Goal: Task Accomplishment & Management: Use online tool/utility

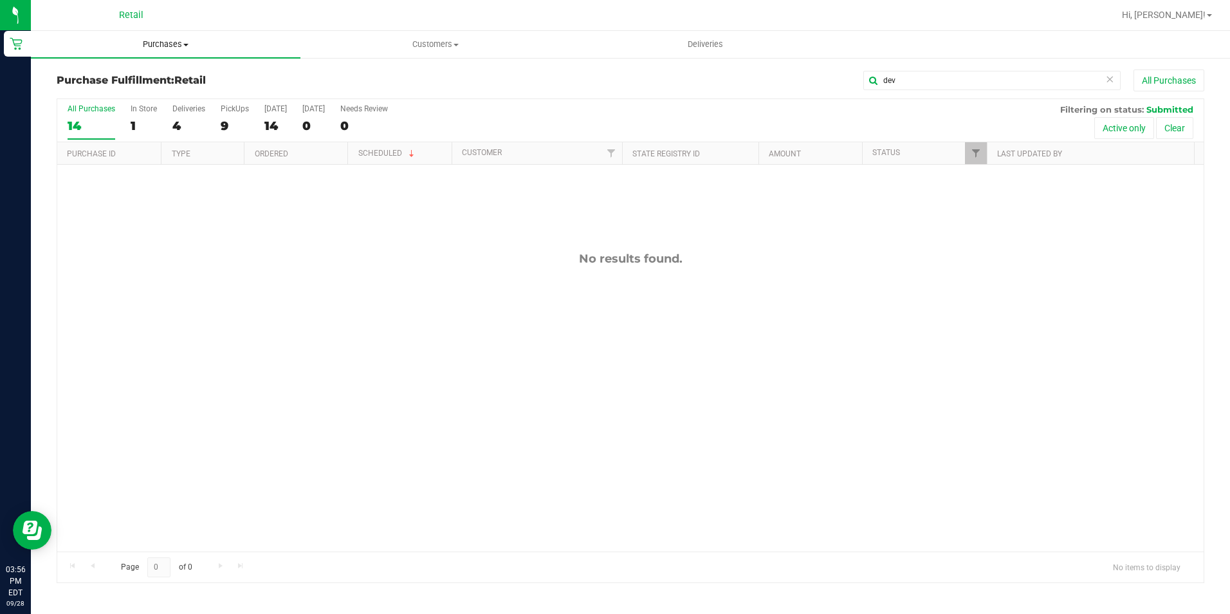
click at [177, 45] on span "Purchases" at bounding box center [166, 45] width 270 height 12
click at [165, 73] on li "Summary of purchases" at bounding box center [166, 77] width 270 height 15
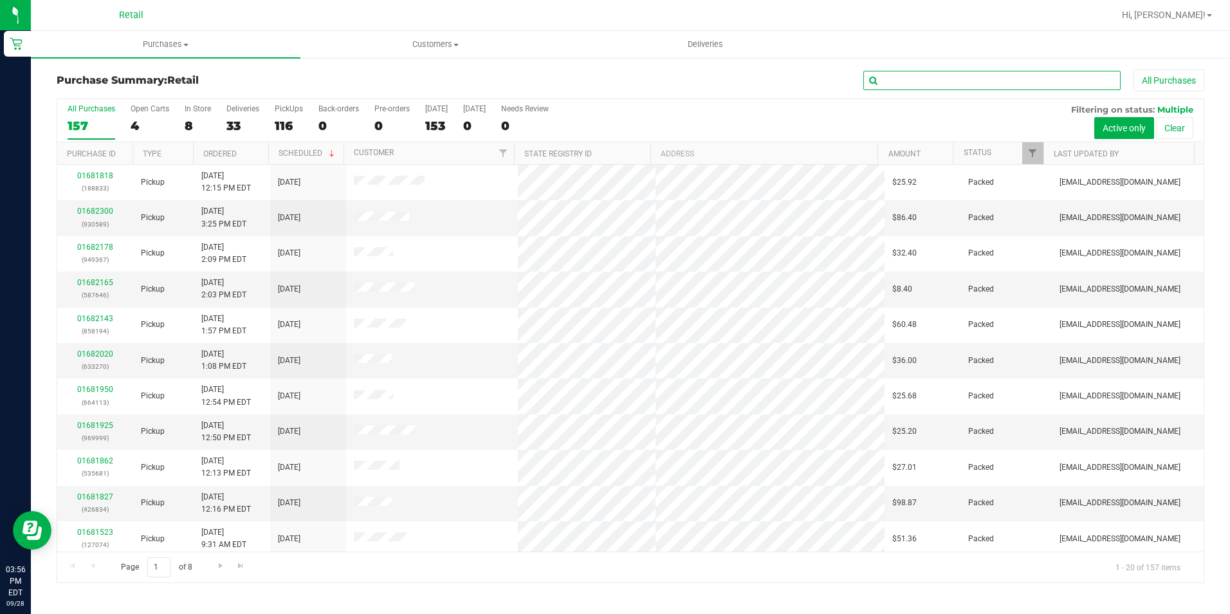
click at [980, 86] on input "text" at bounding box center [991, 80] width 257 height 19
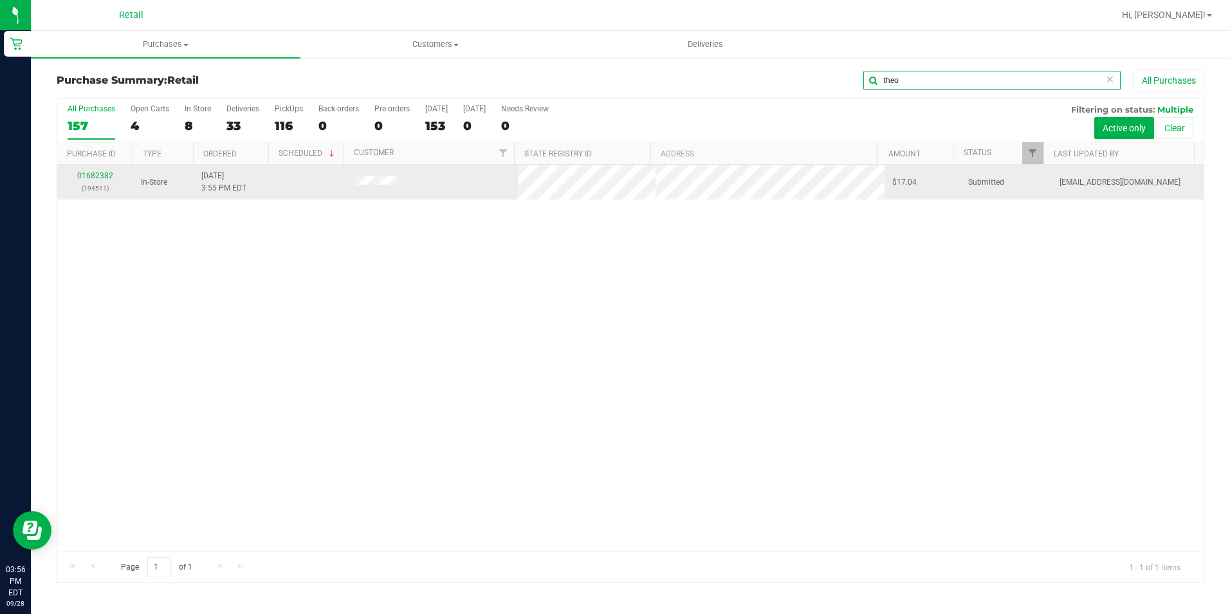
type input "theo"
drag, startPoint x: 83, startPoint y: 184, endPoint x: 92, endPoint y: 172, distance: 14.7
click at [83, 183] on p "(194511)" at bounding box center [95, 188] width 60 height 12
click at [98, 166] on td "01682382 (194511)" at bounding box center [95, 182] width 76 height 35
click at [102, 178] on link "01682382" at bounding box center [95, 175] width 36 height 9
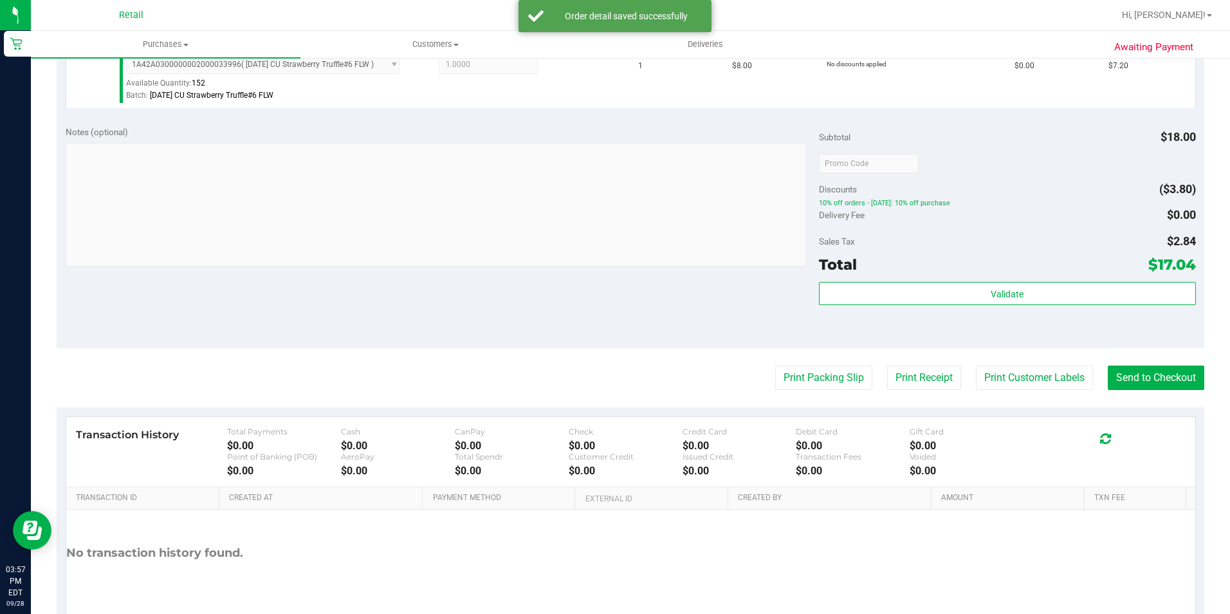
scroll to position [513, 0]
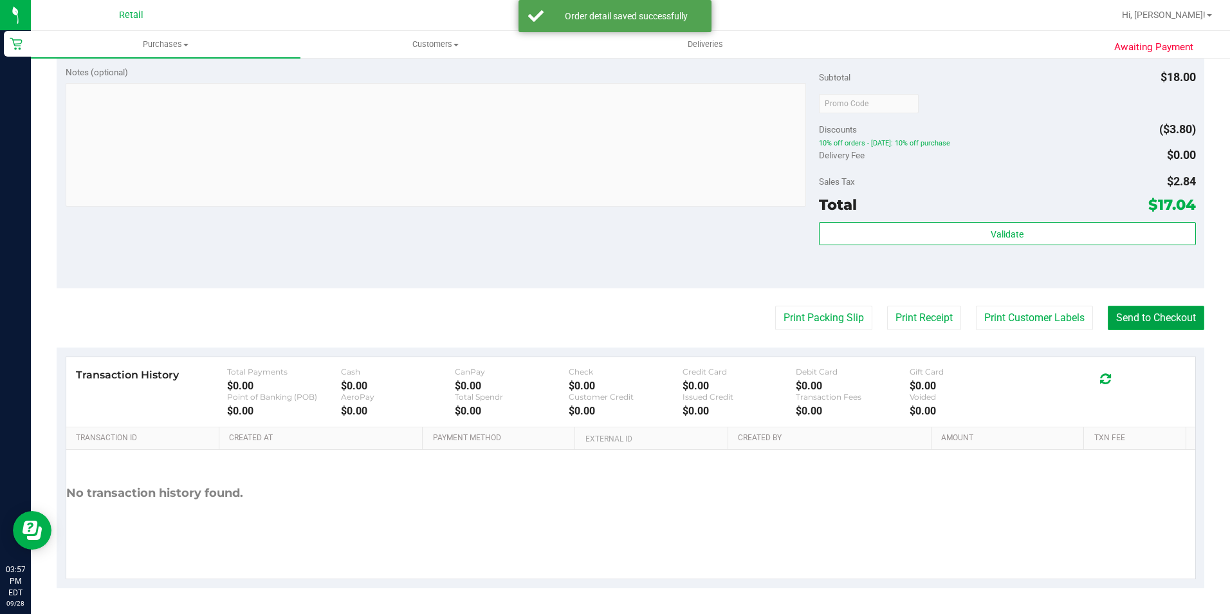
click at [1108, 309] on button "Send to Checkout" at bounding box center [1156, 318] width 96 height 24
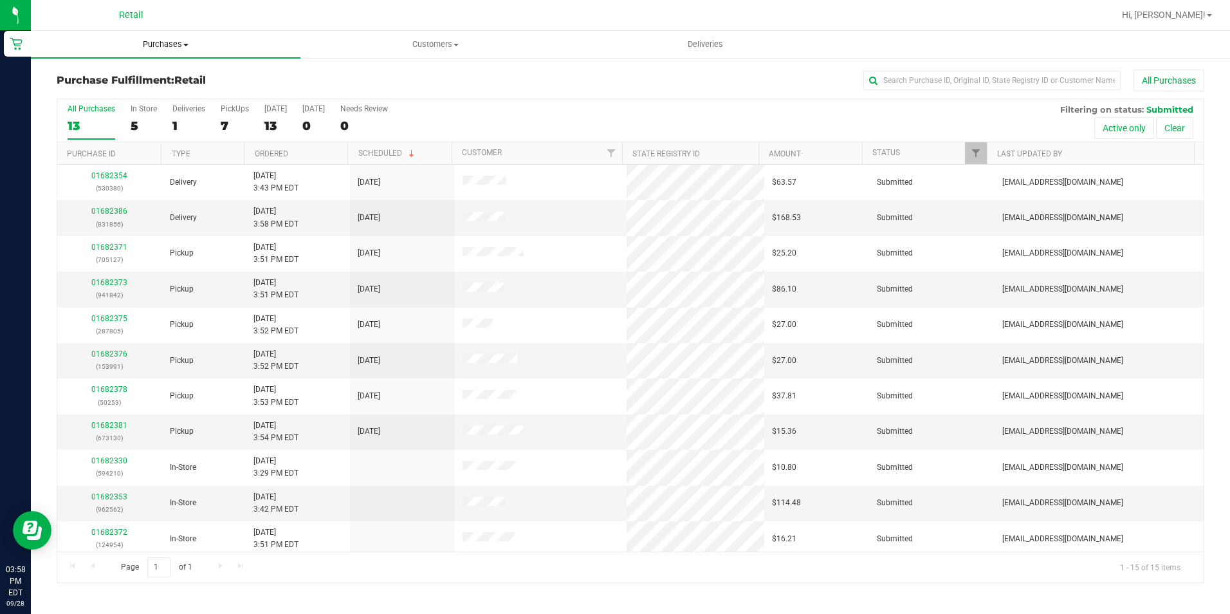
click at [173, 39] on span "Purchases" at bounding box center [166, 45] width 270 height 12
click at [153, 77] on span "Summary of purchases" at bounding box center [97, 77] width 132 height 11
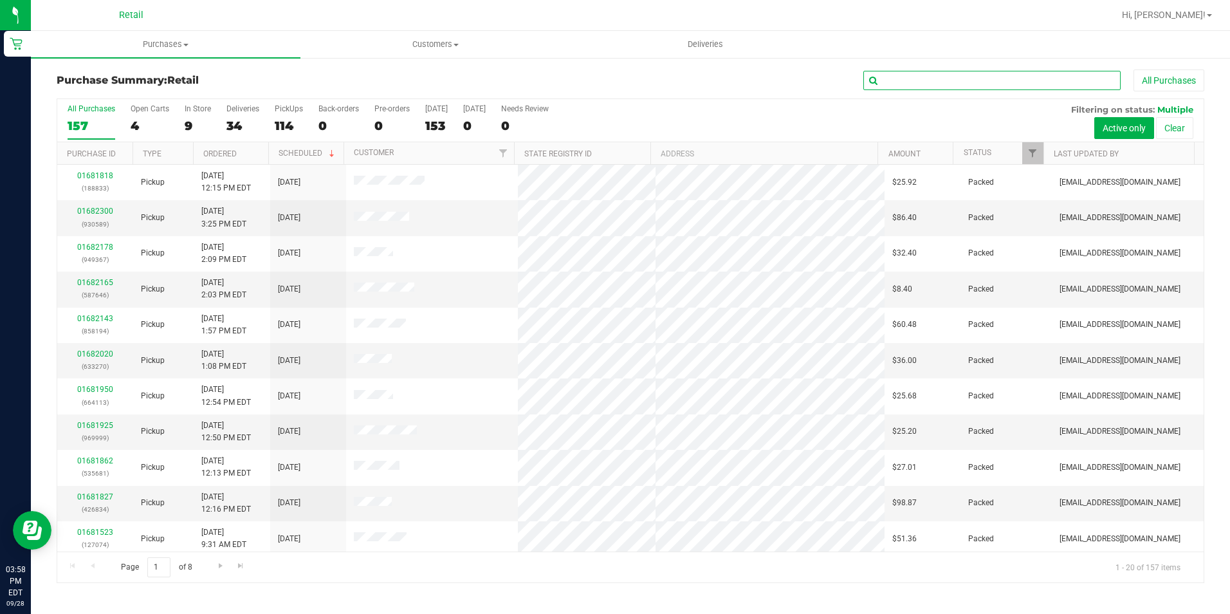
click at [972, 87] on input "text" at bounding box center [991, 80] width 257 height 19
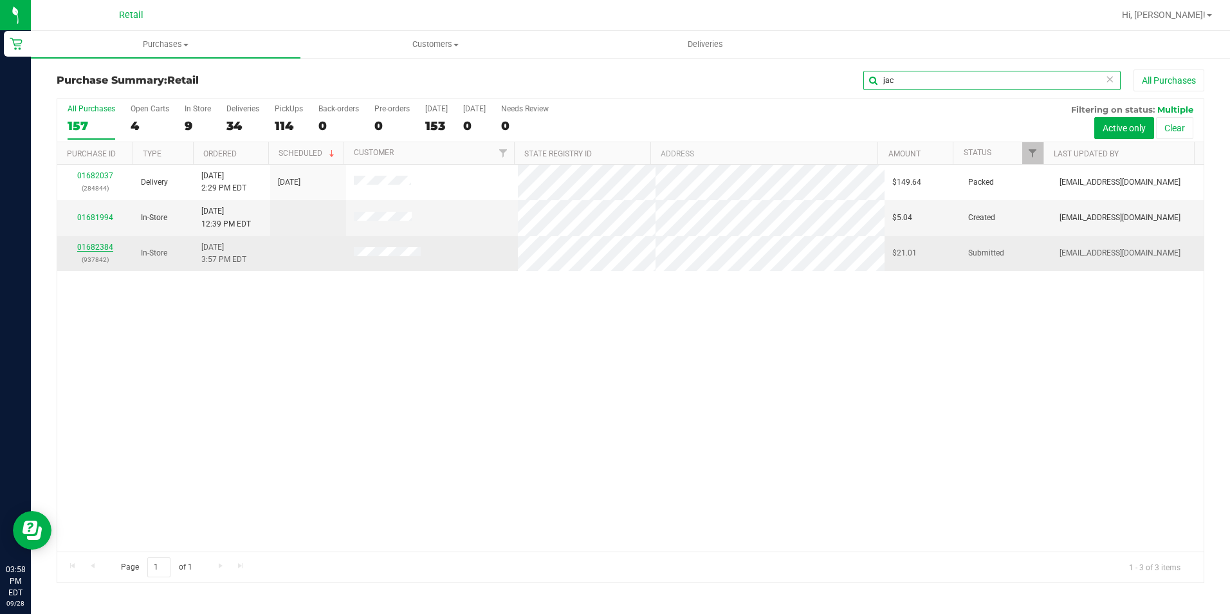
type input "jac"
click at [91, 249] on link "01682384" at bounding box center [95, 247] width 36 height 9
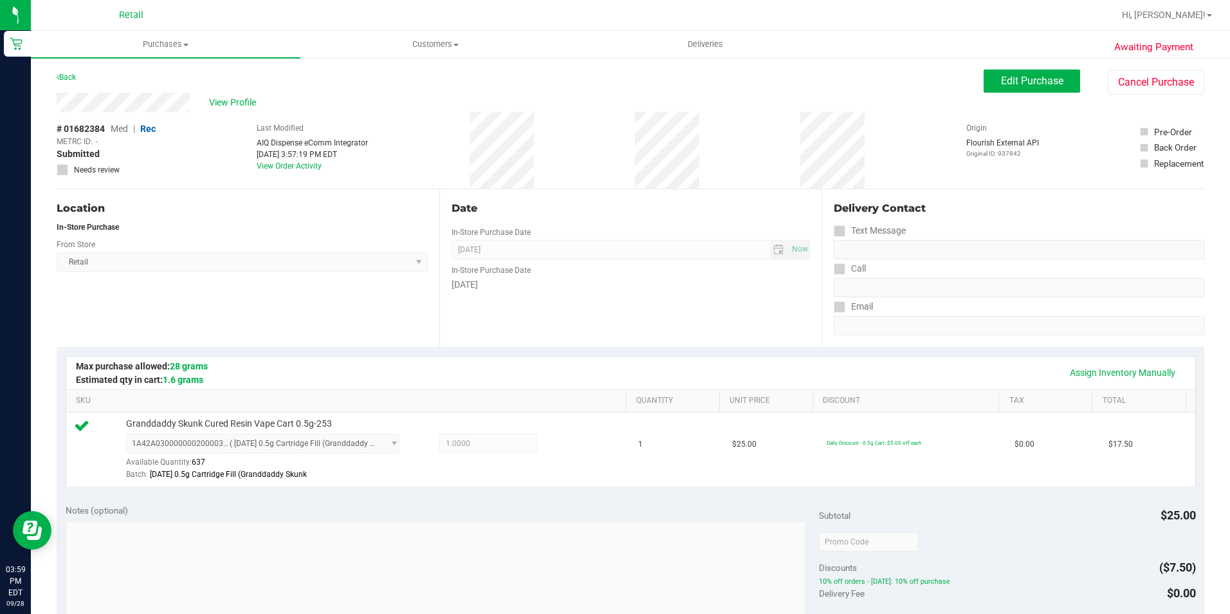
scroll to position [386, 0]
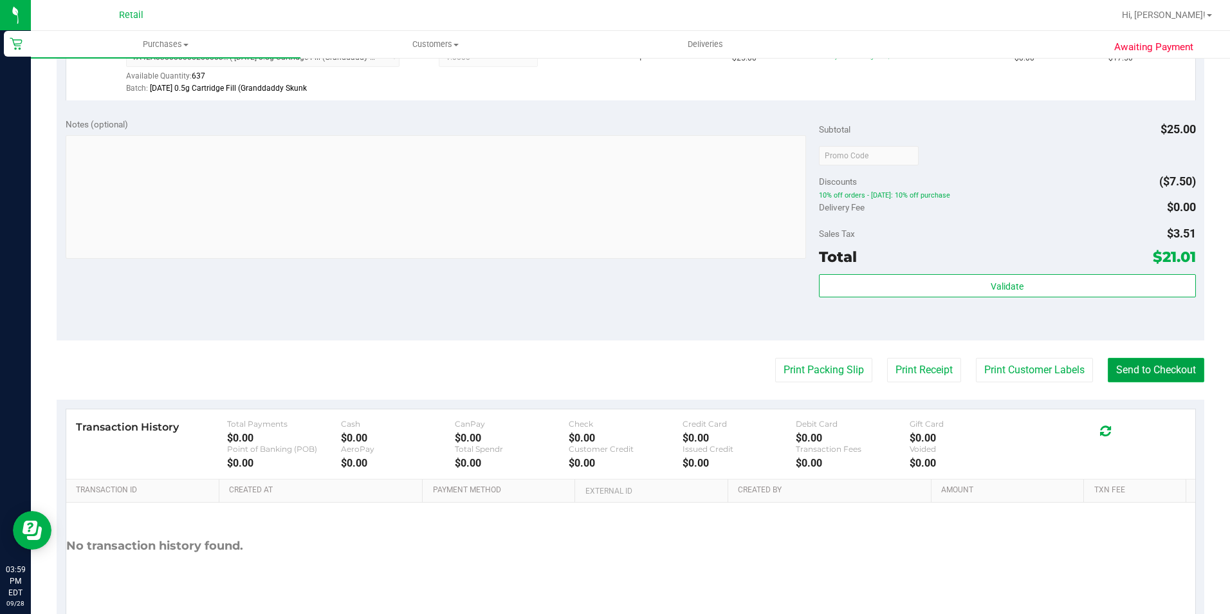
click at [1108, 372] on button "Send to Checkout" at bounding box center [1156, 370] width 96 height 24
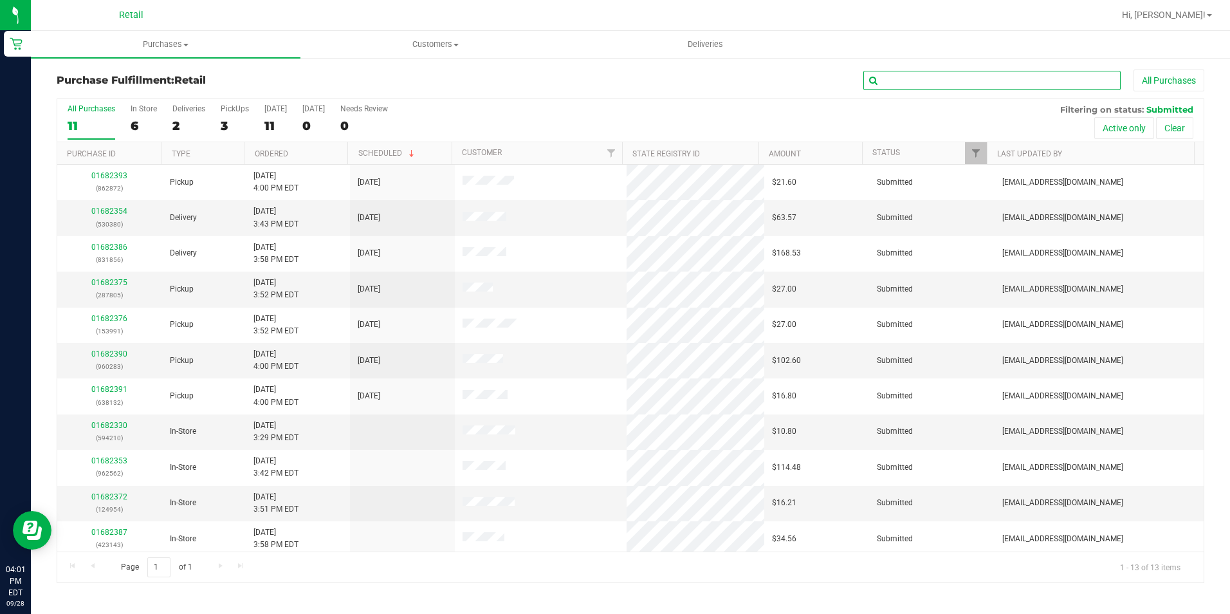
click at [940, 86] on input "text" at bounding box center [991, 80] width 257 height 19
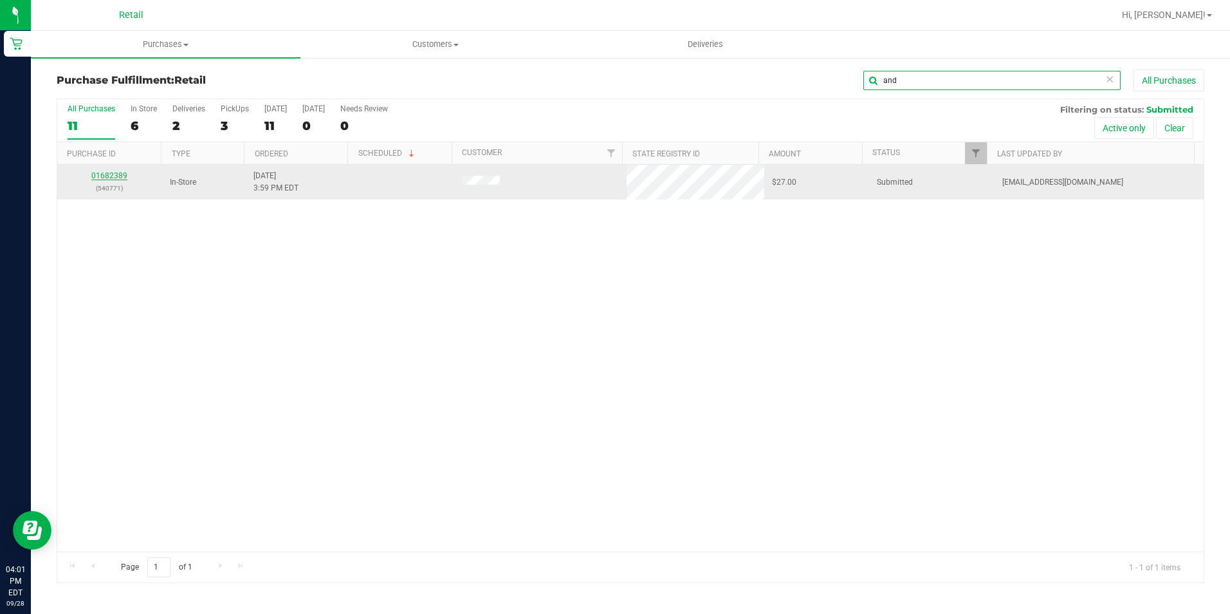
type input "and"
click at [120, 172] on link "01682389" at bounding box center [109, 175] width 36 height 9
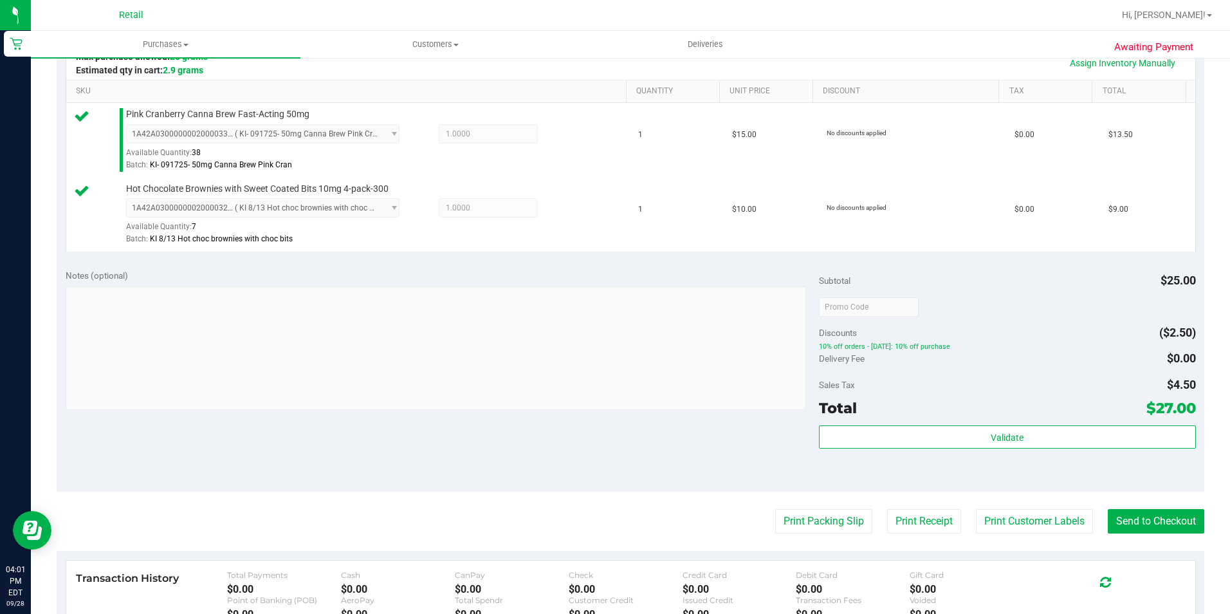
scroll to position [322, 0]
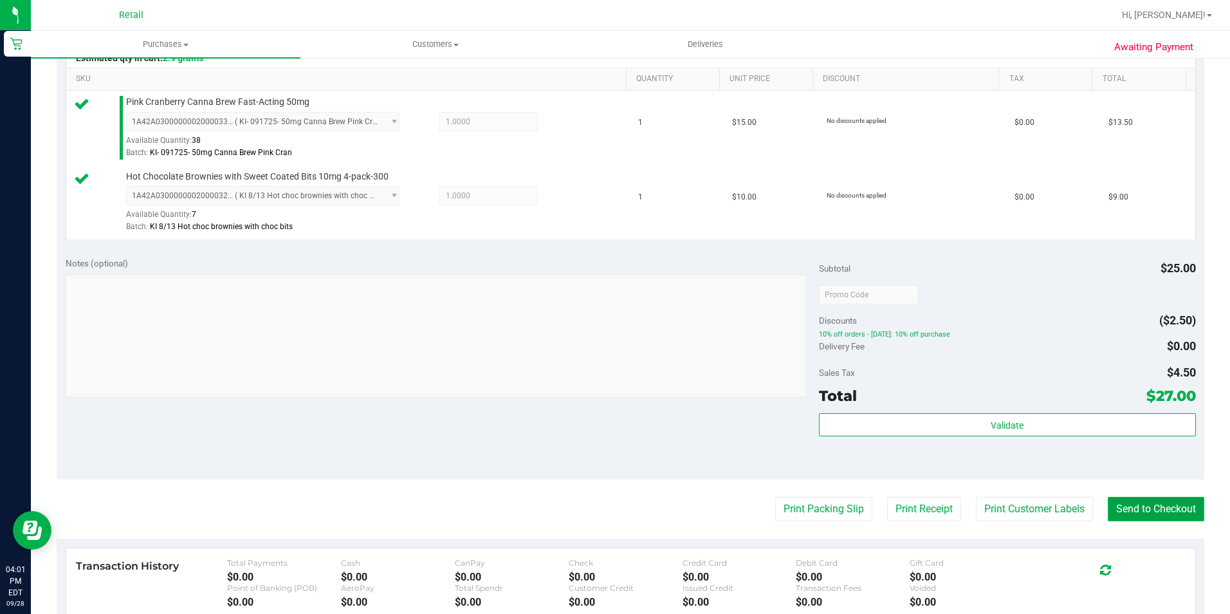
click at [1108, 504] on button "Send to Checkout" at bounding box center [1156, 509] width 96 height 24
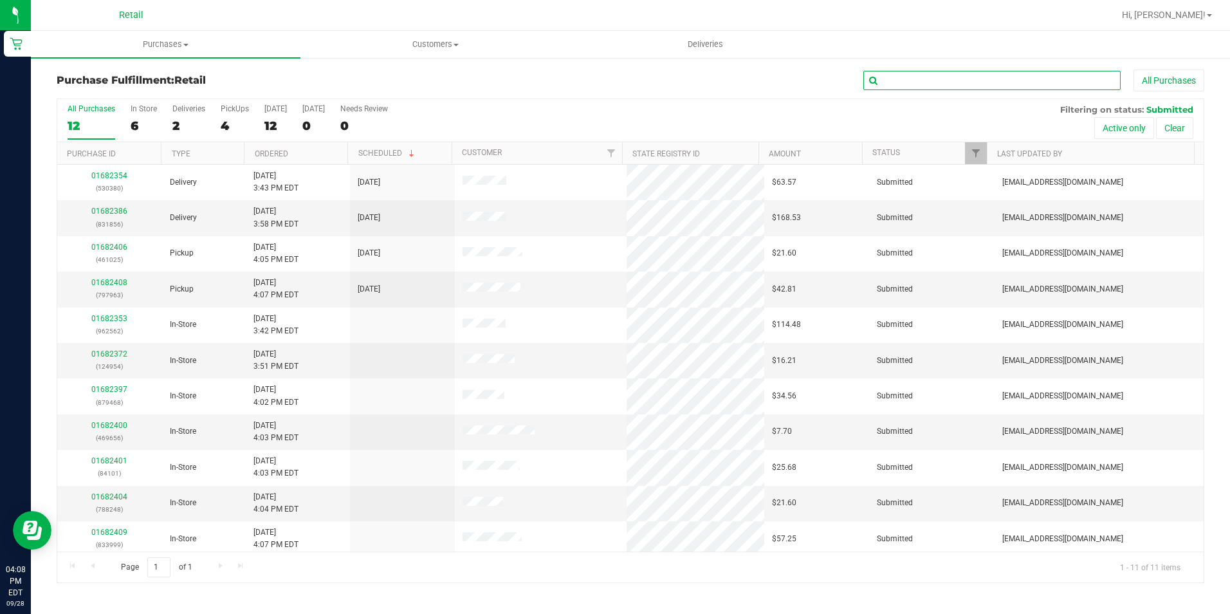
click at [1002, 82] on input "text" at bounding box center [991, 80] width 257 height 19
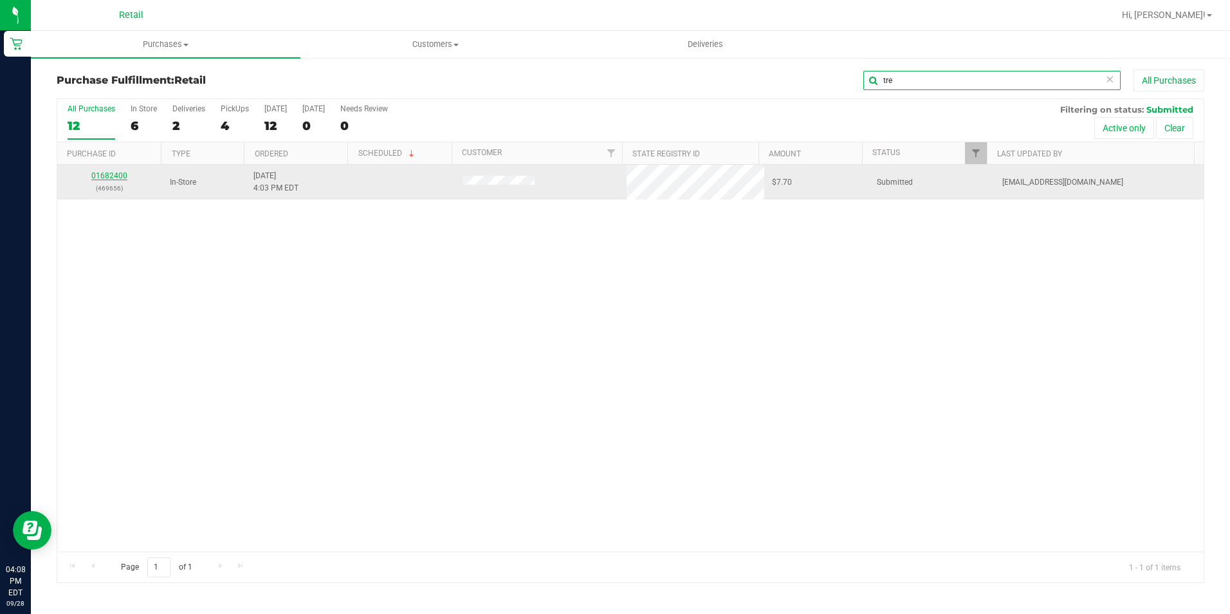
type input "tre"
click at [120, 176] on link "01682400" at bounding box center [109, 175] width 36 height 9
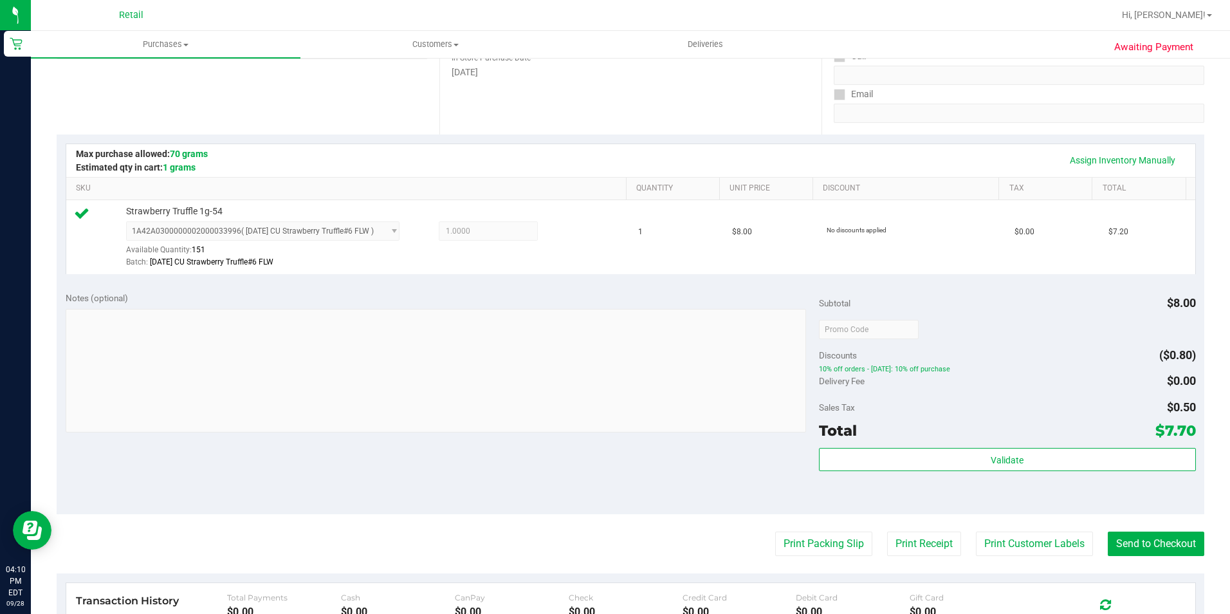
scroll to position [257, 0]
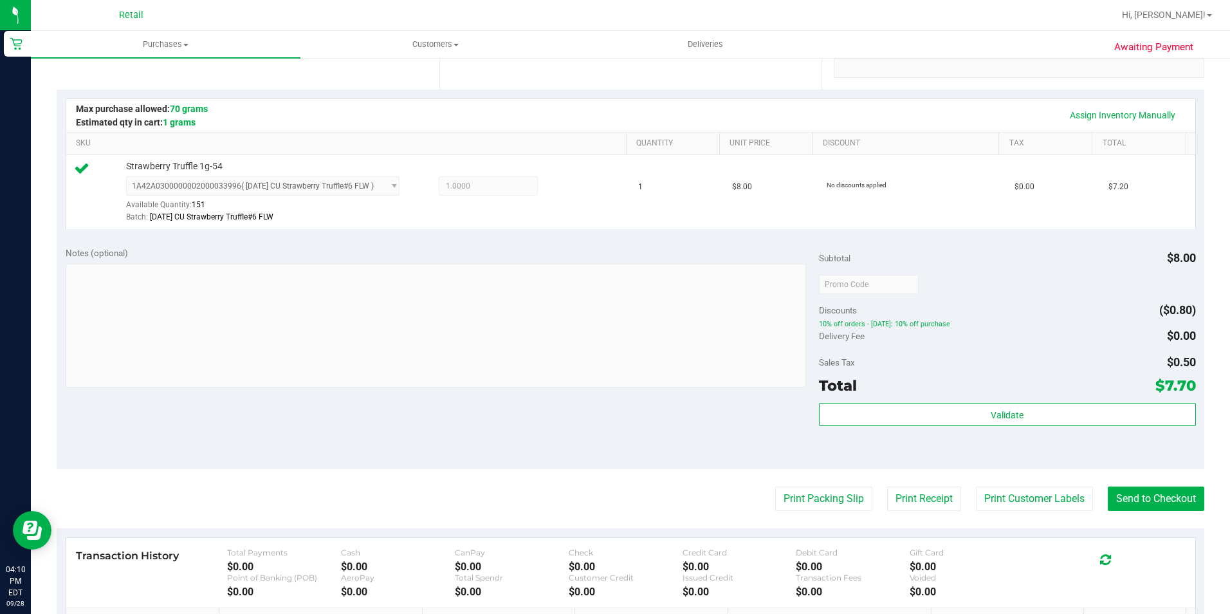
click at [1133, 478] on purchase-details "Back Edit Purchase Cancel Purchase View Profile # 01682400 Med | Rec METRC ID: …" at bounding box center [631, 290] width 1148 height 957
click at [1126, 488] on button "Send to Checkout" at bounding box center [1156, 498] width 96 height 24
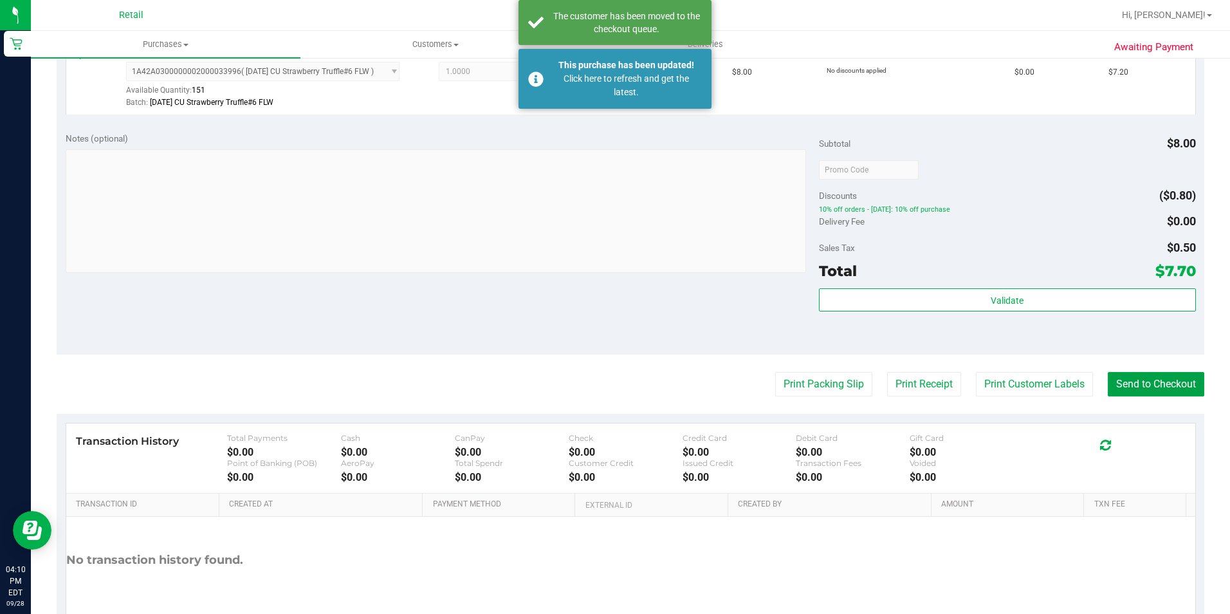
scroll to position [438, 0]
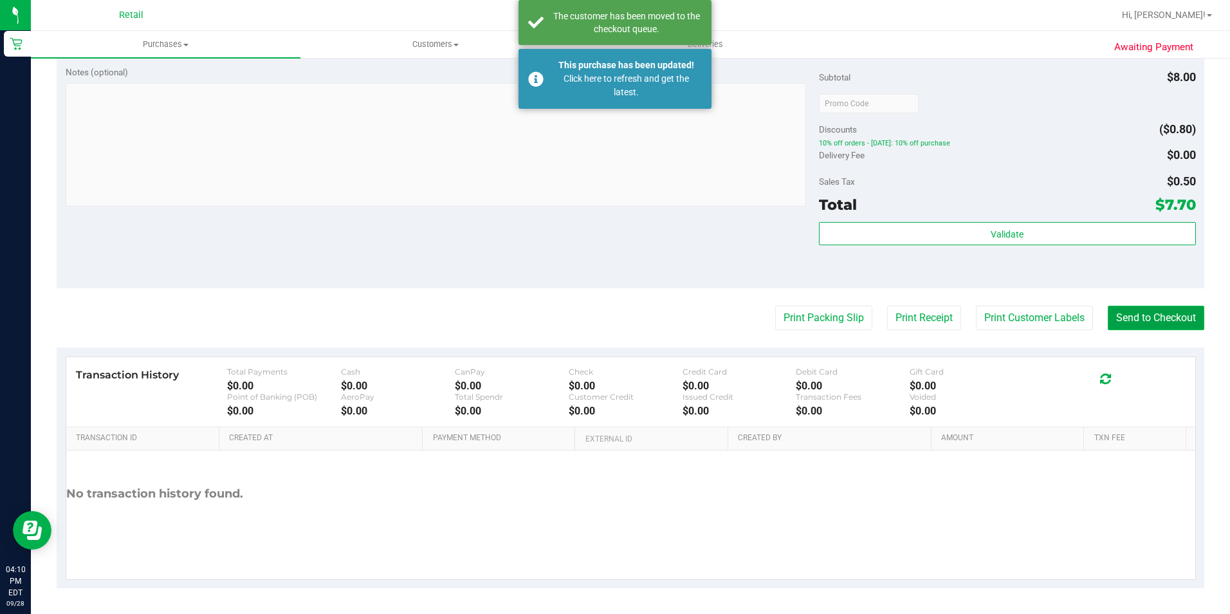
click at [1154, 326] on button "Send to Checkout" at bounding box center [1156, 318] width 96 height 24
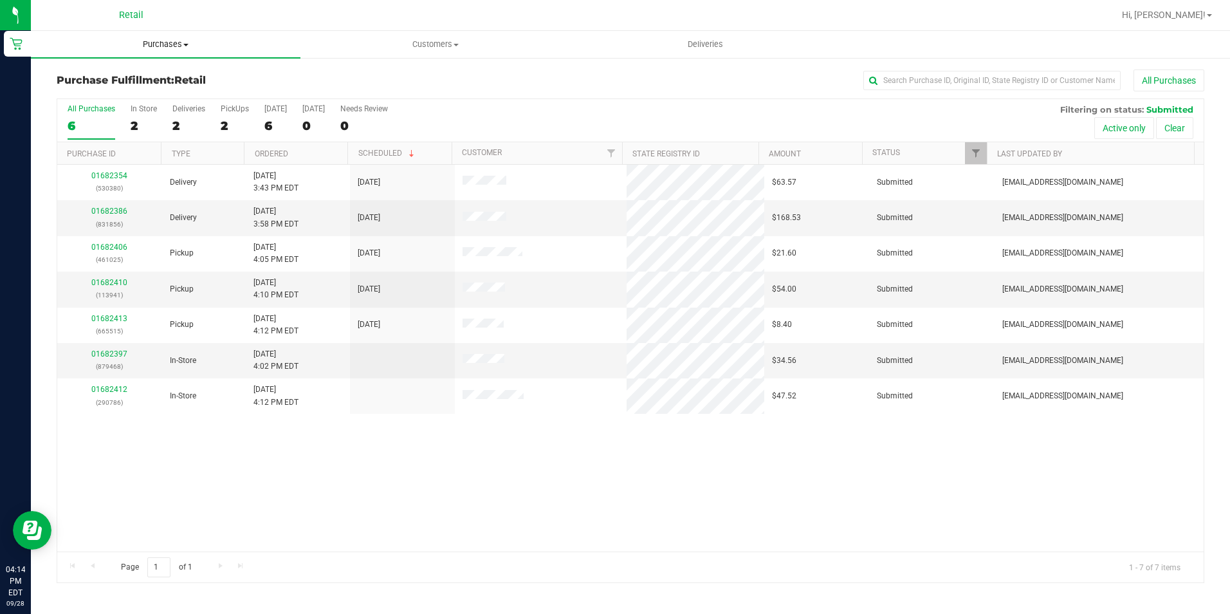
click at [183, 49] on span "Purchases" at bounding box center [166, 45] width 270 height 12
click at [163, 74] on li "Summary of purchases" at bounding box center [166, 77] width 270 height 15
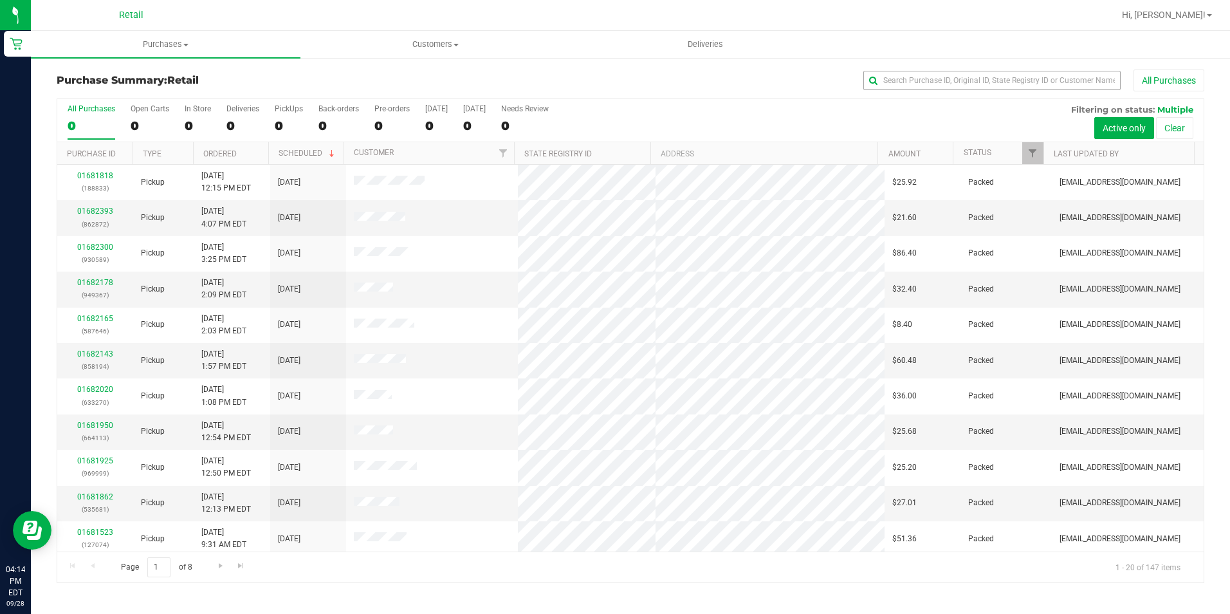
drag, startPoint x: 1053, startPoint y: 67, endPoint x: 1048, endPoint y: 76, distance: 10.4
click at [1048, 76] on div "Purchase Summary: Retail All Purchases All Purchases 0 Open Carts 0 In Store 0 …" at bounding box center [630, 326] width 1199 height 539
click at [1048, 76] on input "text" at bounding box center [991, 80] width 257 height 19
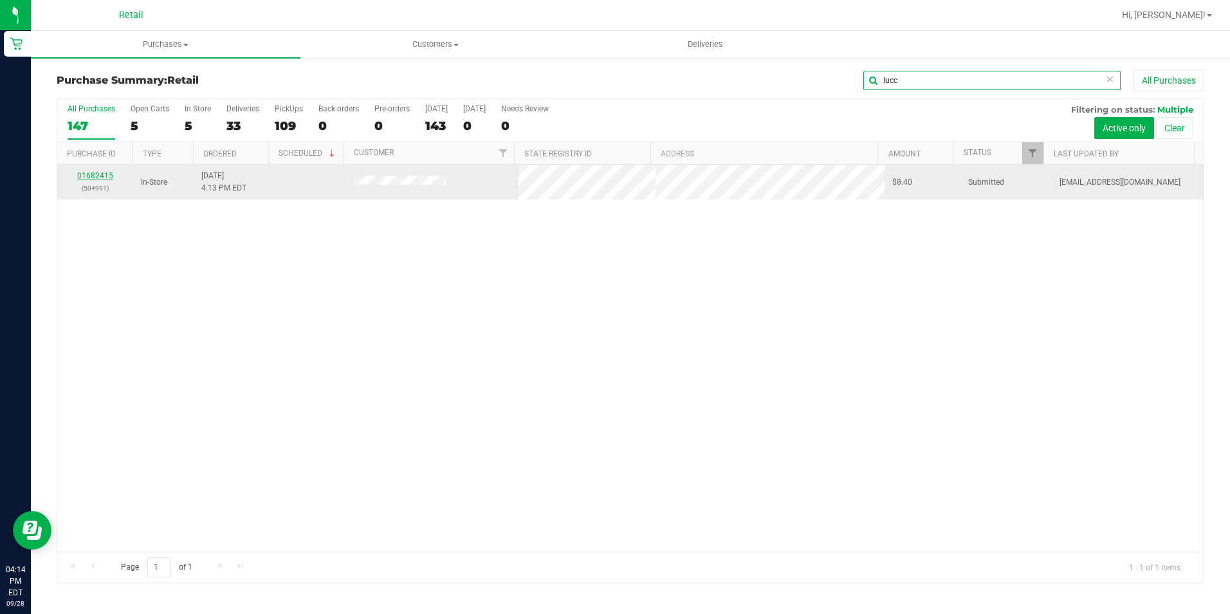
type input "lucc"
click at [93, 174] on link "01682415" at bounding box center [95, 175] width 36 height 9
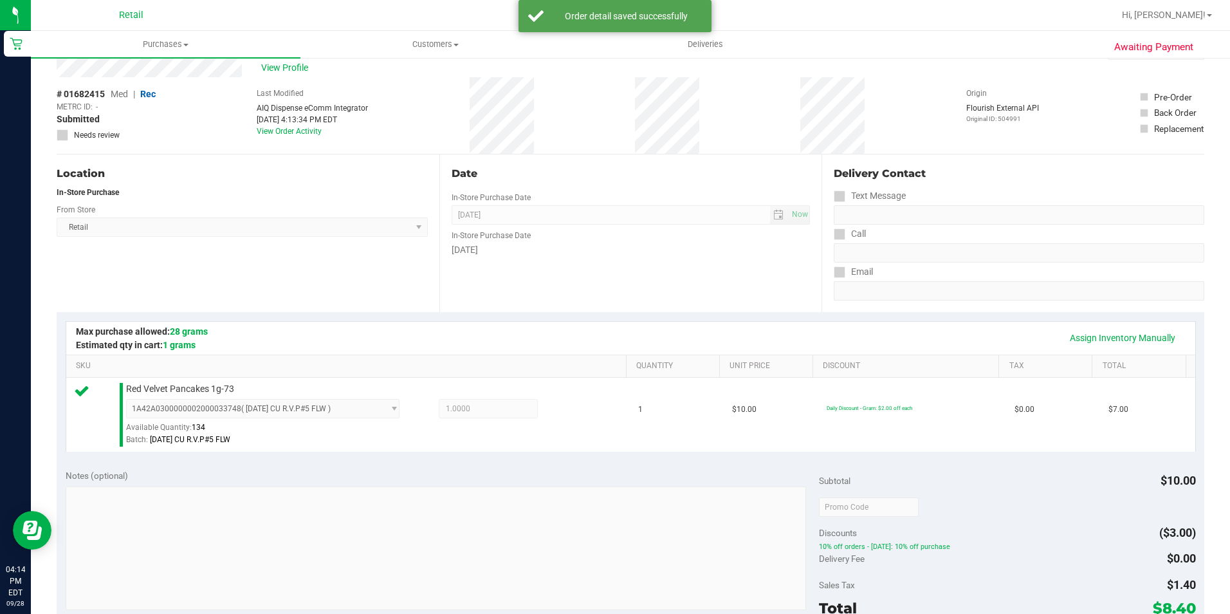
scroll to position [193, 0]
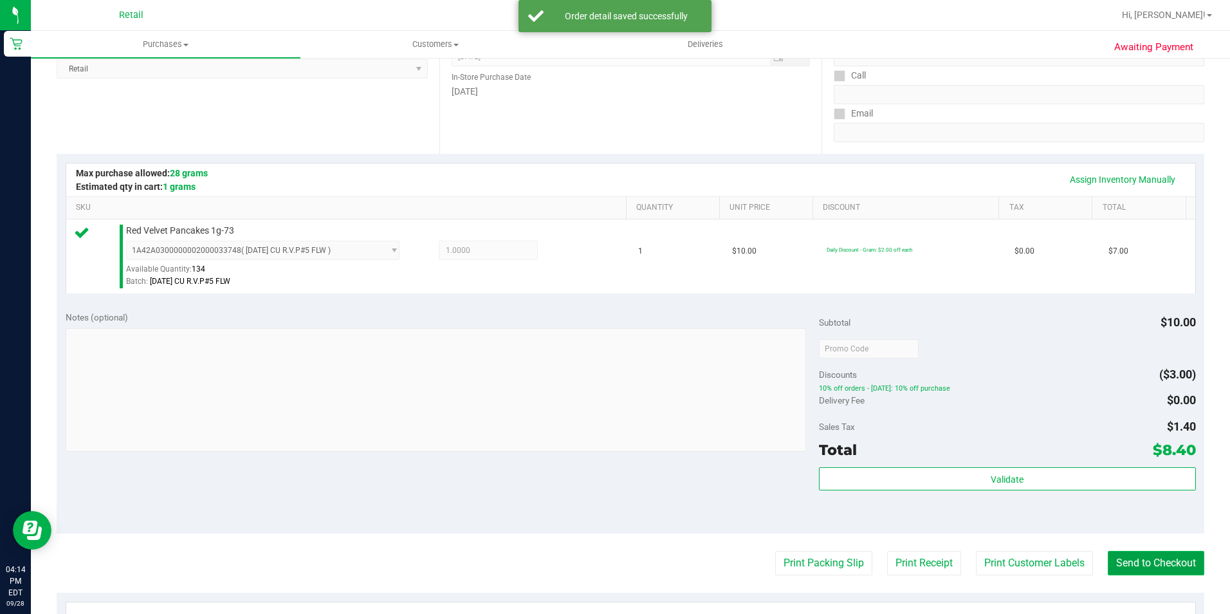
click at [1153, 560] on button "Send to Checkout" at bounding box center [1156, 563] width 96 height 24
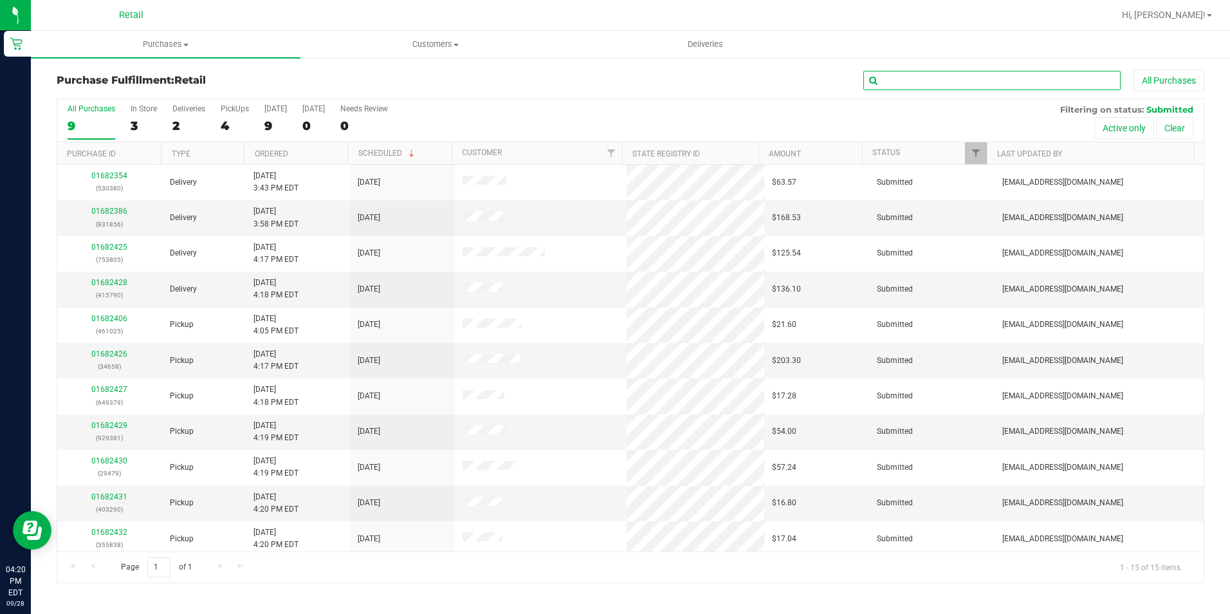
drag, startPoint x: 958, startPoint y: 78, endPoint x: 982, endPoint y: 77, distance: 23.2
click at [958, 78] on input "text" at bounding box center [991, 80] width 257 height 19
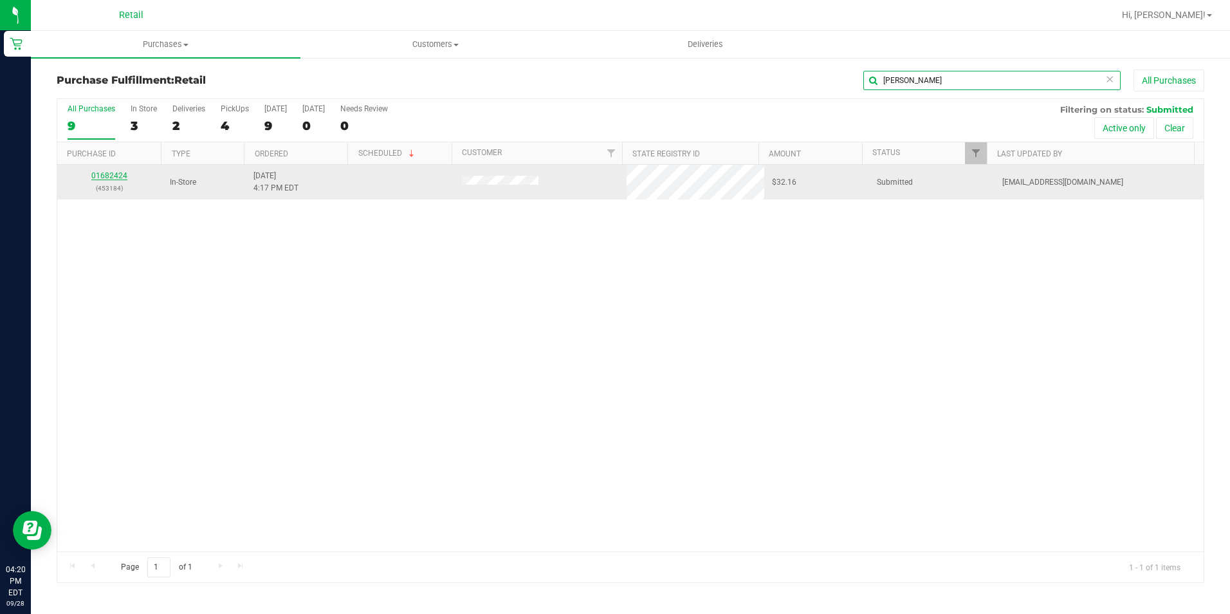
type input "[PERSON_NAME]"
click at [98, 171] on link "01682424" at bounding box center [109, 175] width 36 height 9
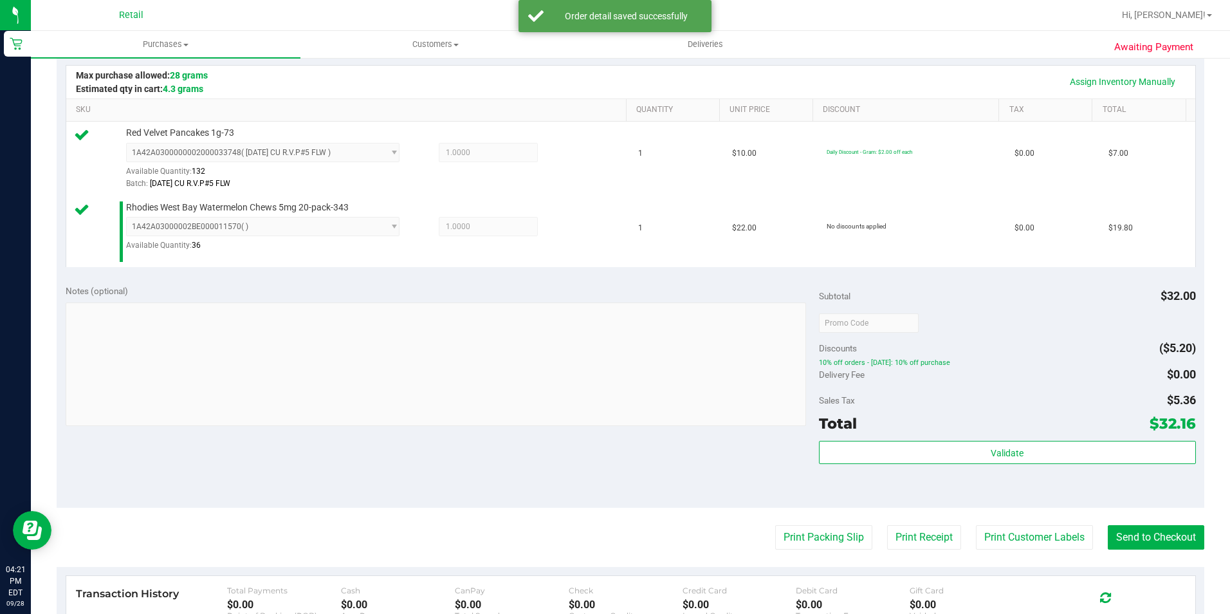
scroll to position [386, 0]
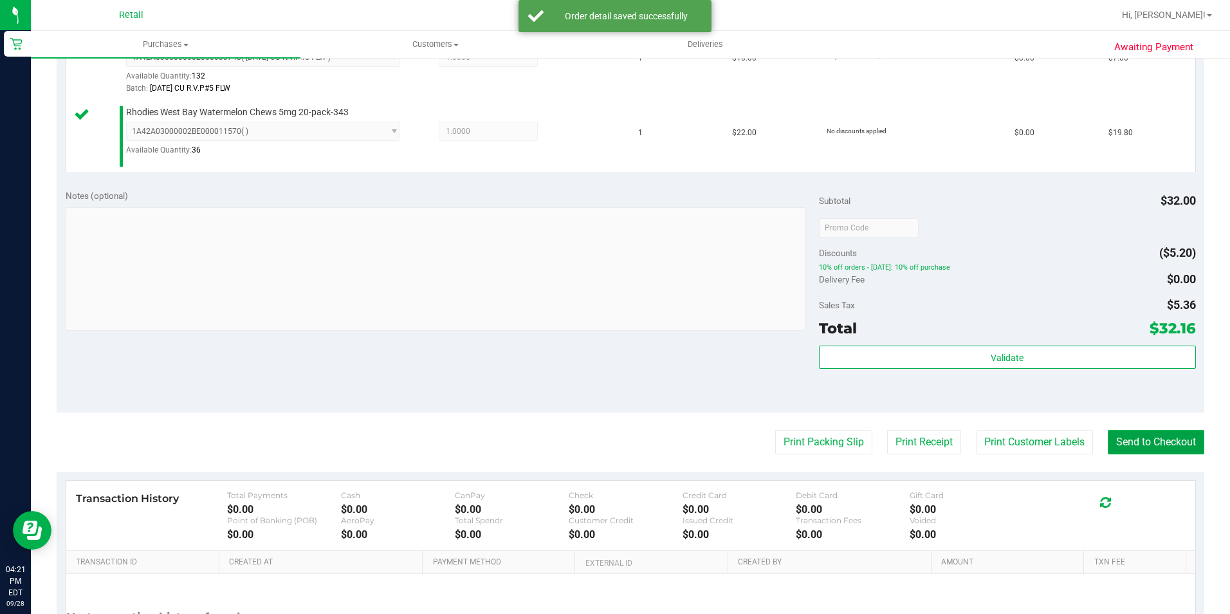
click at [1134, 448] on button "Send to Checkout" at bounding box center [1156, 442] width 96 height 24
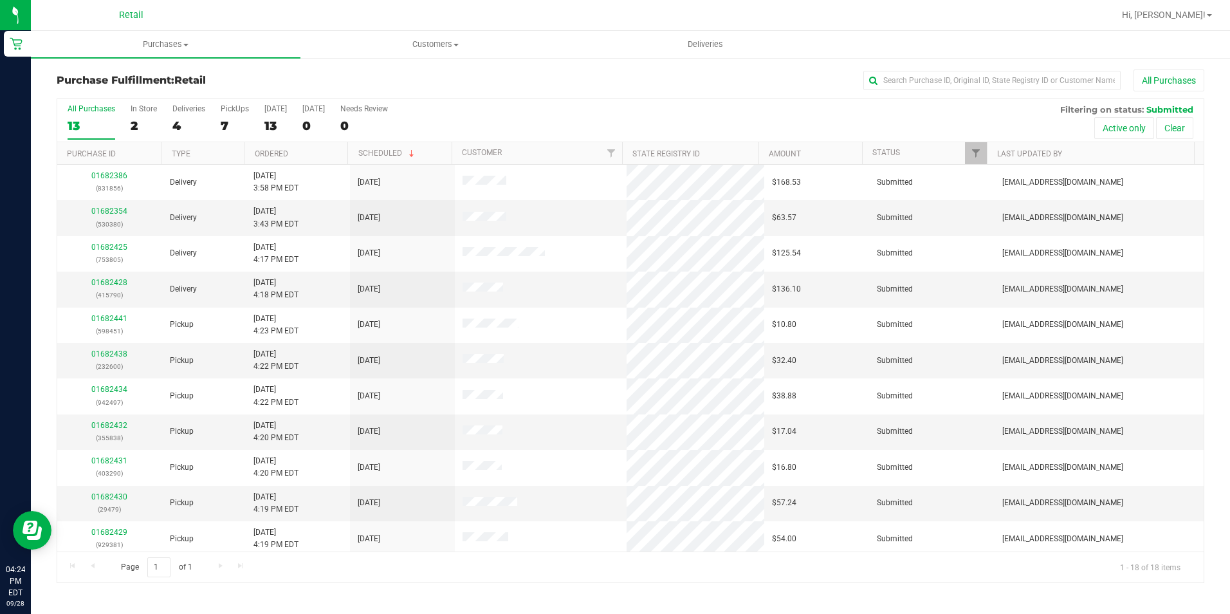
click at [995, 68] on div "Purchase Fulfillment: Retail All Purchases All Purchases 13 In Store 2 Deliveri…" at bounding box center [630, 326] width 1199 height 539
click at [1008, 68] on div "Purchase Fulfillment: Retail All Purchases All Purchases 13 In Store 2 Deliveri…" at bounding box center [630, 326] width 1199 height 539
click at [1007, 74] on input "text" at bounding box center [991, 80] width 257 height 19
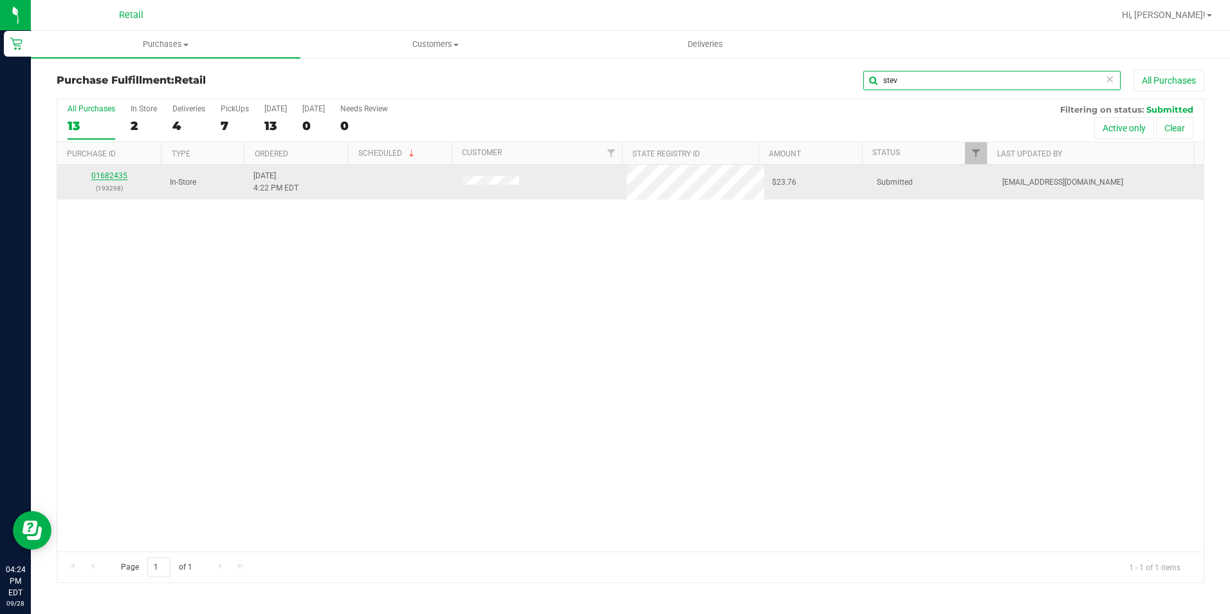
type input "stev"
click at [119, 176] on link "01682435" at bounding box center [109, 175] width 36 height 9
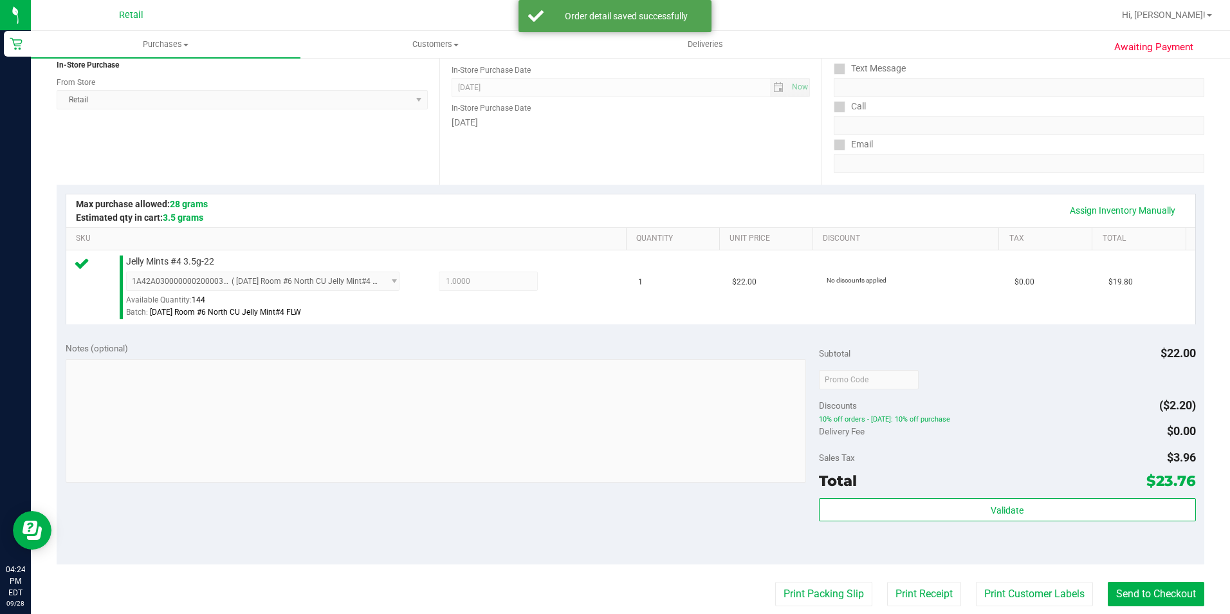
scroll to position [257, 0]
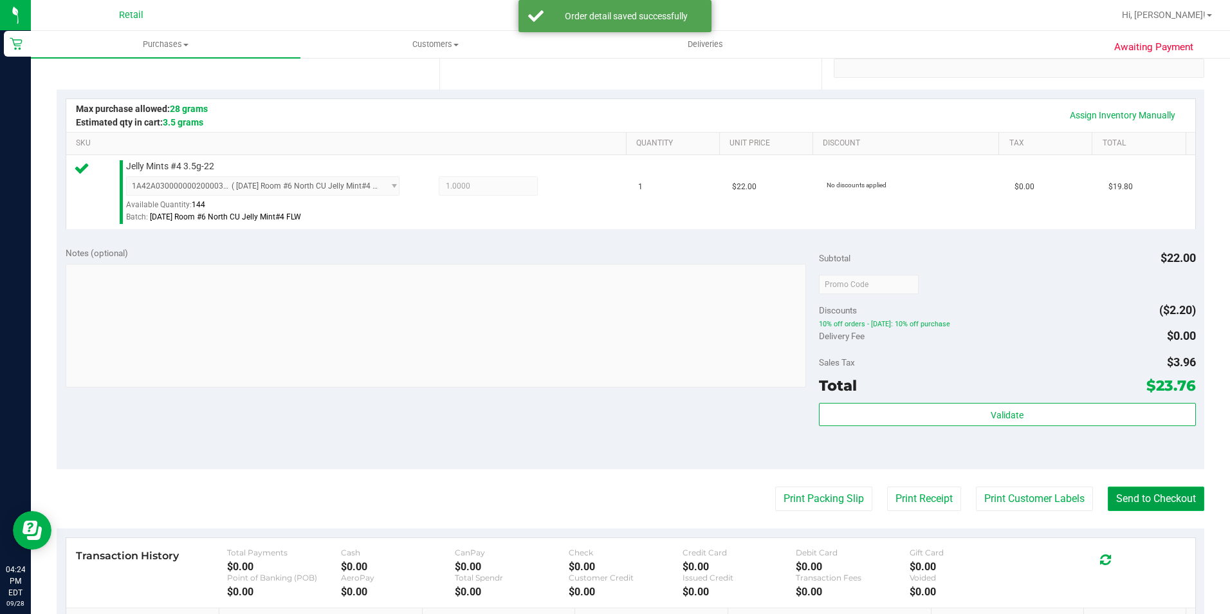
click at [1174, 500] on button "Send to Checkout" at bounding box center [1156, 498] width 96 height 24
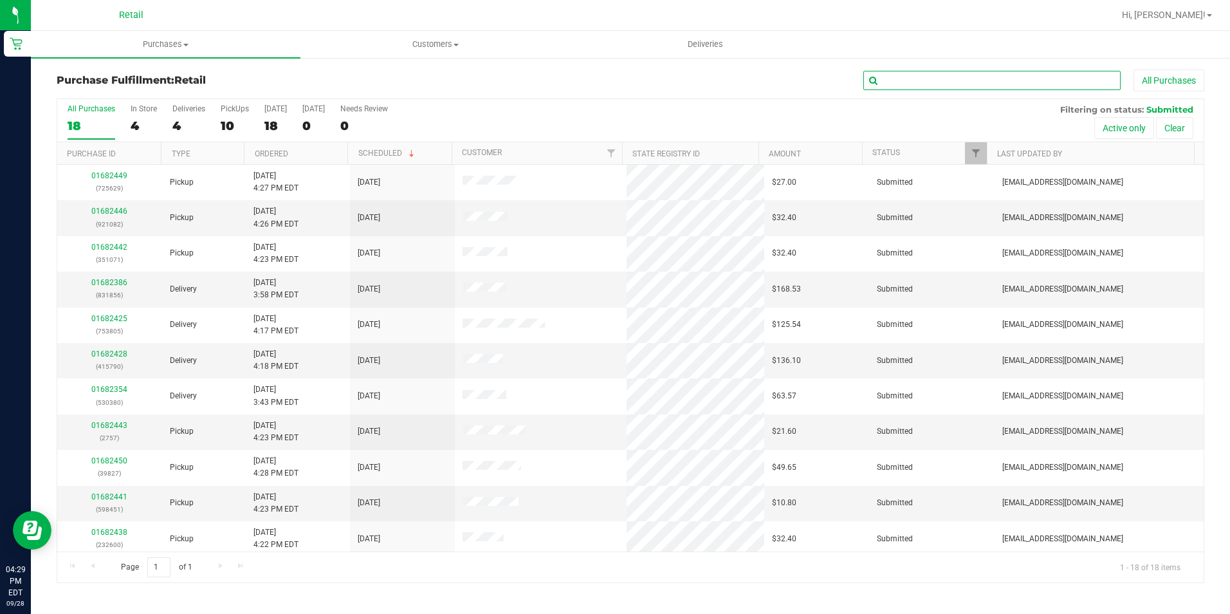
click at [942, 81] on input "text" at bounding box center [991, 80] width 257 height 19
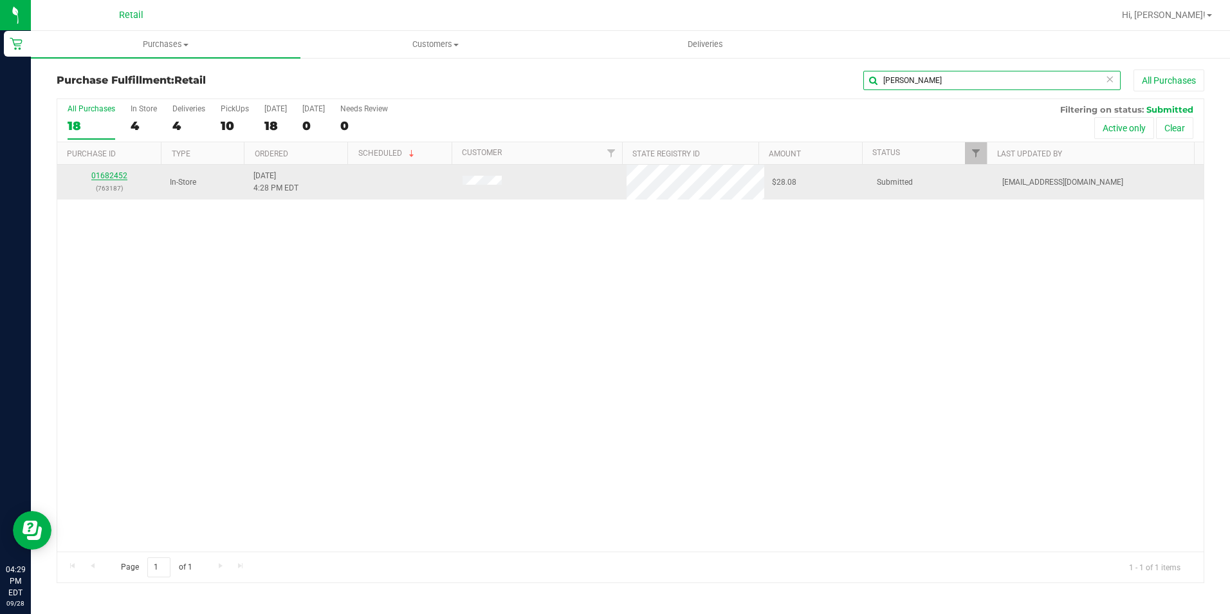
type input "[PERSON_NAME]"
click at [118, 172] on link "01682452" at bounding box center [109, 175] width 36 height 9
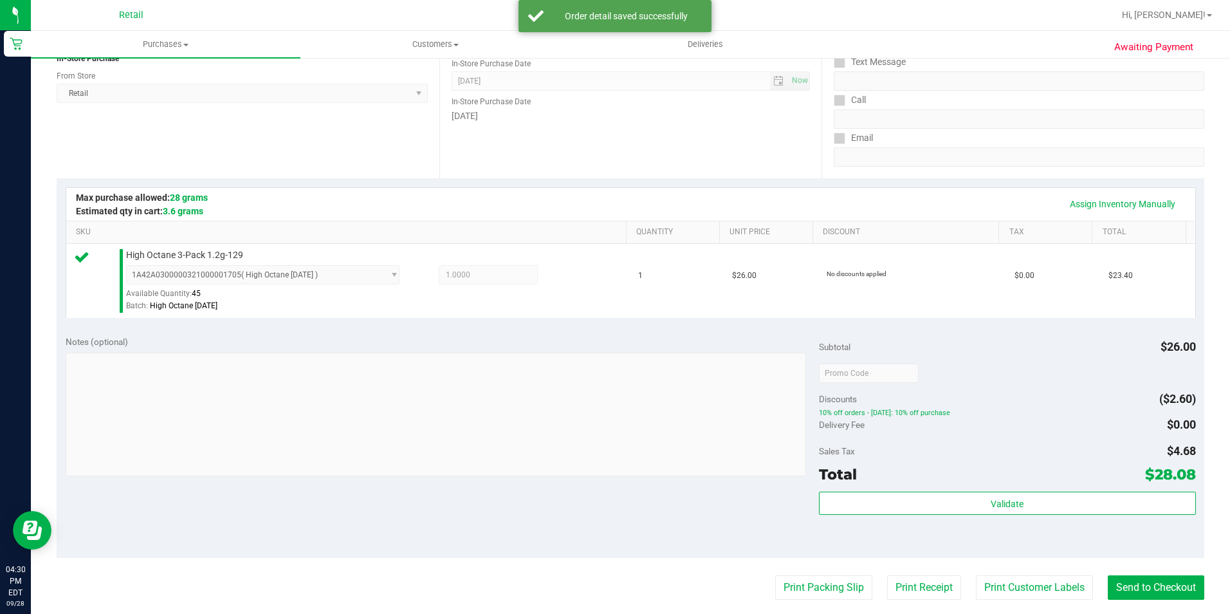
scroll to position [257, 0]
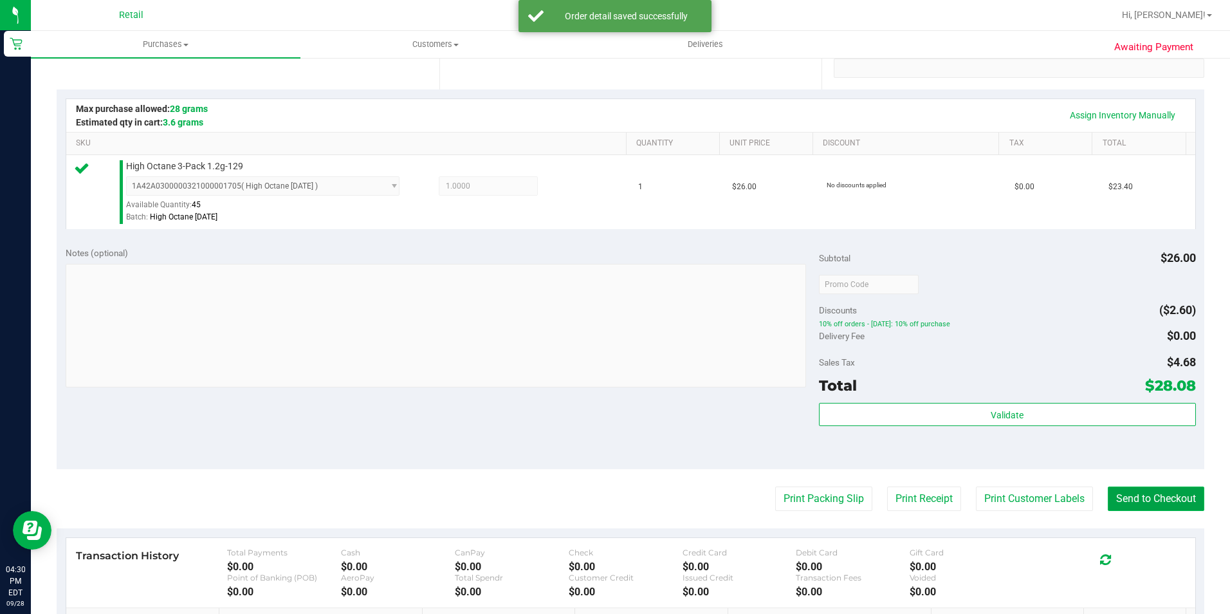
click at [1154, 495] on button "Send to Checkout" at bounding box center [1156, 498] width 96 height 24
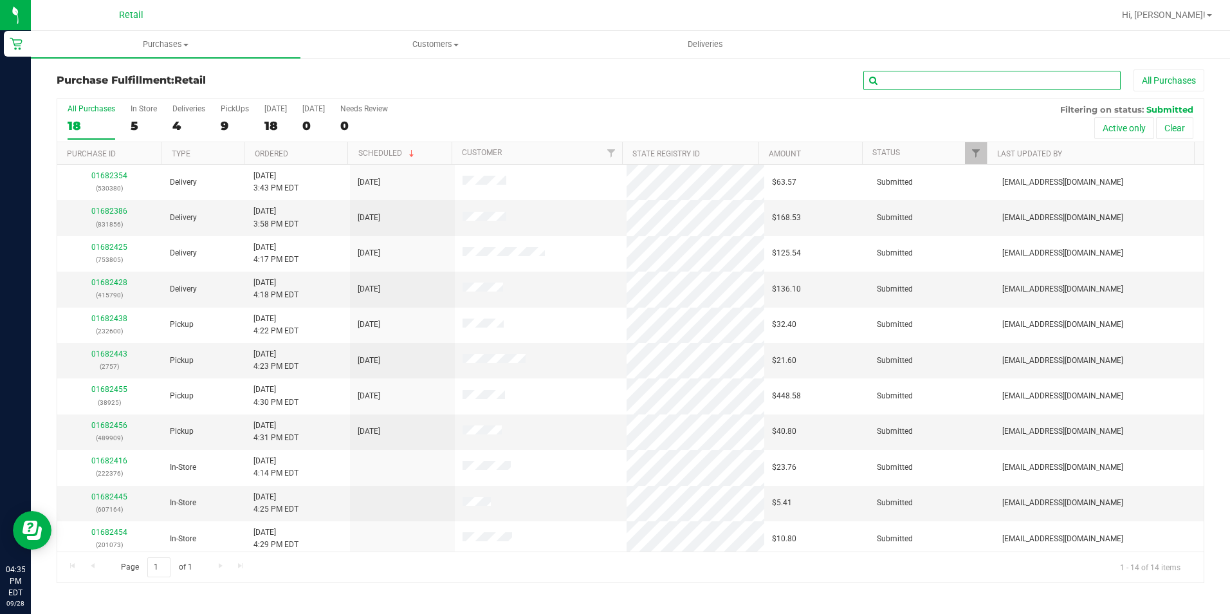
click at [906, 84] on input "text" at bounding box center [991, 80] width 257 height 19
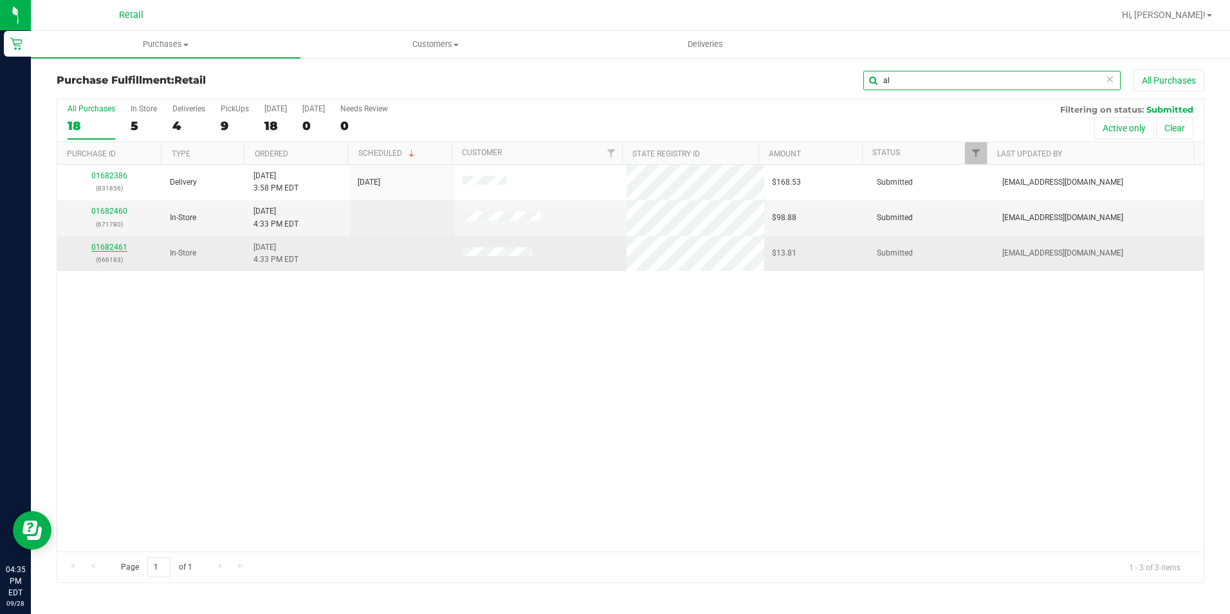
type input "al"
click at [109, 243] on link "01682461" at bounding box center [109, 247] width 36 height 9
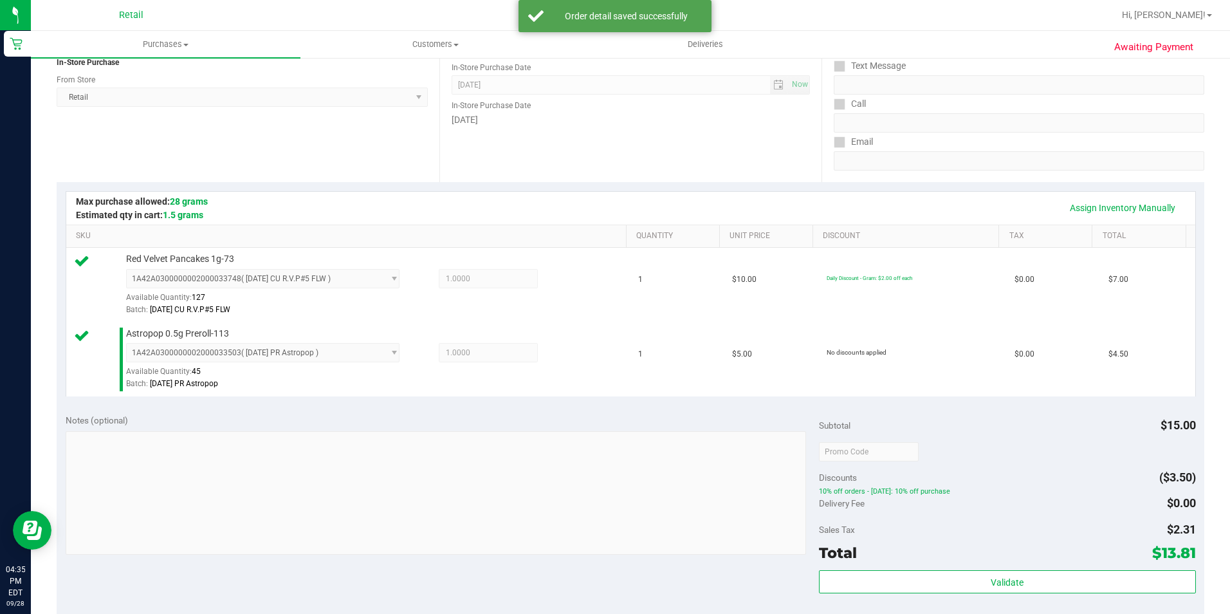
scroll to position [257, 0]
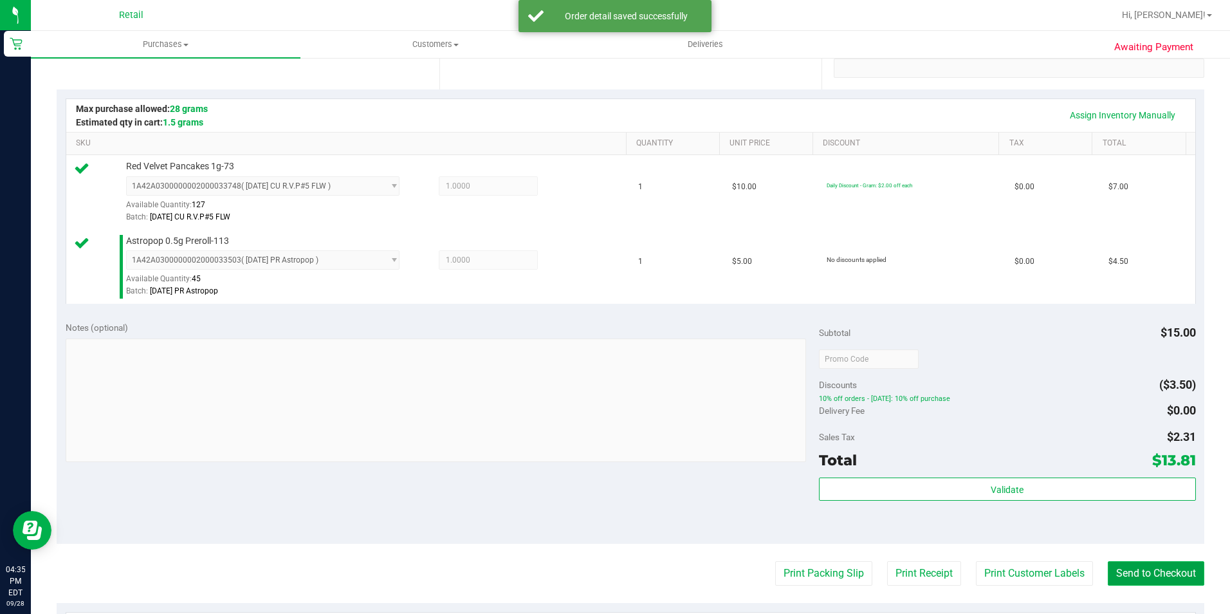
click at [1120, 578] on button "Send to Checkout" at bounding box center [1156, 573] width 96 height 24
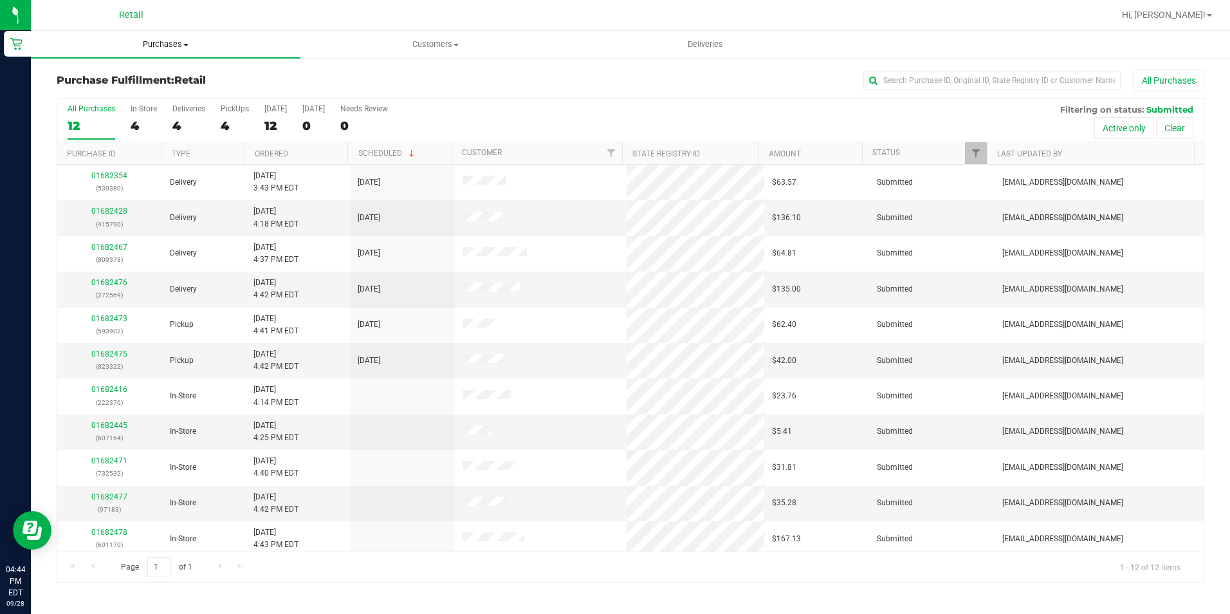
click at [185, 48] on span "Purchases" at bounding box center [166, 45] width 270 height 12
click at [118, 76] on span "Summary of purchases" at bounding box center [97, 77] width 132 height 11
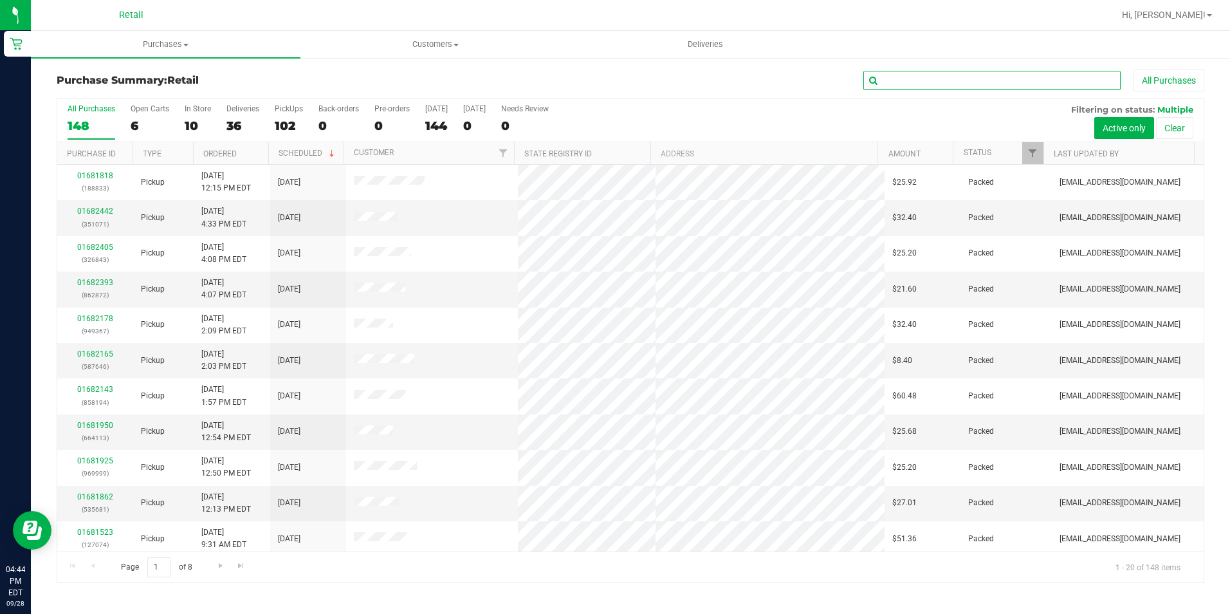
click at [1070, 82] on input "text" at bounding box center [991, 80] width 257 height 19
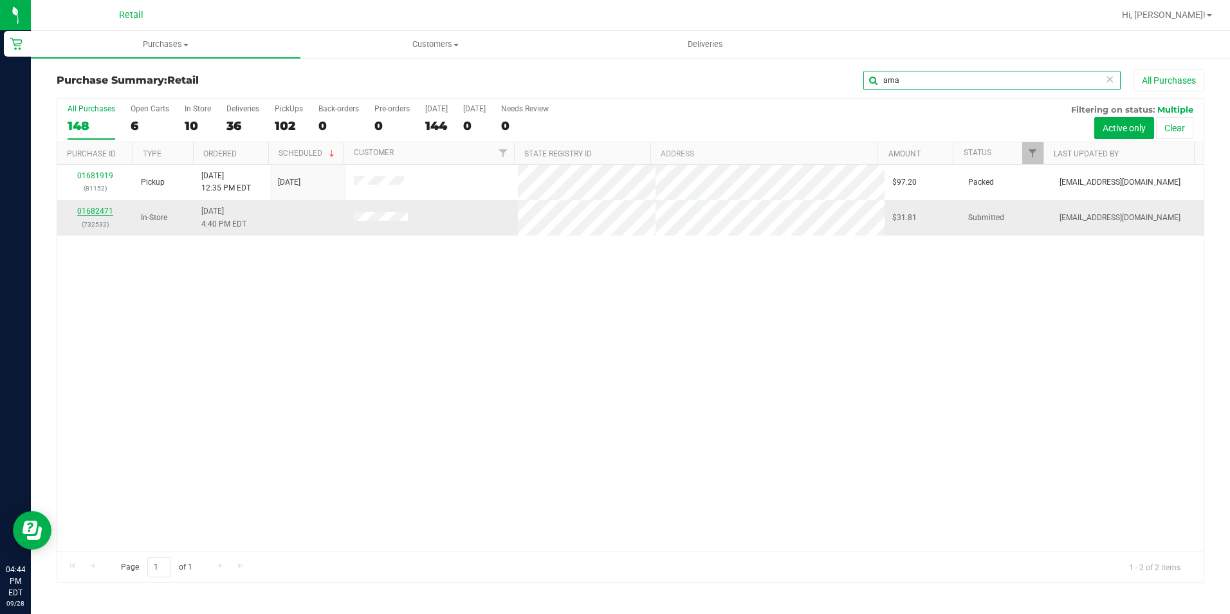
type input "ama"
click at [95, 215] on link "01682471" at bounding box center [95, 210] width 36 height 9
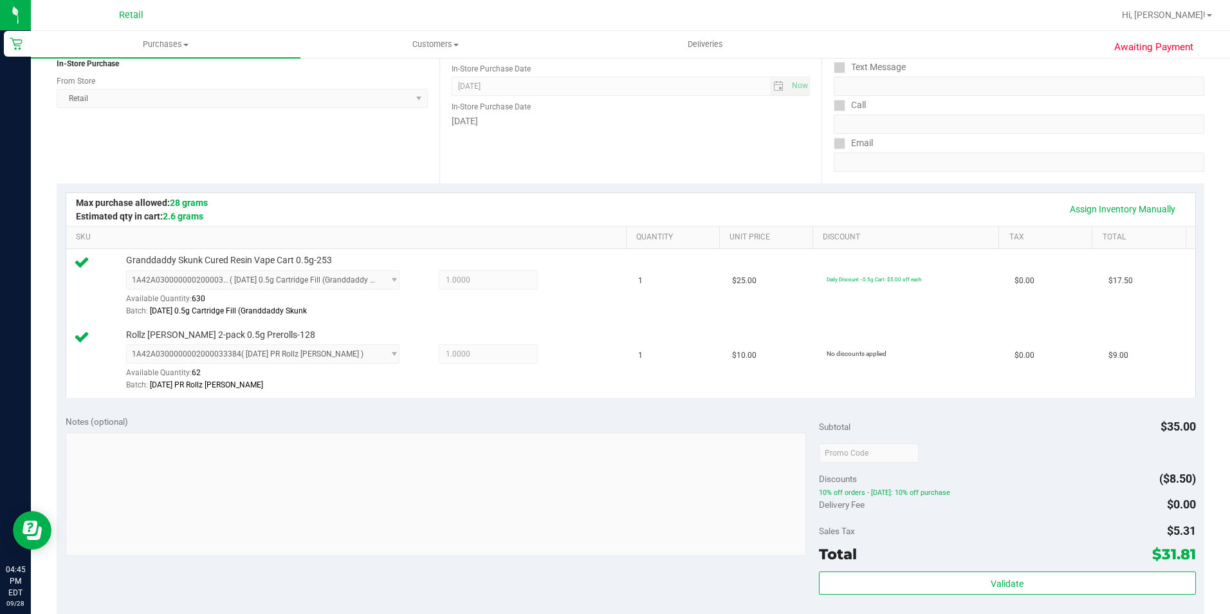
scroll to position [257, 0]
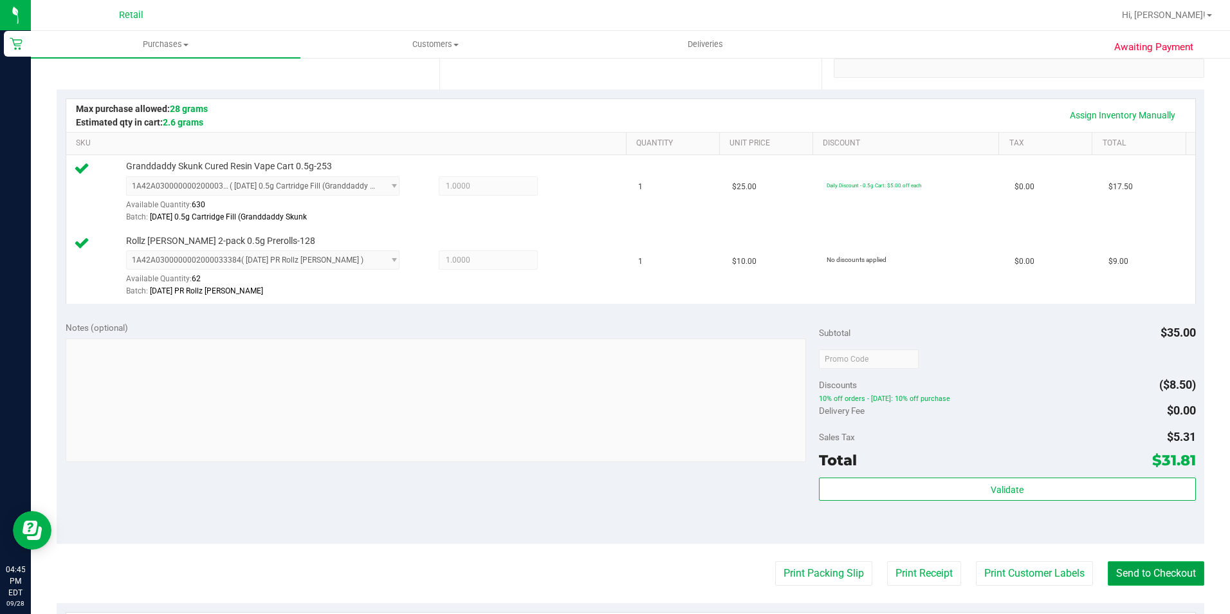
click at [1131, 569] on button "Send to Checkout" at bounding box center [1156, 573] width 96 height 24
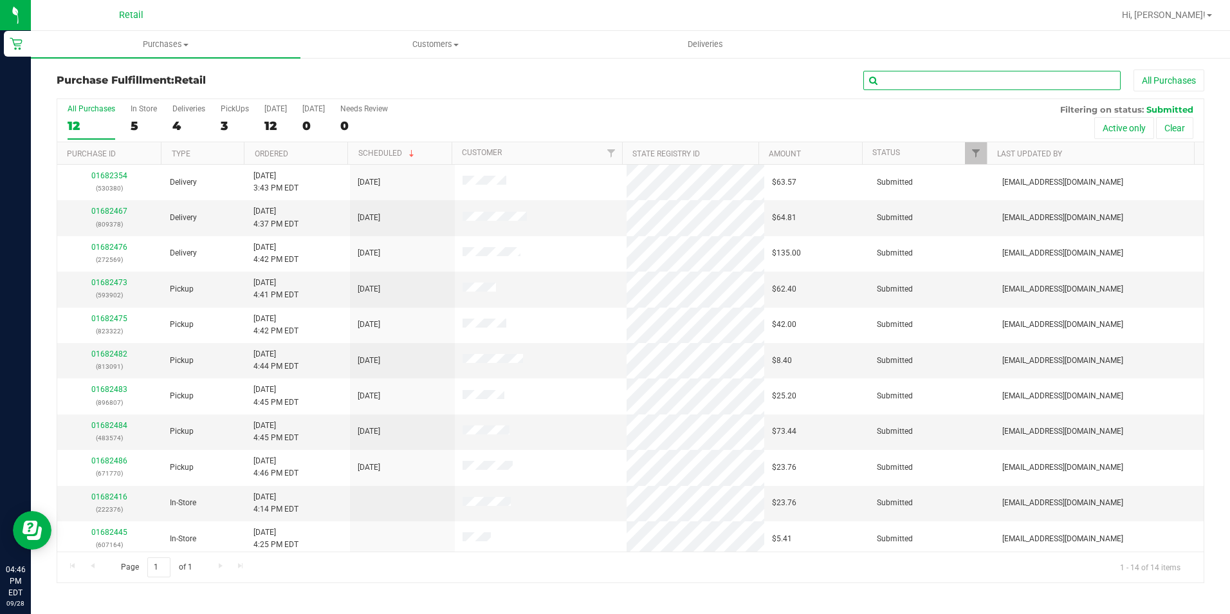
click at [963, 85] on input "text" at bounding box center [991, 80] width 257 height 19
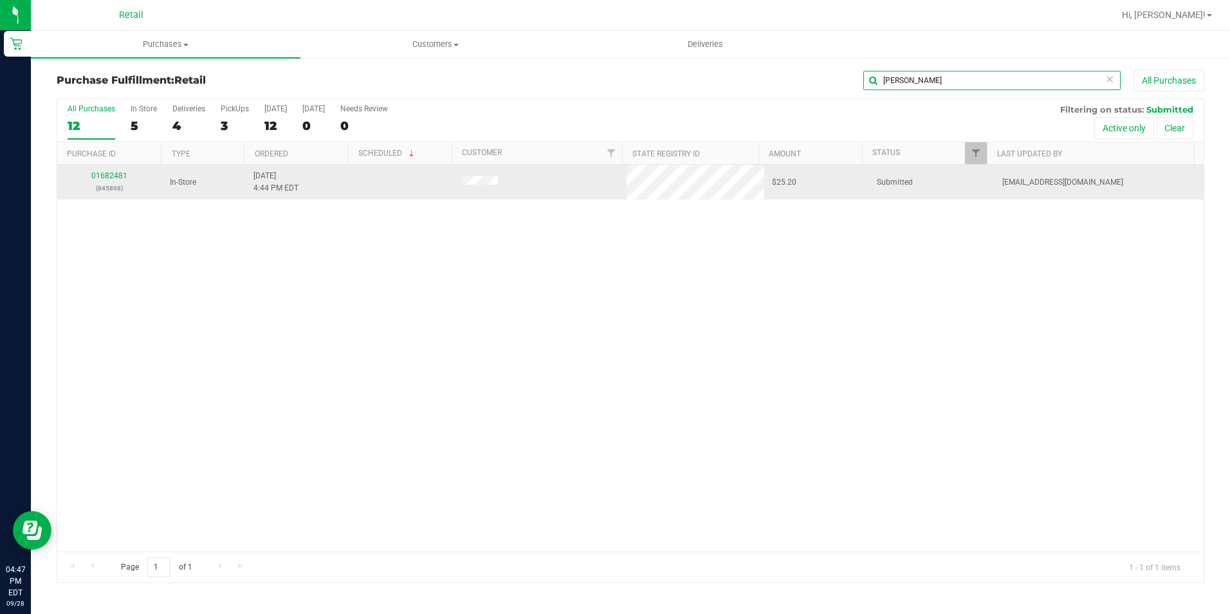
type input "[PERSON_NAME]"
click at [104, 170] on div "01682481 (845898)" at bounding box center [109, 182] width 89 height 24
click at [109, 171] on link "01682481" at bounding box center [109, 175] width 36 height 9
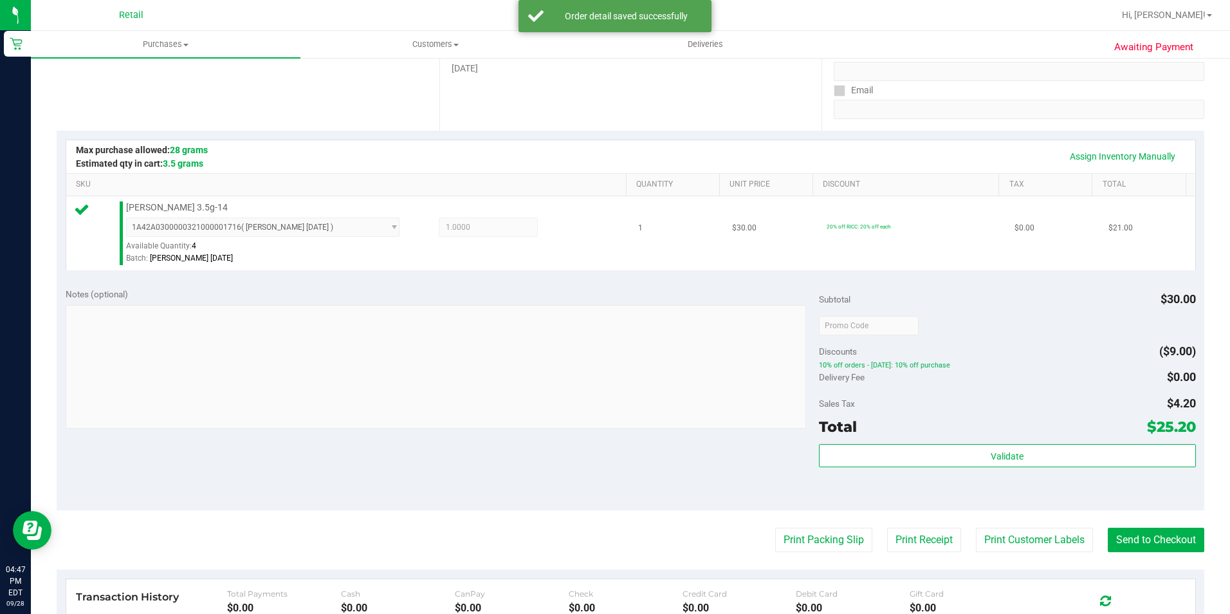
scroll to position [257, 0]
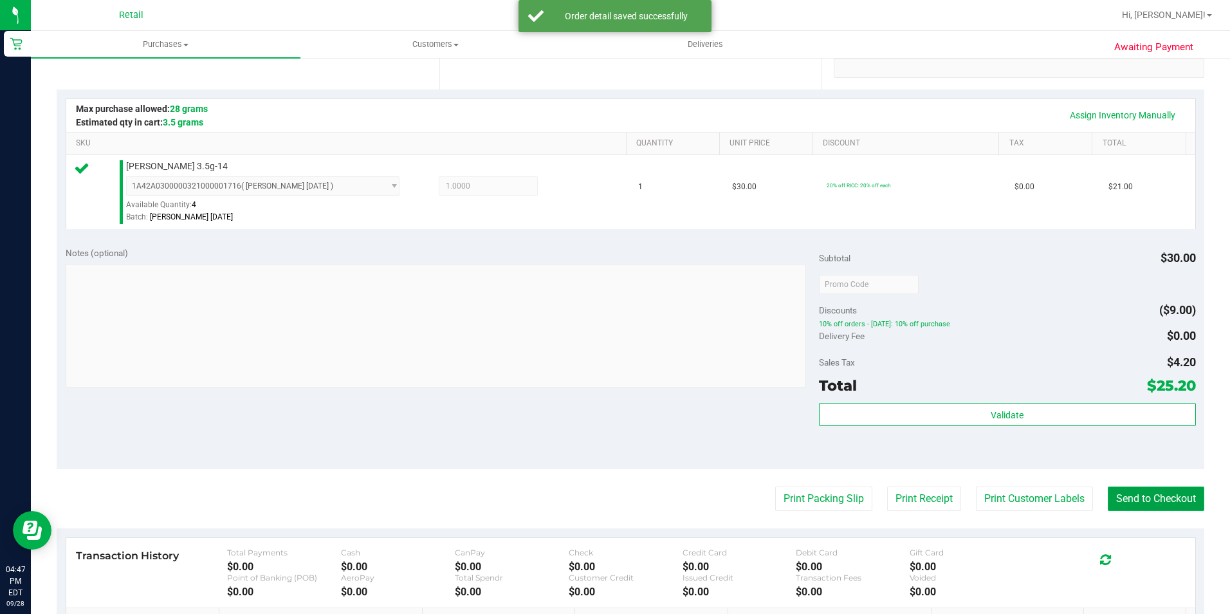
click at [1119, 502] on button "Send to Checkout" at bounding box center [1156, 498] width 96 height 24
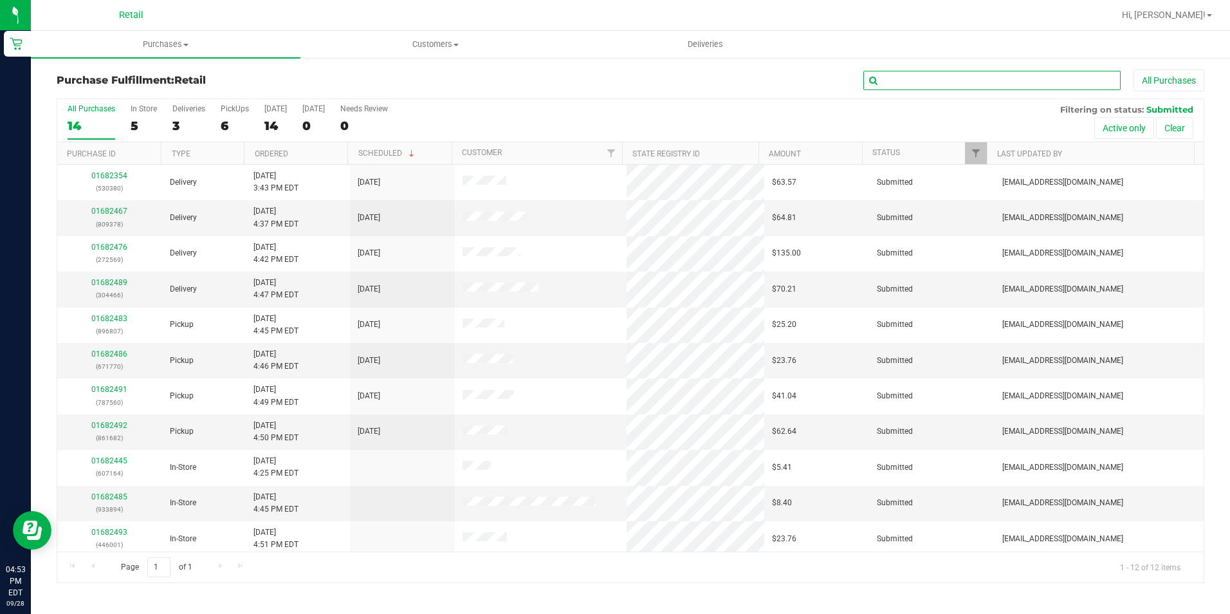
click at [940, 78] on input "text" at bounding box center [991, 80] width 257 height 19
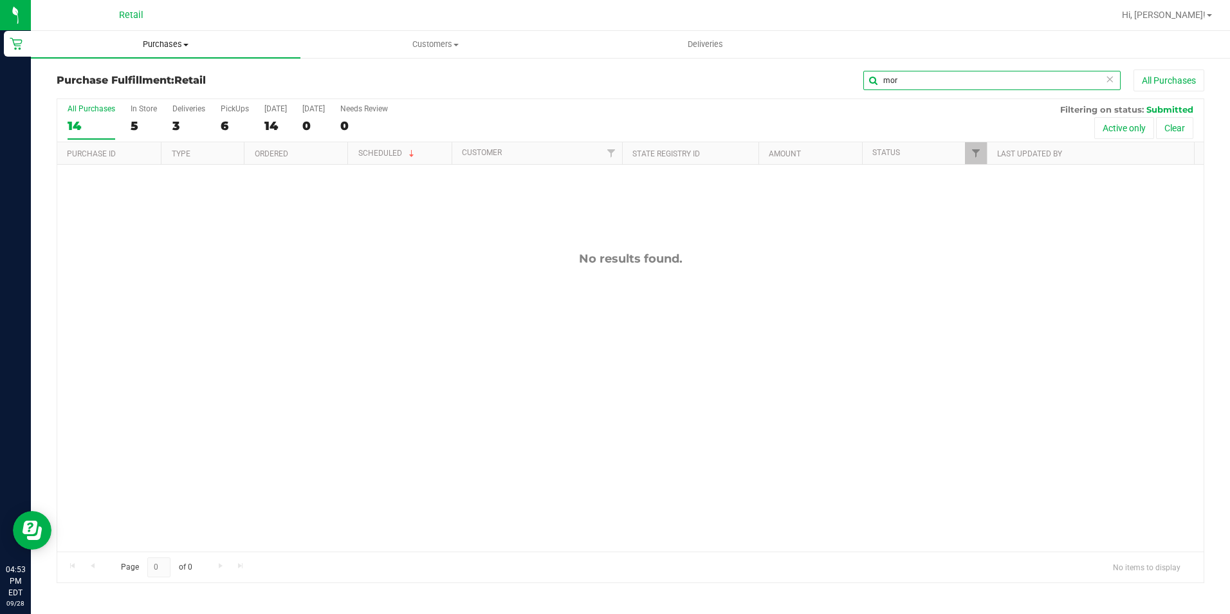
type input "mor"
click at [185, 46] on span "Purchases" at bounding box center [166, 45] width 270 height 12
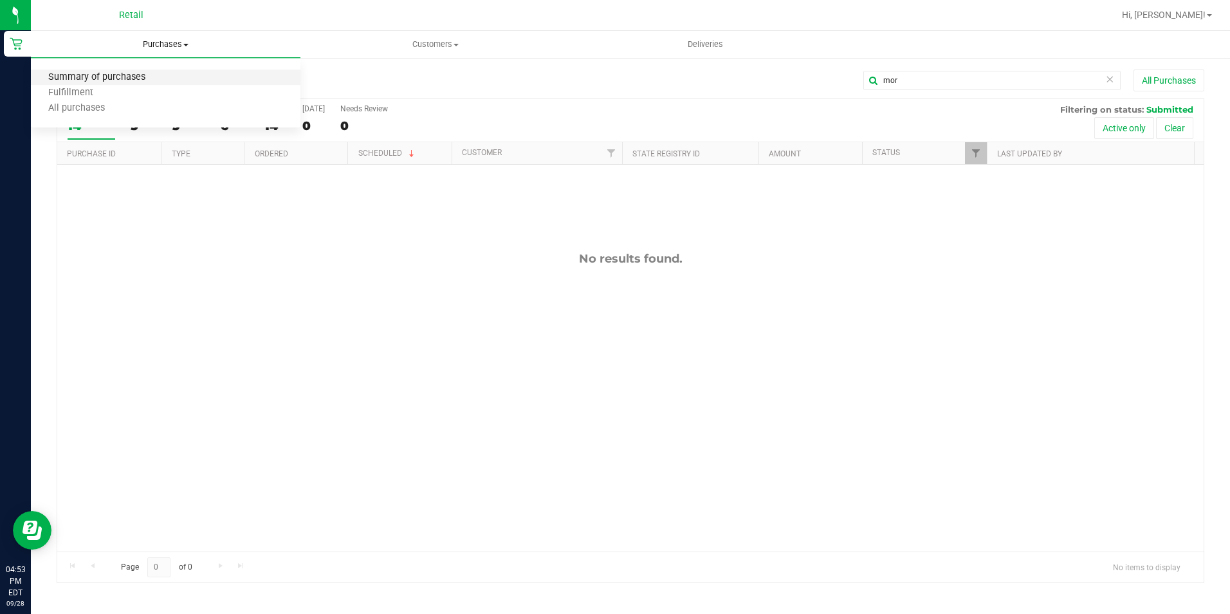
click at [147, 83] on span "Summary of purchases" at bounding box center [97, 77] width 132 height 11
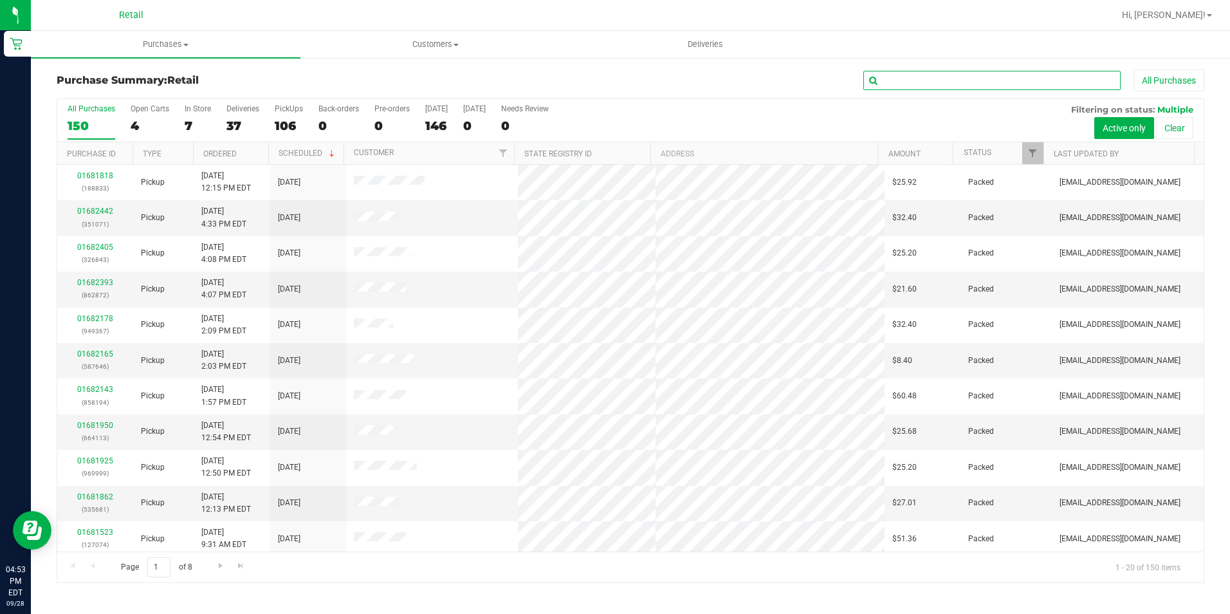
click at [949, 78] on input "text" at bounding box center [991, 80] width 257 height 19
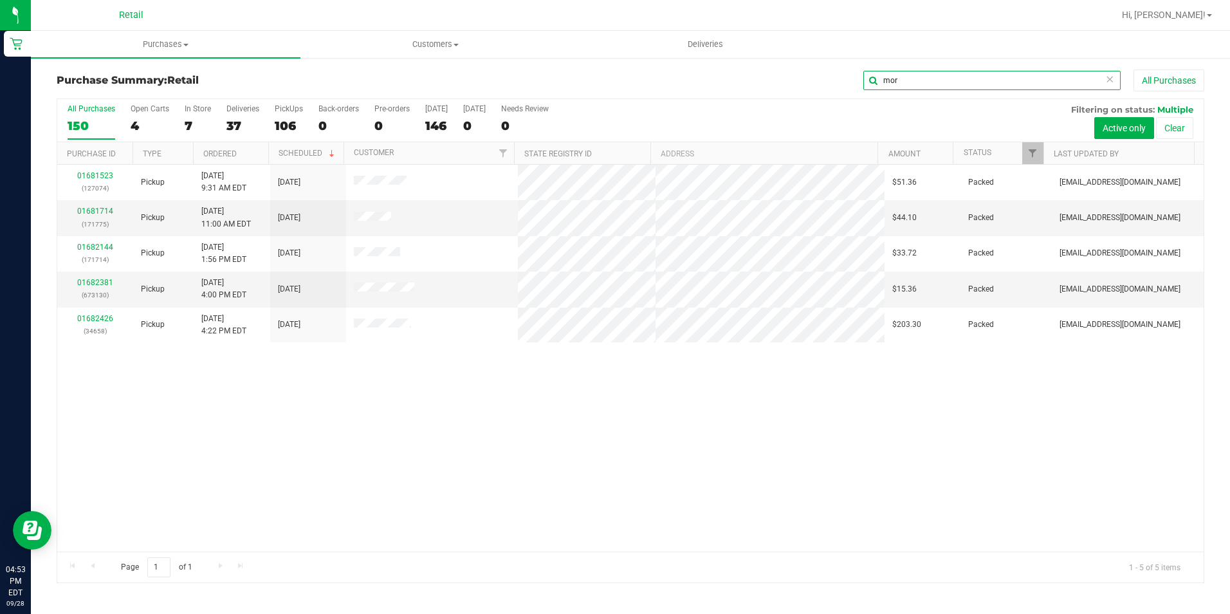
type input "mor"
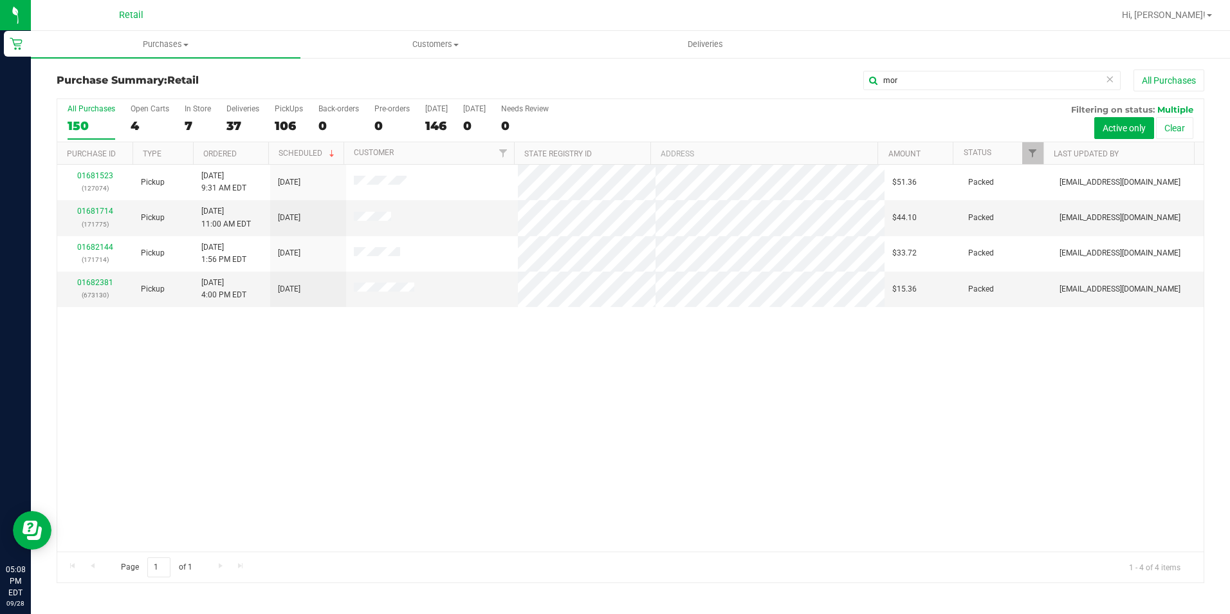
click at [1112, 80] on icon at bounding box center [1109, 78] width 9 height 15
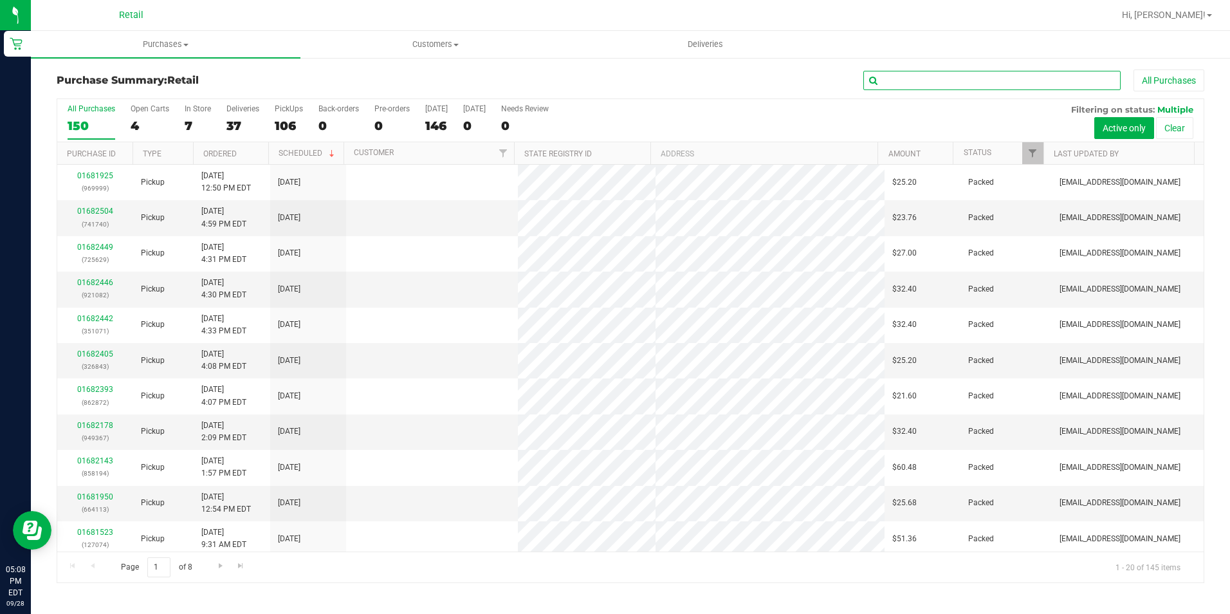
click at [1076, 80] on input "text" at bounding box center [991, 80] width 257 height 19
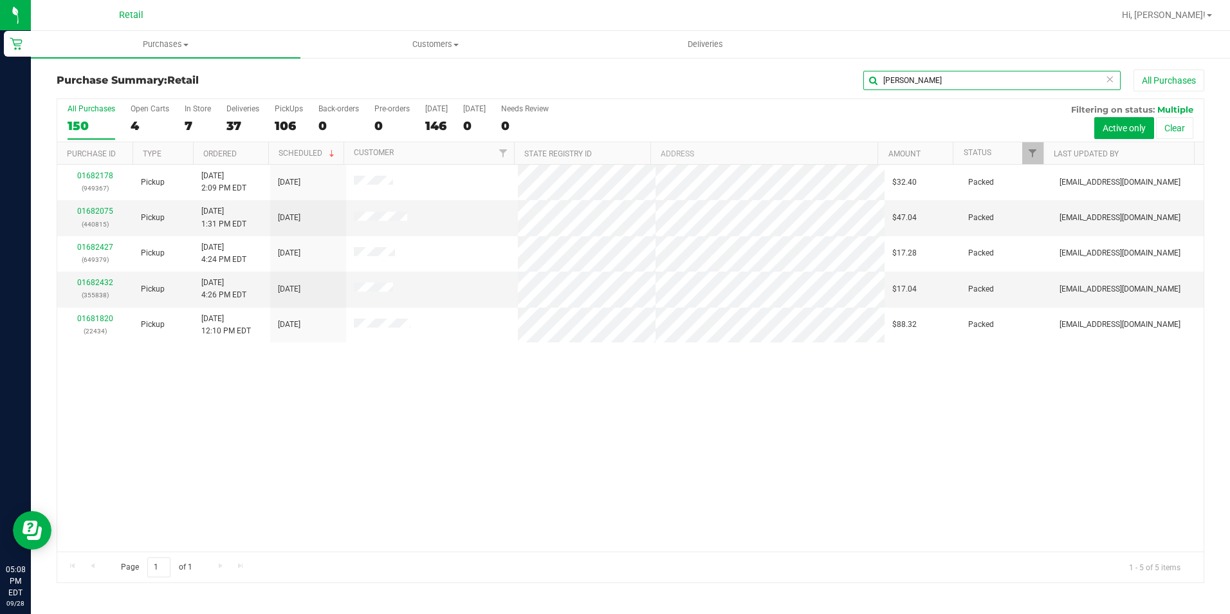
type input "[PERSON_NAME]"
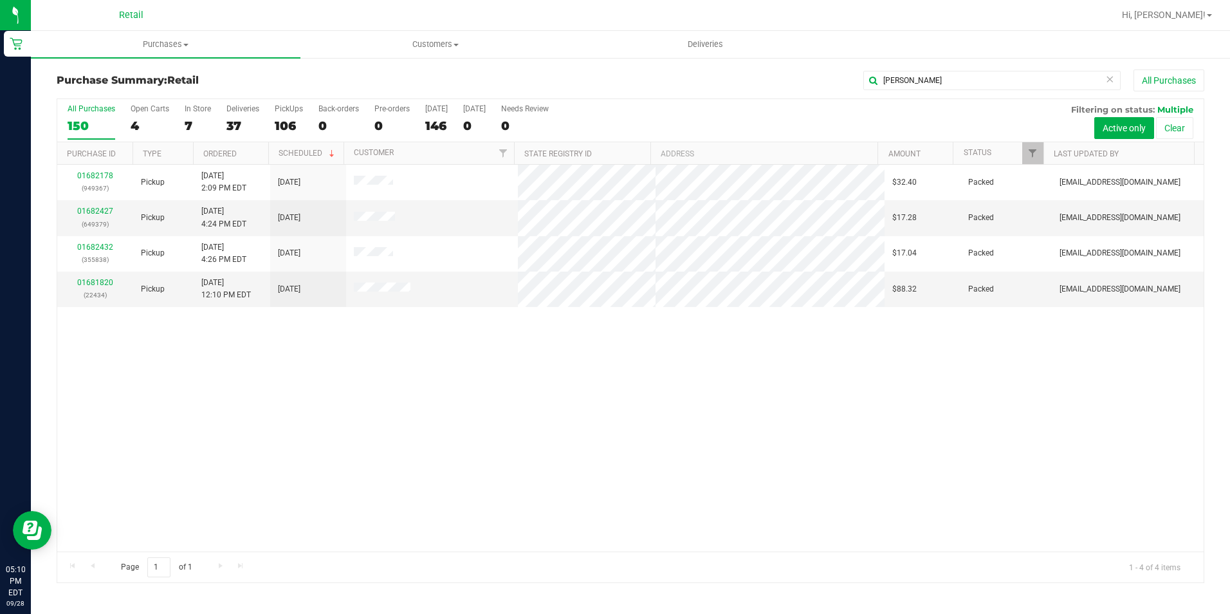
click at [1107, 84] on icon at bounding box center [1109, 78] width 9 height 15
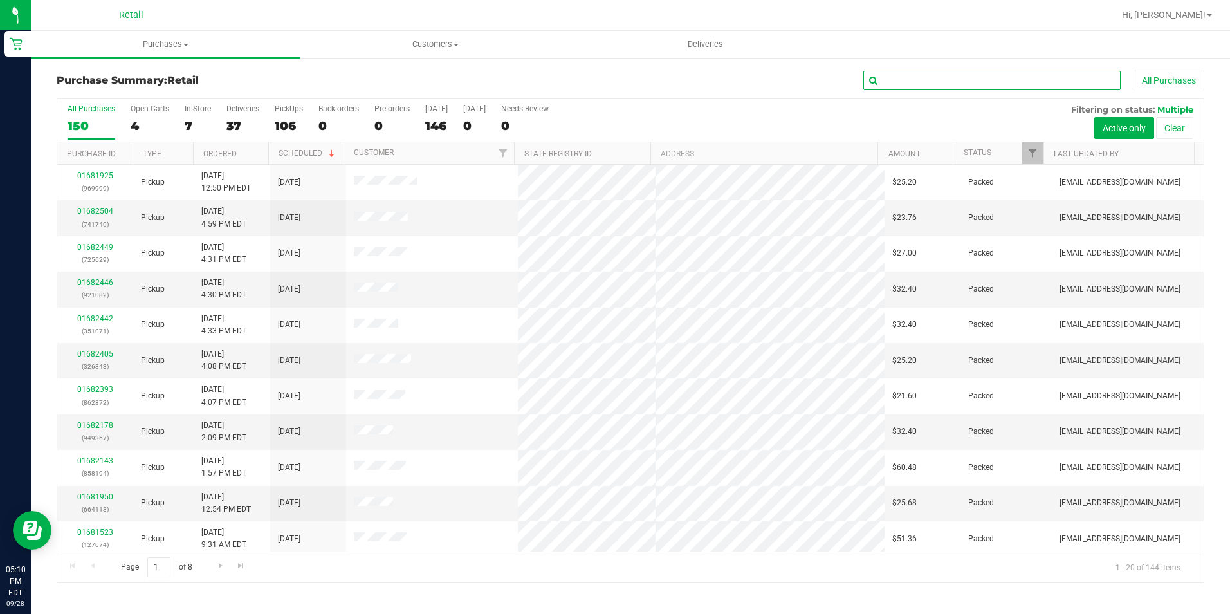
click at [1027, 72] on input "text" at bounding box center [991, 80] width 257 height 19
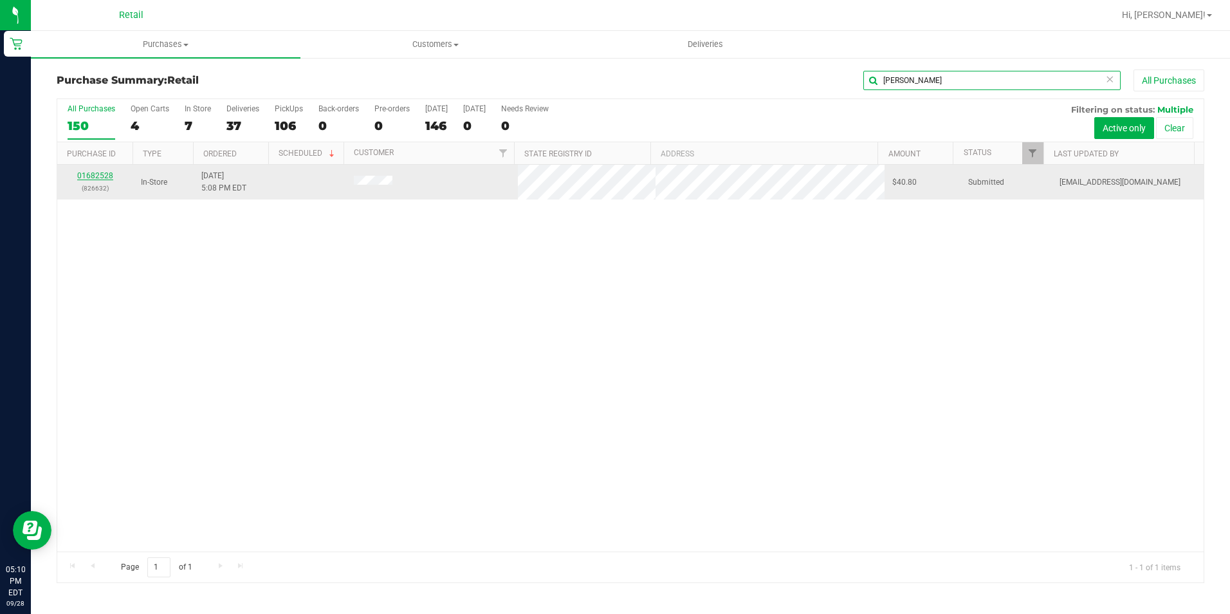
type input "[PERSON_NAME]"
click at [94, 173] on link "01682528" at bounding box center [95, 175] width 36 height 9
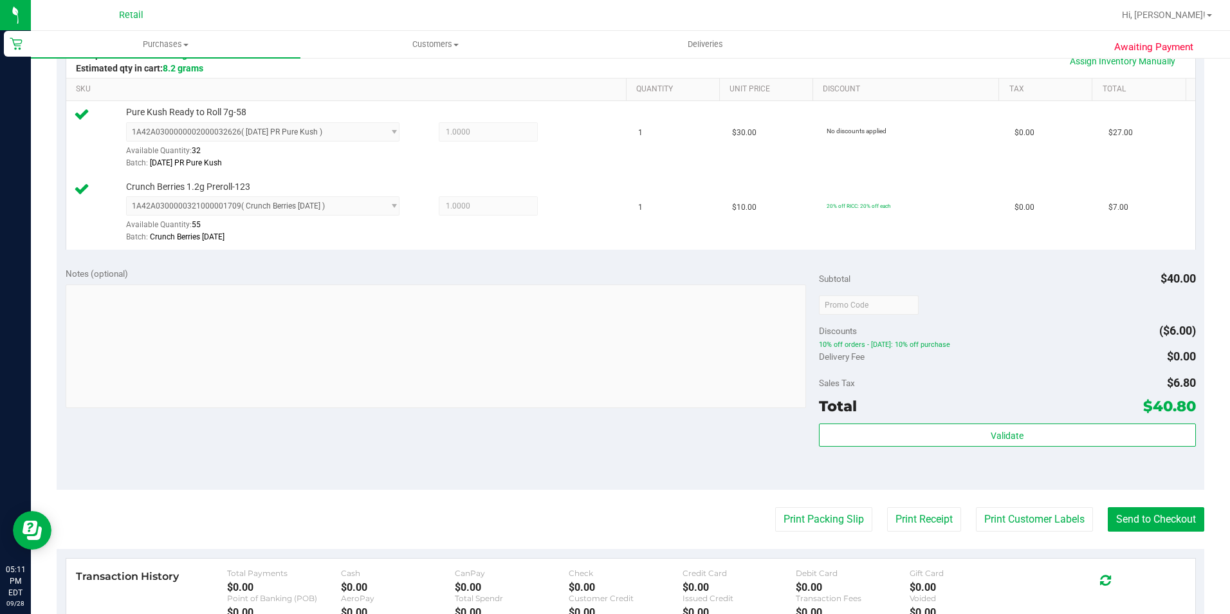
scroll to position [450, 0]
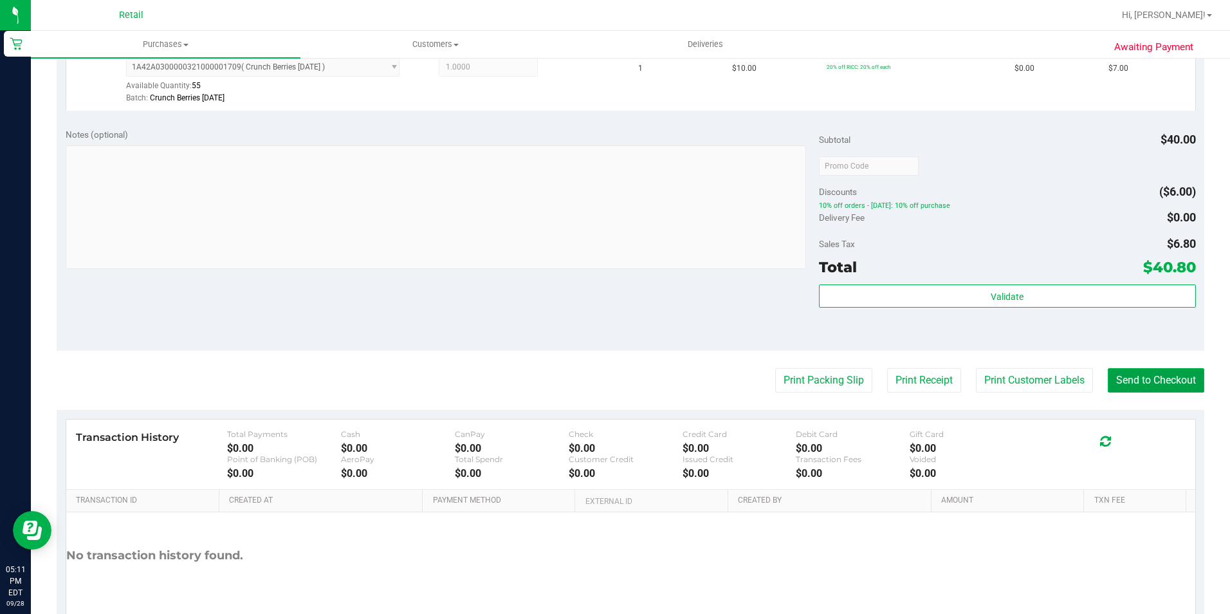
click at [1135, 375] on button "Send to Checkout" at bounding box center [1156, 380] width 96 height 24
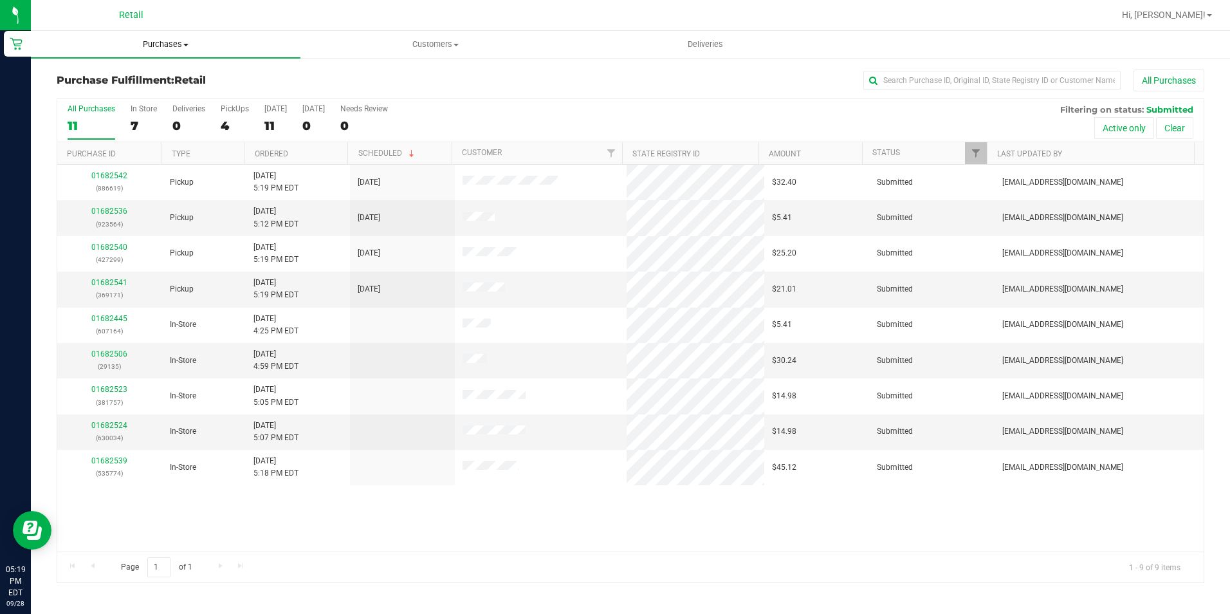
click at [182, 46] on span "Purchases" at bounding box center [166, 45] width 270 height 12
click at [146, 73] on span "Summary of purchases" at bounding box center [97, 77] width 132 height 11
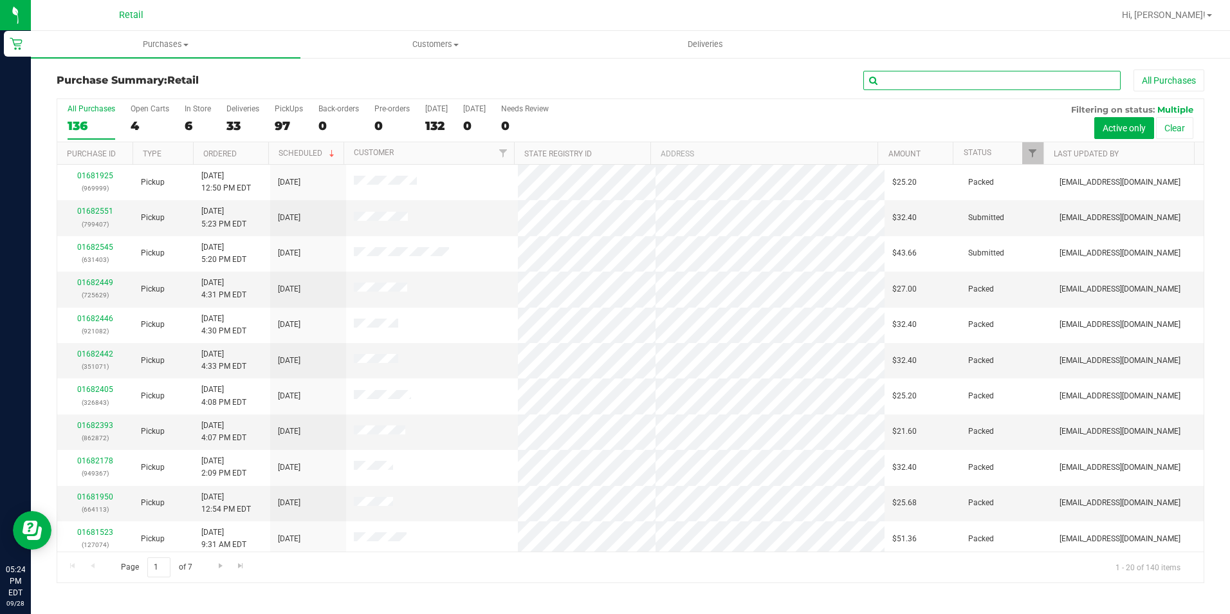
click at [1021, 79] on input "text" at bounding box center [991, 80] width 257 height 19
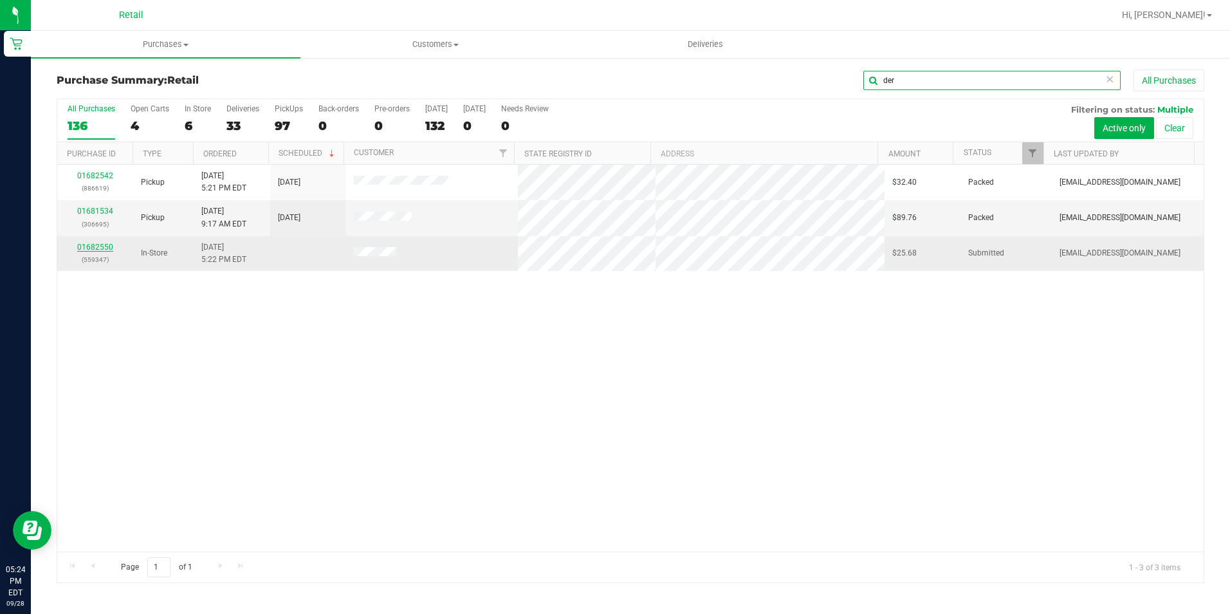
type input "der"
click at [105, 247] on link "01682550" at bounding box center [95, 247] width 36 height 9
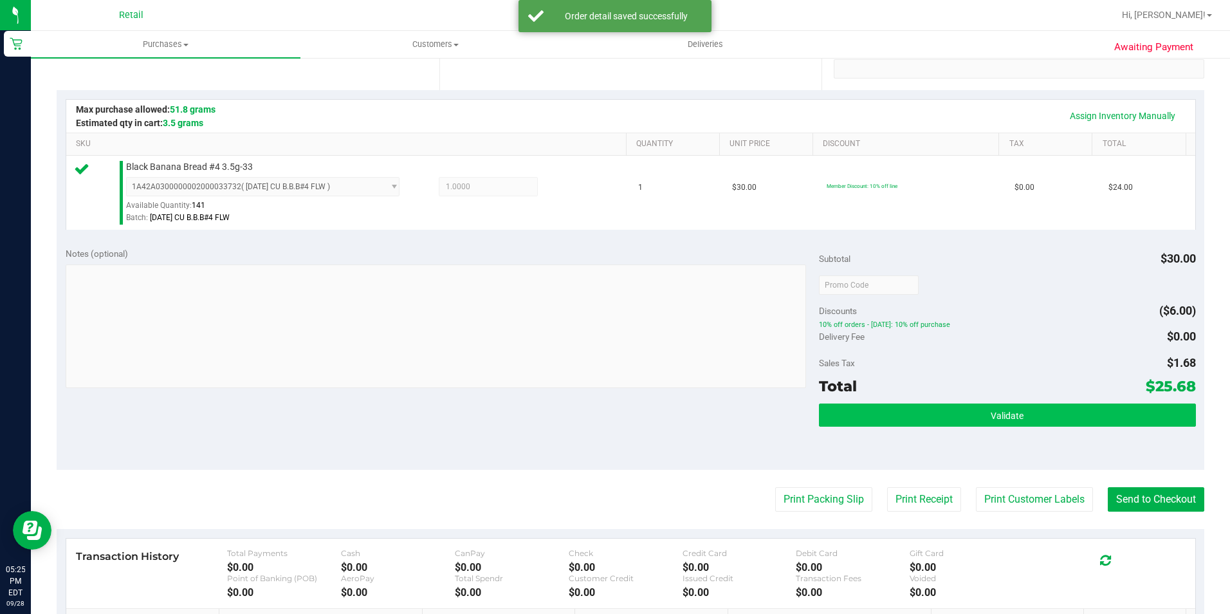
scroll to position [257, 0]
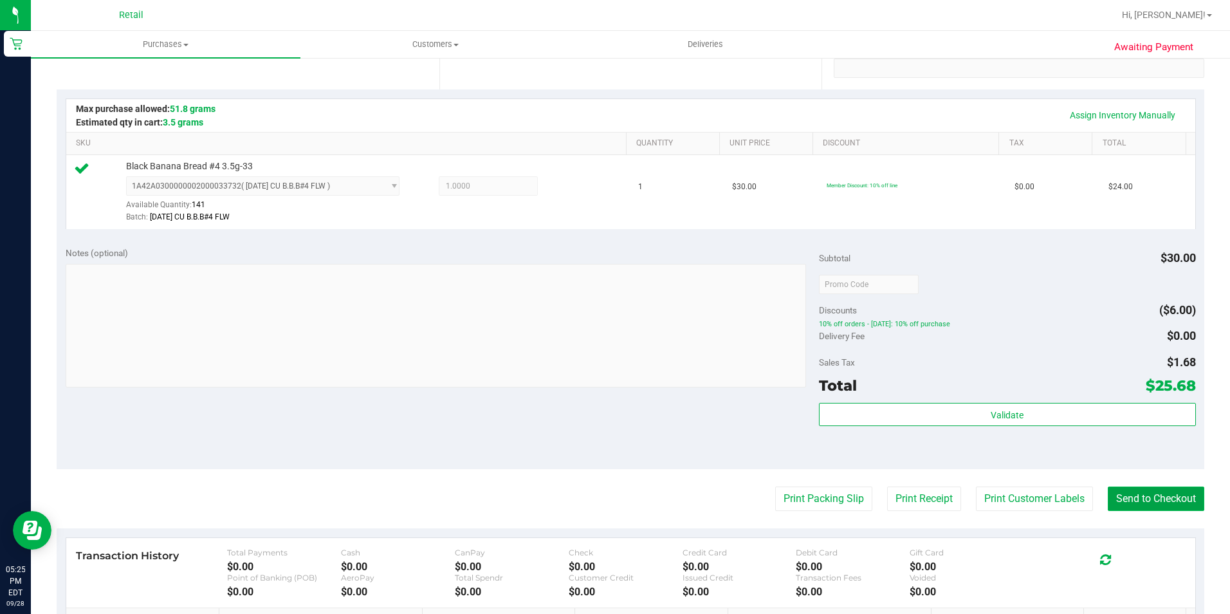
click at [1132, 497] on button "Send to Checkout" at bounding box center [1156, 498] width 96 height 24
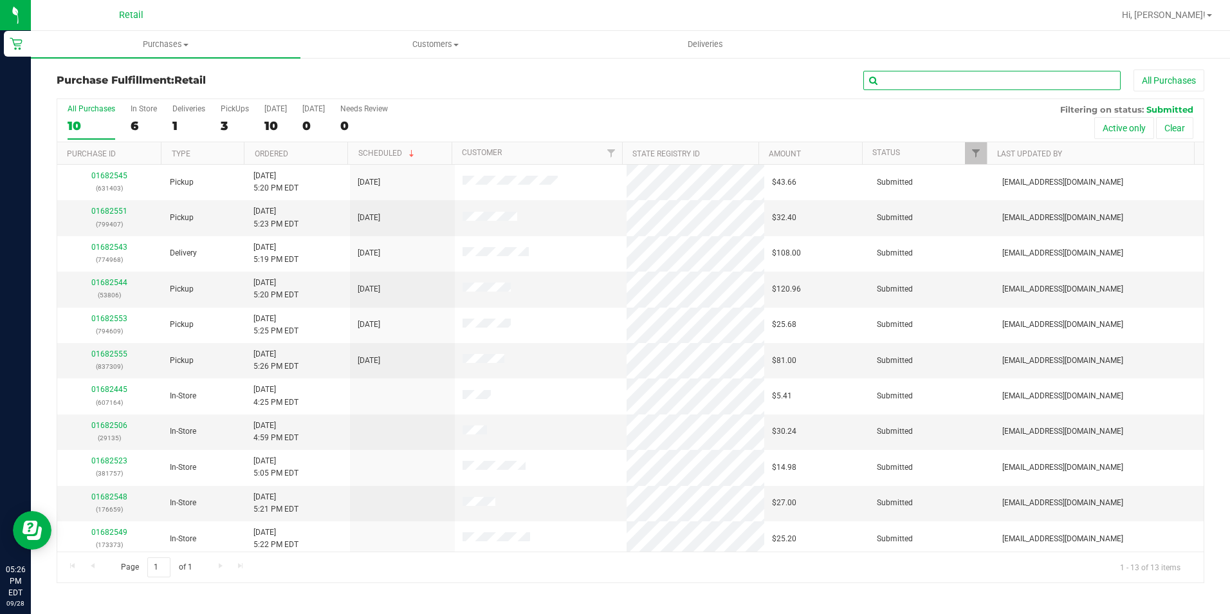
click at [894, 75] on input "text" at bounding box center [991, 80] width 257 height 19
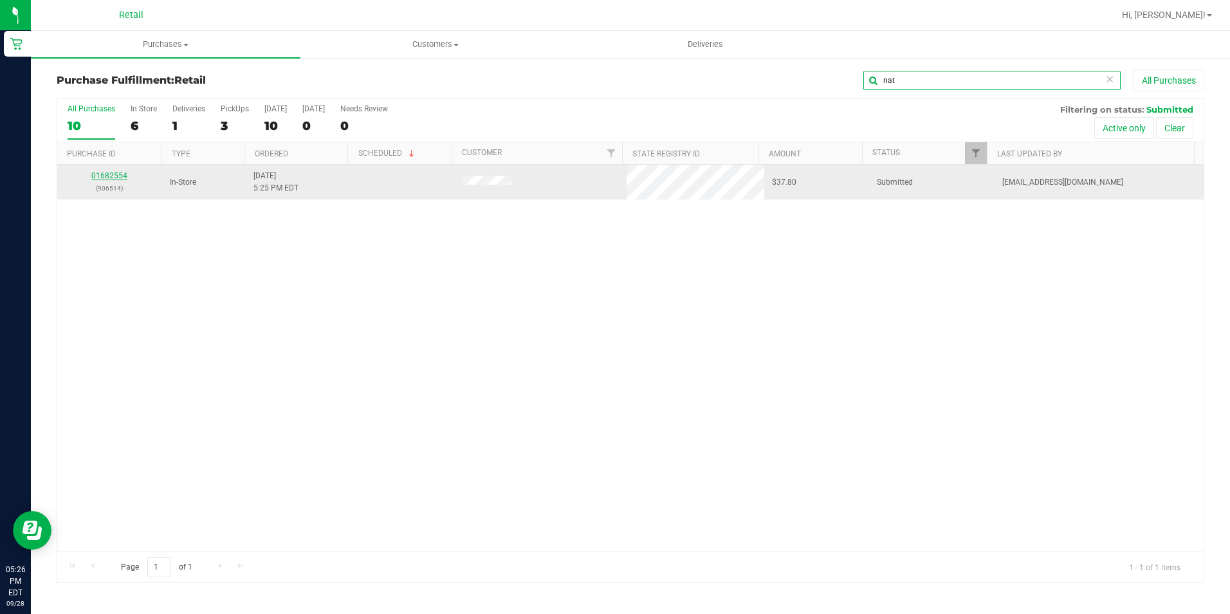
type input "nat"
click at [111, 177] on link "01682554" at bounding box center [109, 175] width 36 height 9
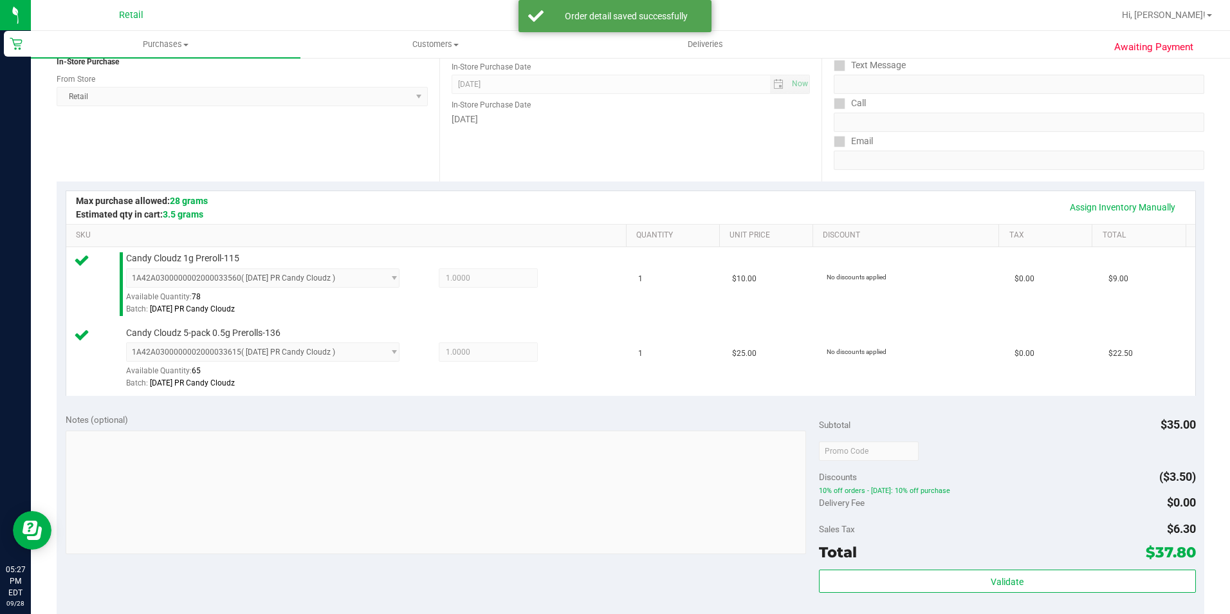
scroll to position [257, 0]
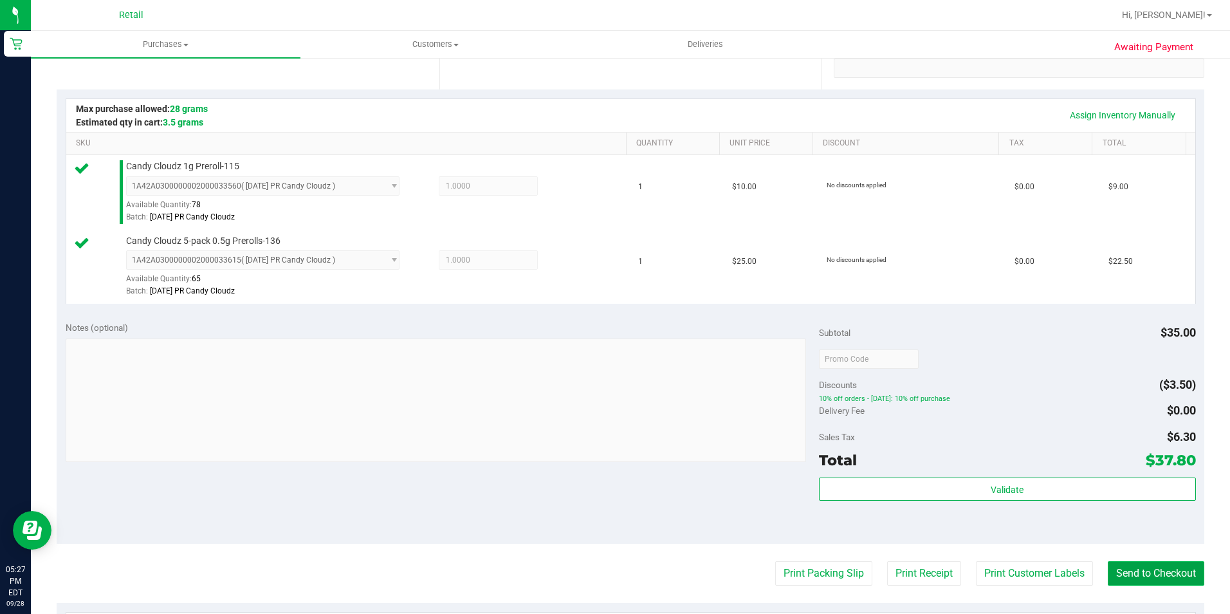
drag, startPoint x: 1180, startPoint y: 567, endPoint x: 1179, endPoint y: 579, distance: 11.7
click at [1180, 567] on button "Send to Checkout" at bounding box center [1156, 573] width 96 height 24
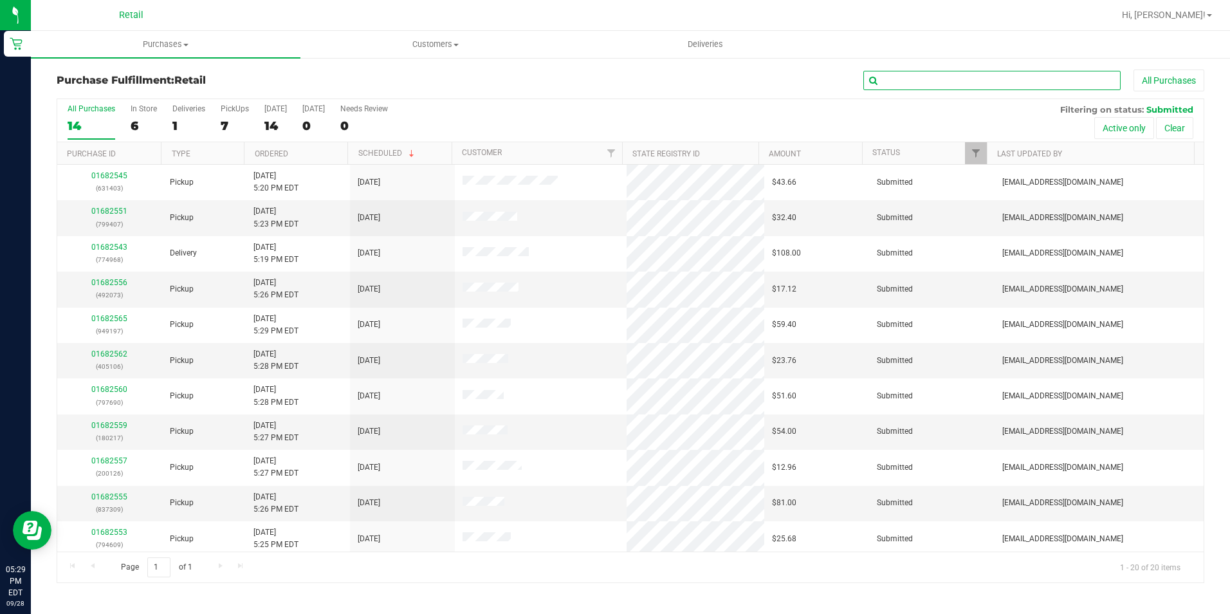
click at [897, 87] on input "text" at bounding box center [991, 80] width 257 height 19
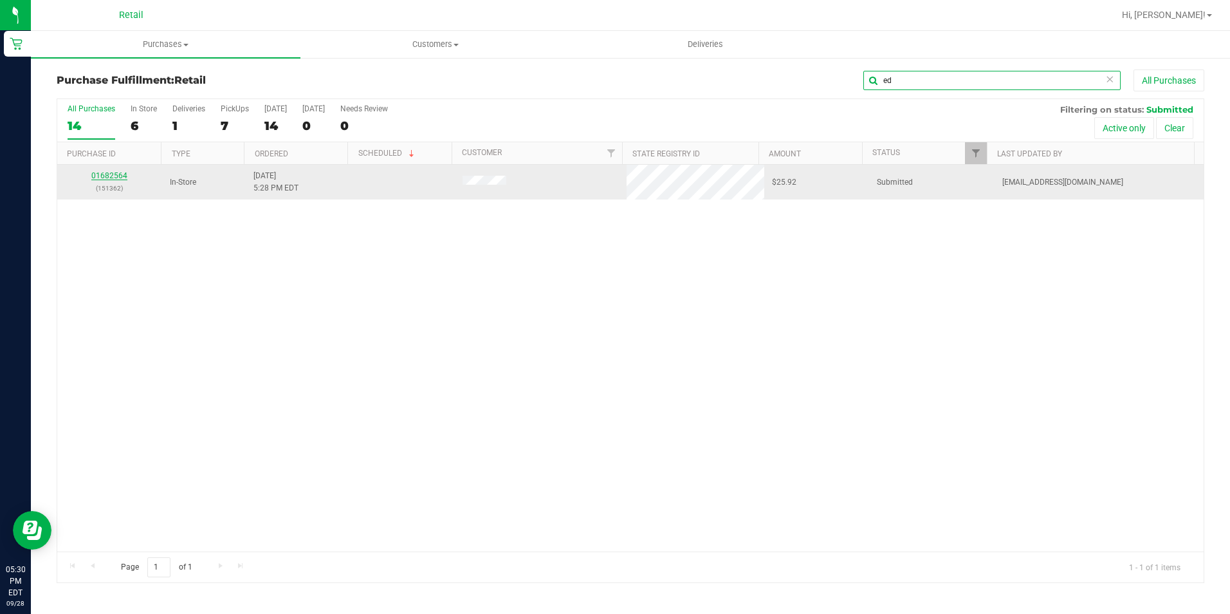
type input "ed"
click at [120, 174] on link "01682564" at bounding box center [109, 175] width 36 height 9
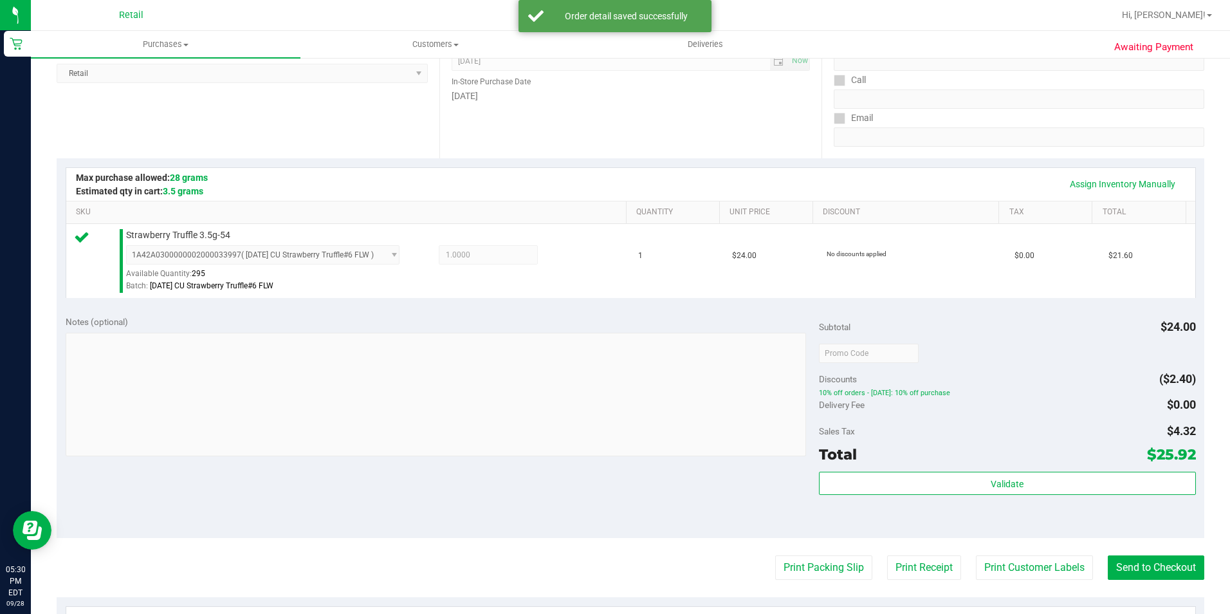
scroll to position [193, 0]
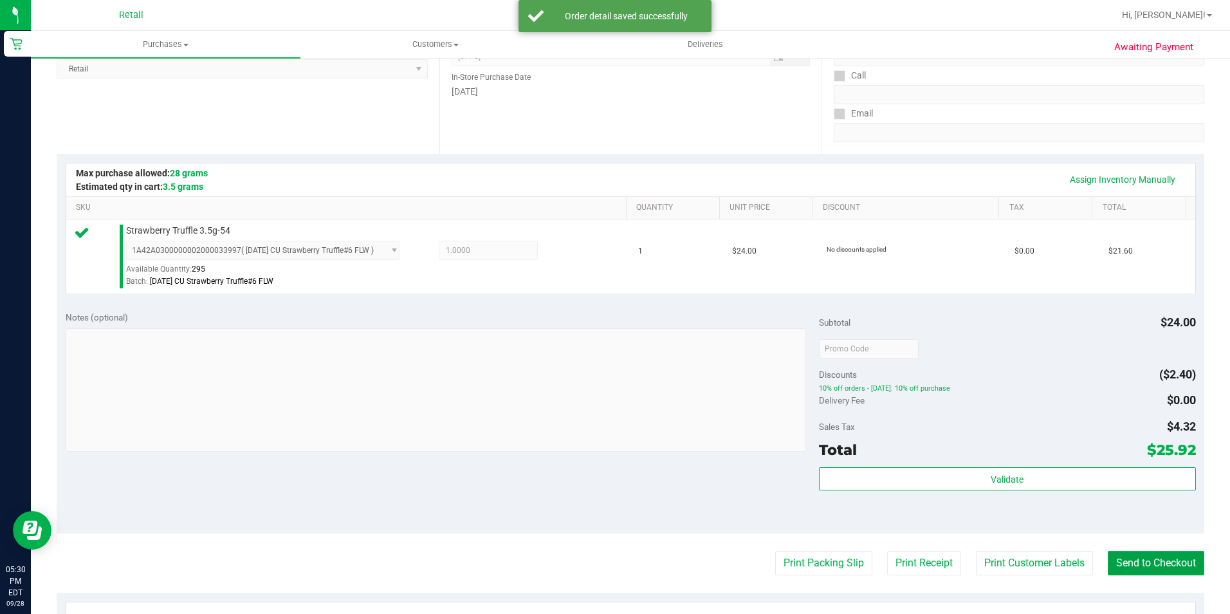
click at [1111, 555] on button "Send to Checkout" at bounding box center [1156, 563] width 96 height 24
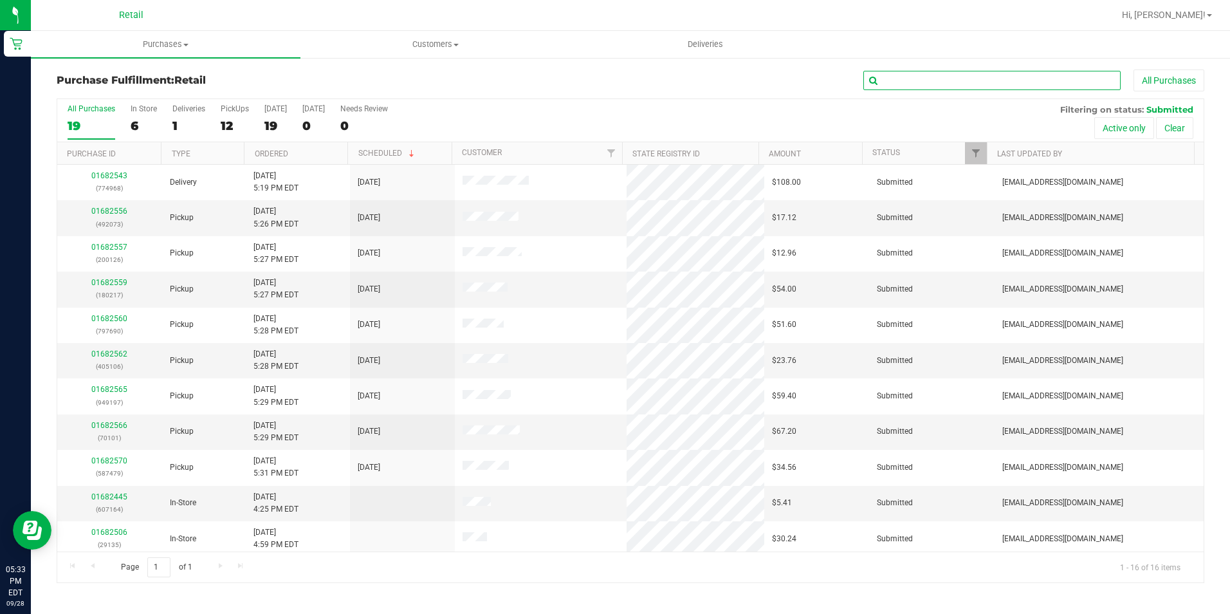
click at [952, 85] on input "text" at bounding box center [991, 80] width 257 height 19
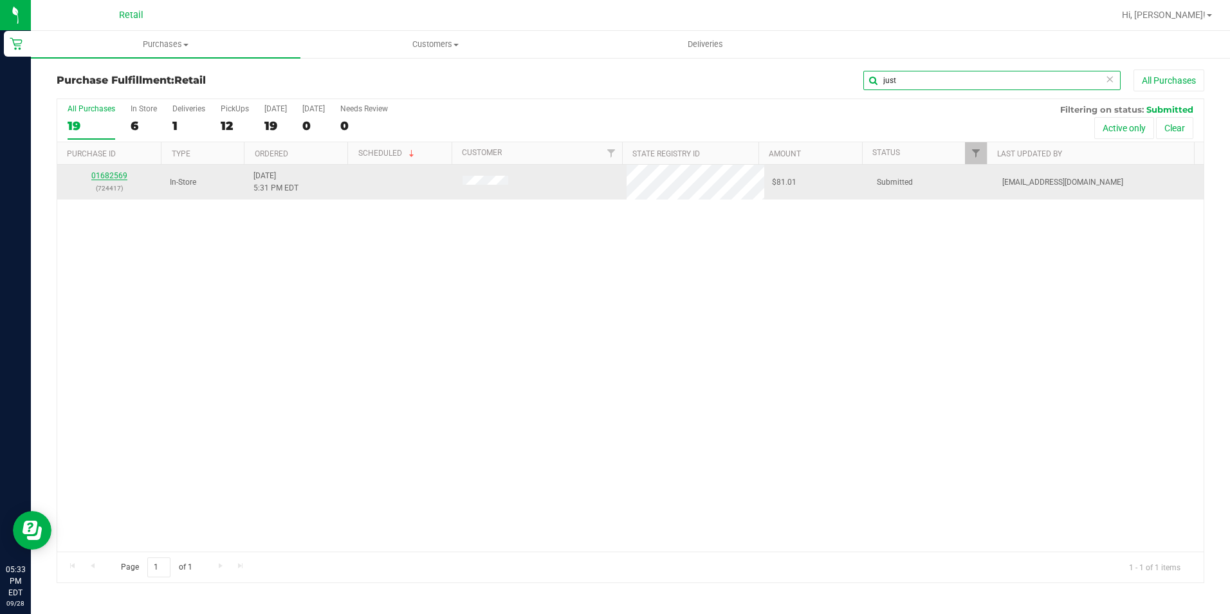
type input "just"
click at [124, 176] on link "01682569" at bounding box center [109, 175] width 36 height 9
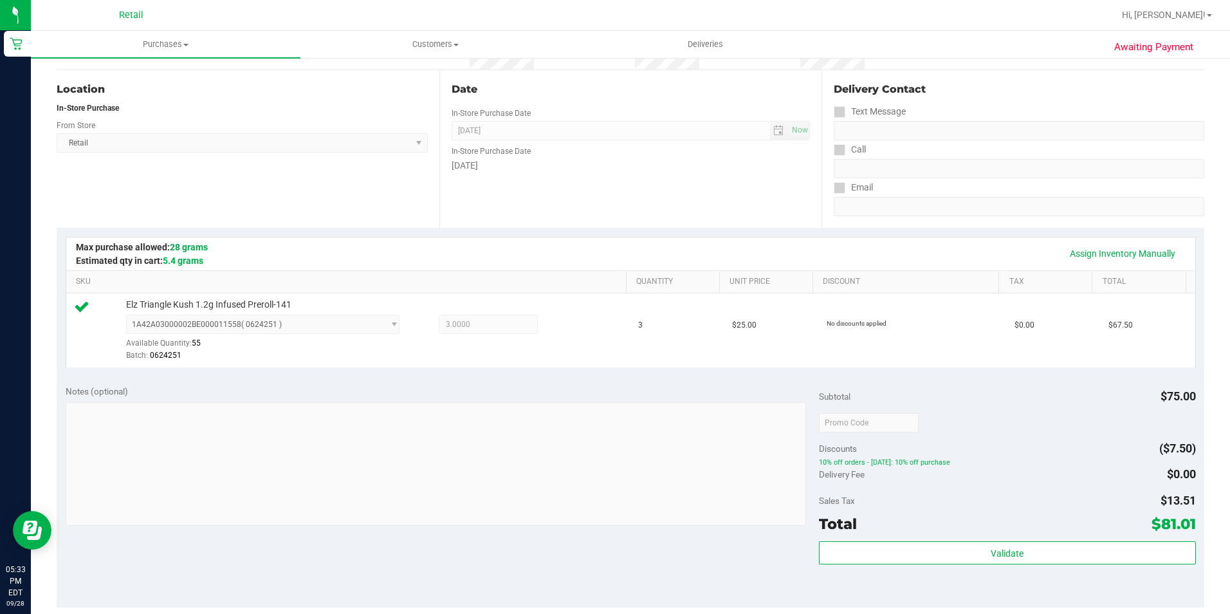
scroll to position [322, 0]
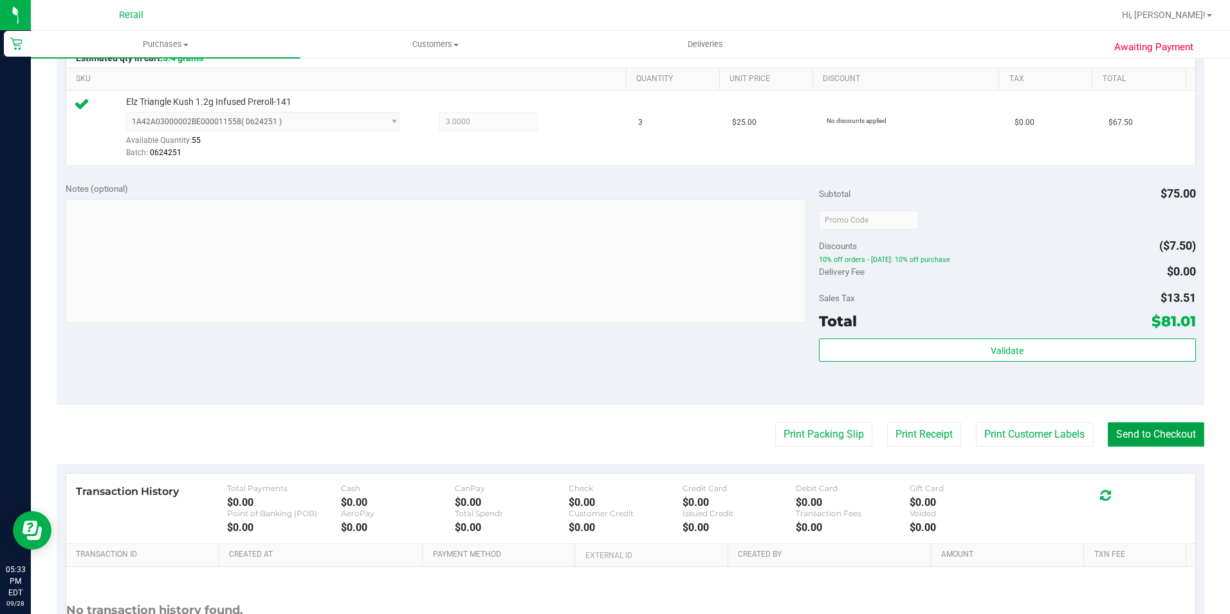
click at [1142, 431] on button "Send to Checkout" at bounding box center [1156, 434] width 96 height 24
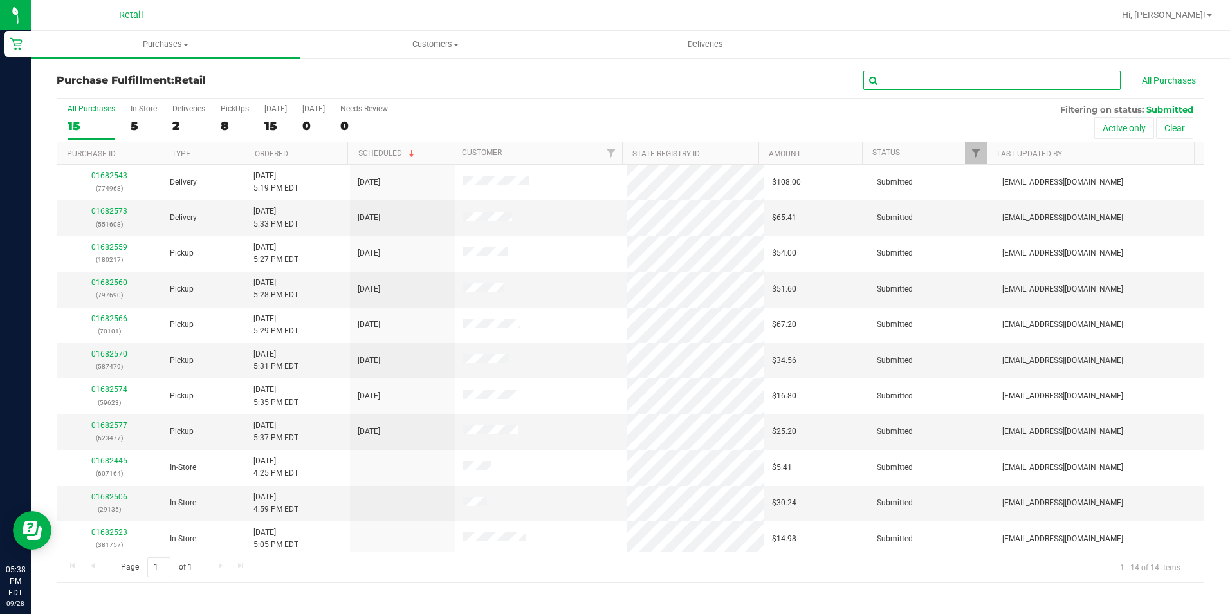
click at [945, 80] on input "text" at bounding box center [991, 80] width 257 height 19
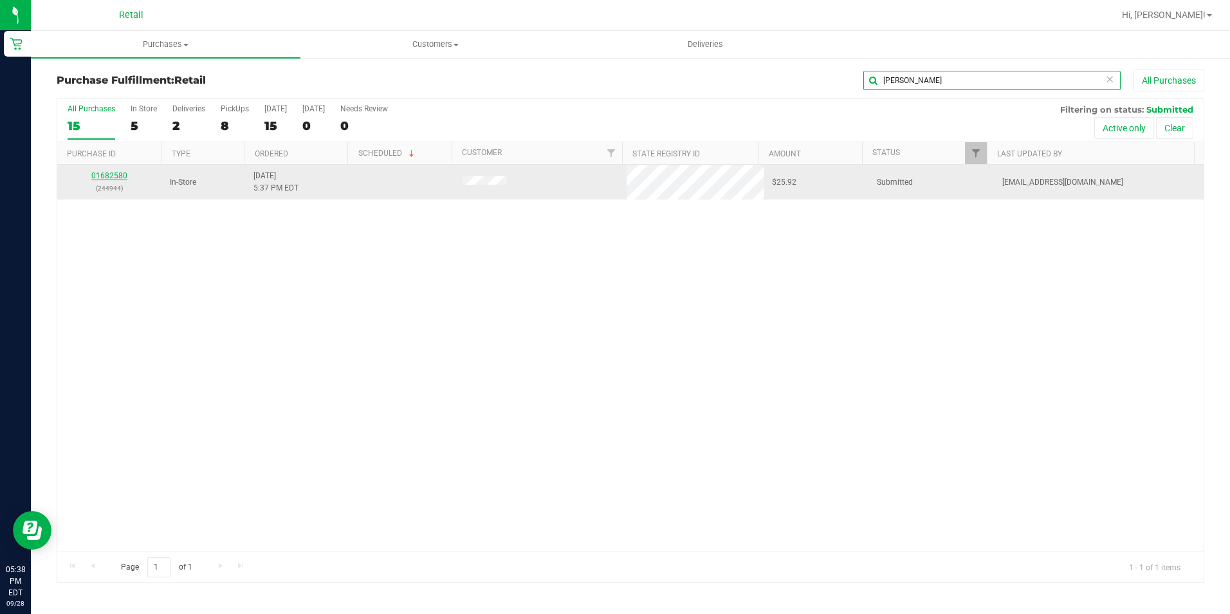
type input "[PERSON_NAME]"
click at [111, 176] on link "01682580" at bounding box center [109, 175] width 36 height 9
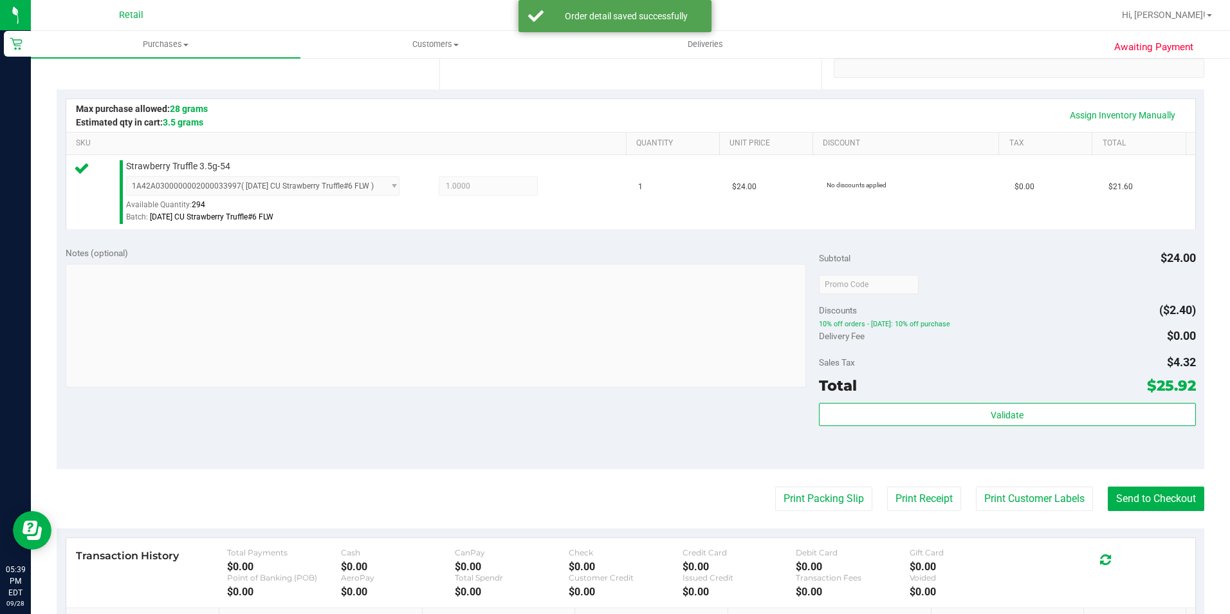
scroll to position [386, 0]
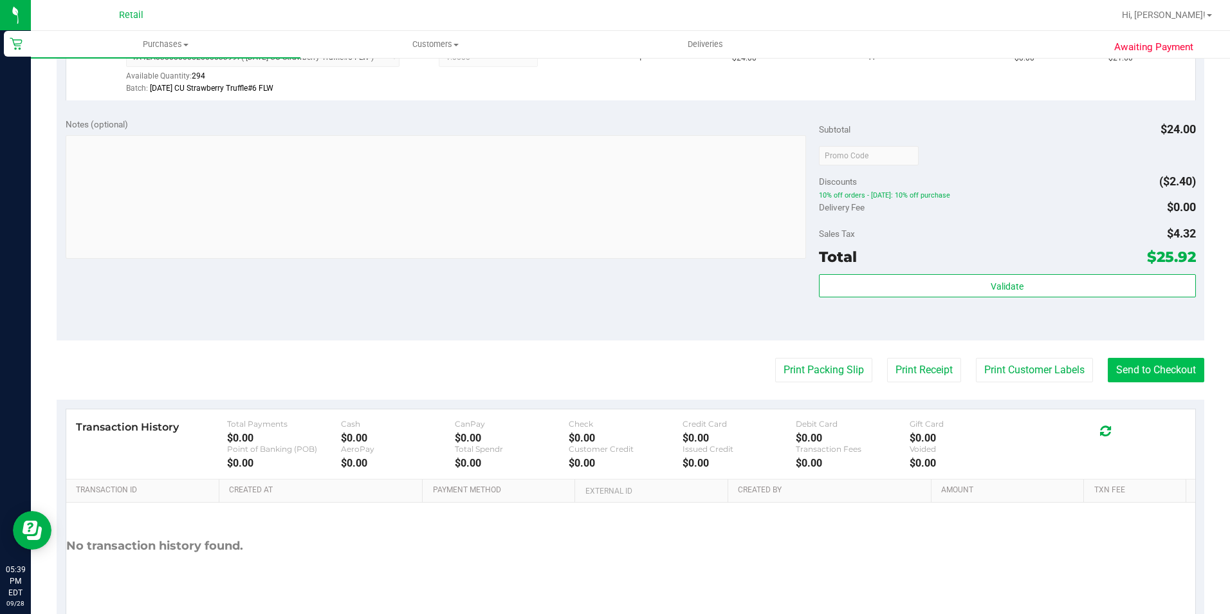
drag, startPoint x: 1162, startPoint y: 352, endPoint x: 1156, endPoint y: 362, distance: 11.3
click at [1156, 361] on purchase-details "Back Edit Purchase Cancel Purchase View Profile # 01682580 Med | Rec METRC ID: …" at bounding box center [631, 162] width 1148 height 957
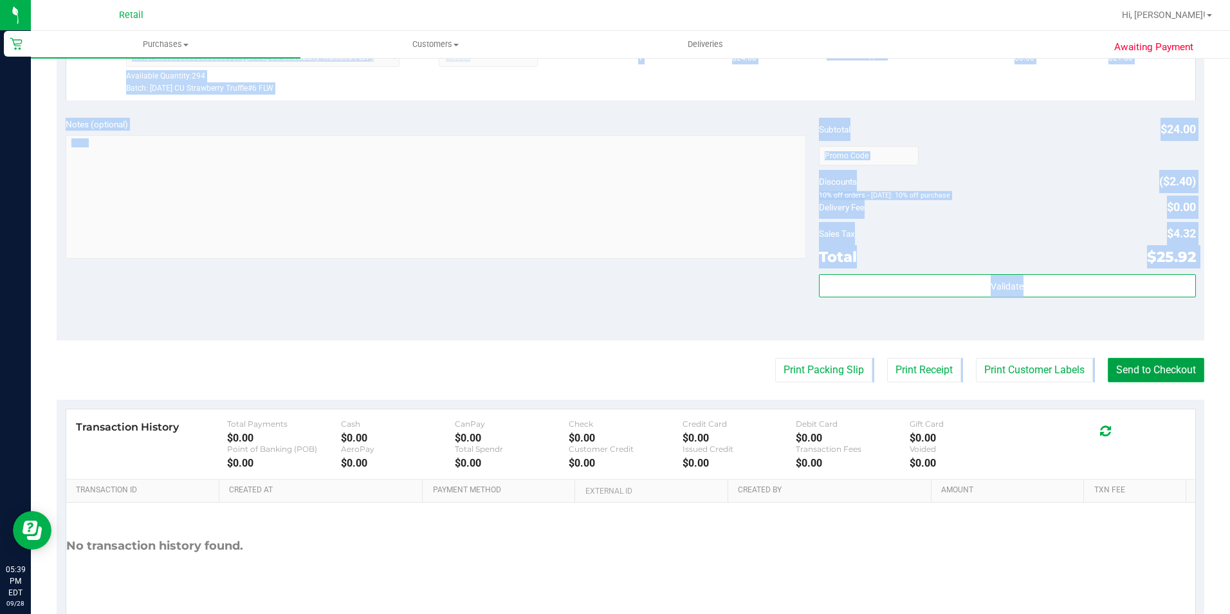
click at [1155, 362] on button "Send to Checkout" at bounding box center [1156, 370] width 96 height 24
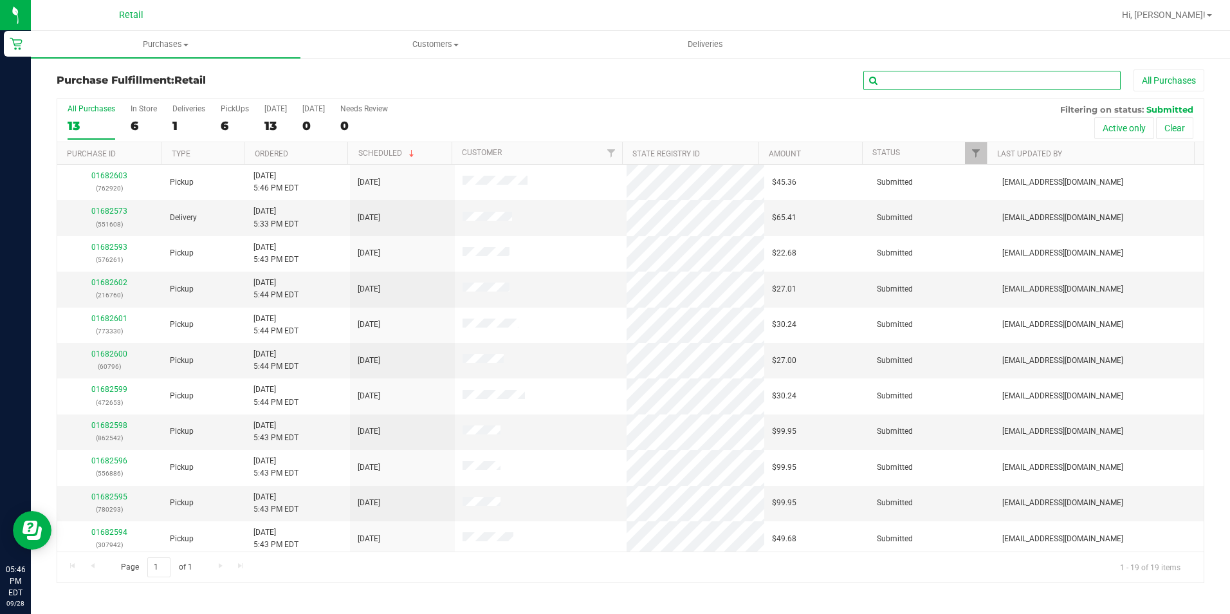
click at [921, 77] on input "text" at bounding box center [991, 80] width 257 height 19
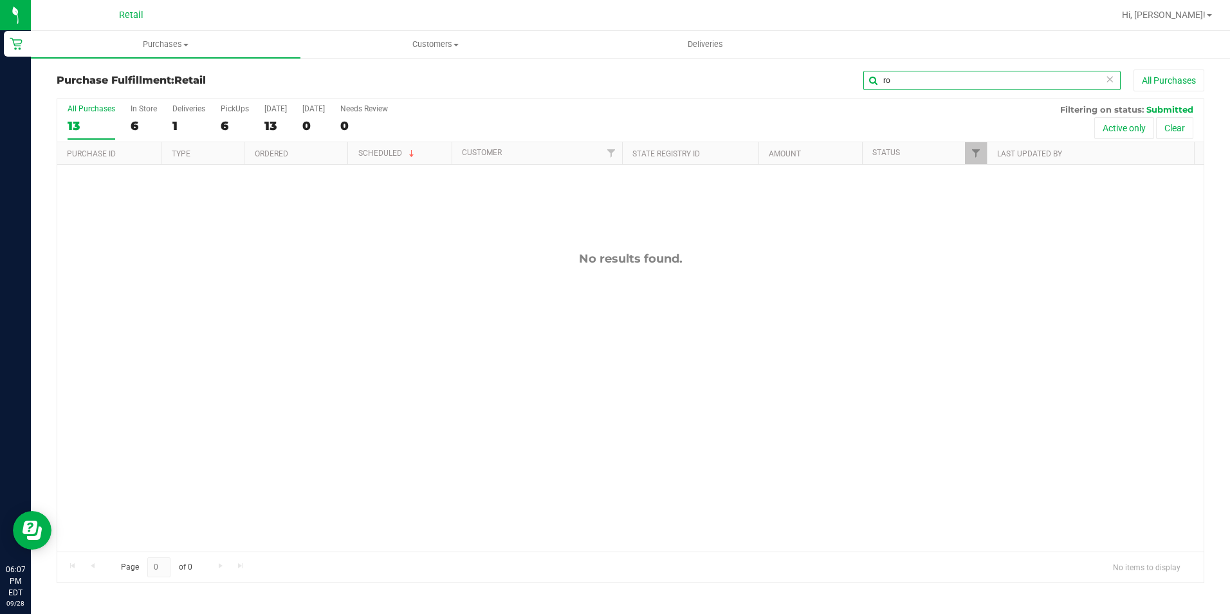
type input "r"
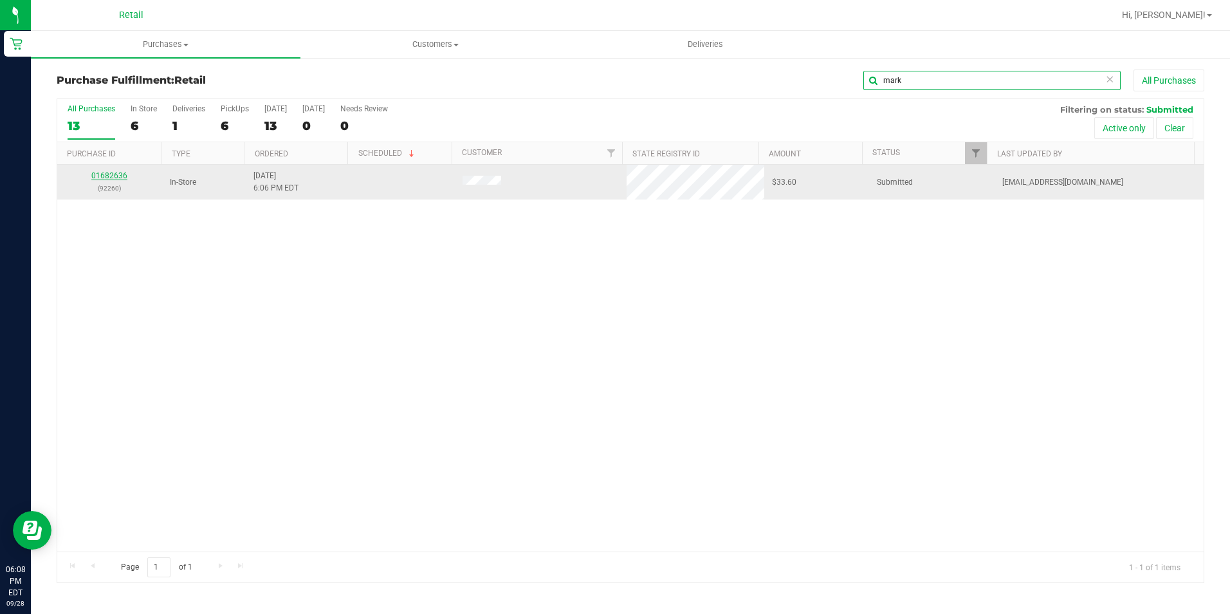
type input "mark"
click at [124, 174] on link "01682636" at bounding box center [109, 175] width 36 height 9
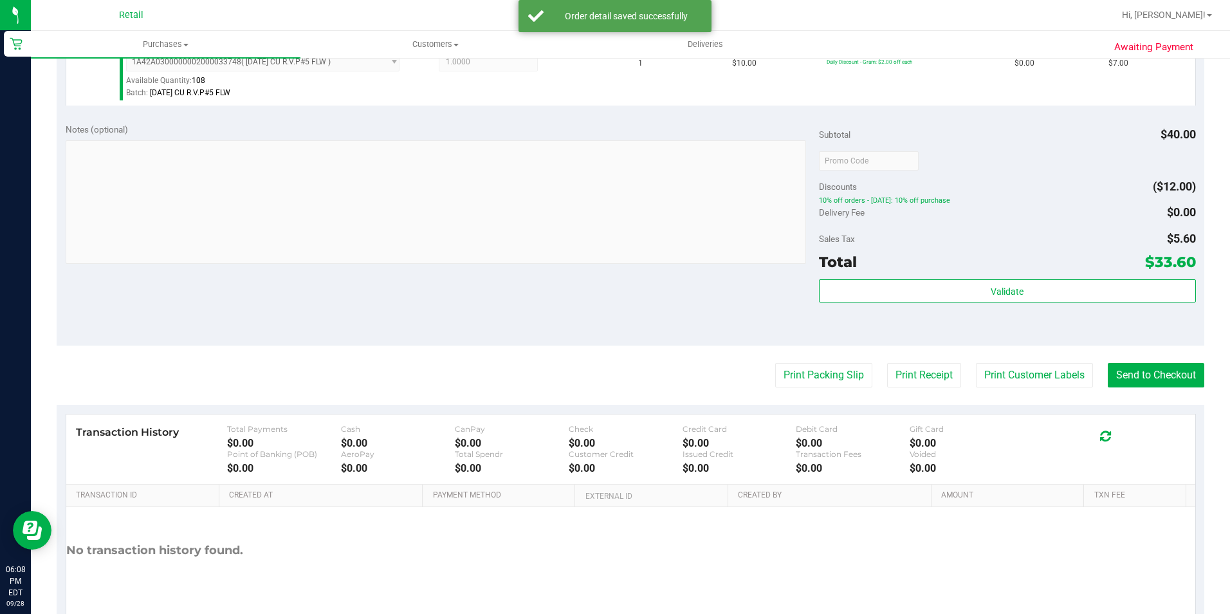
scroll to position [513, 0]
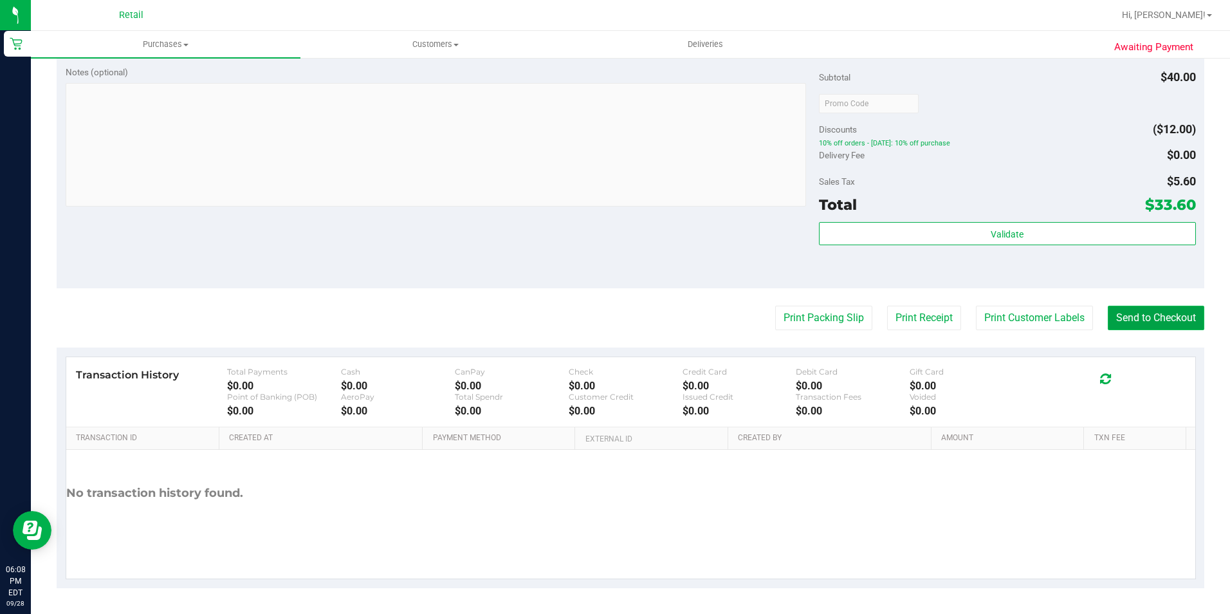
click at [1135, 314] on button "Send to Checkout" at bounding box center [1156, 318] width 96 height 24
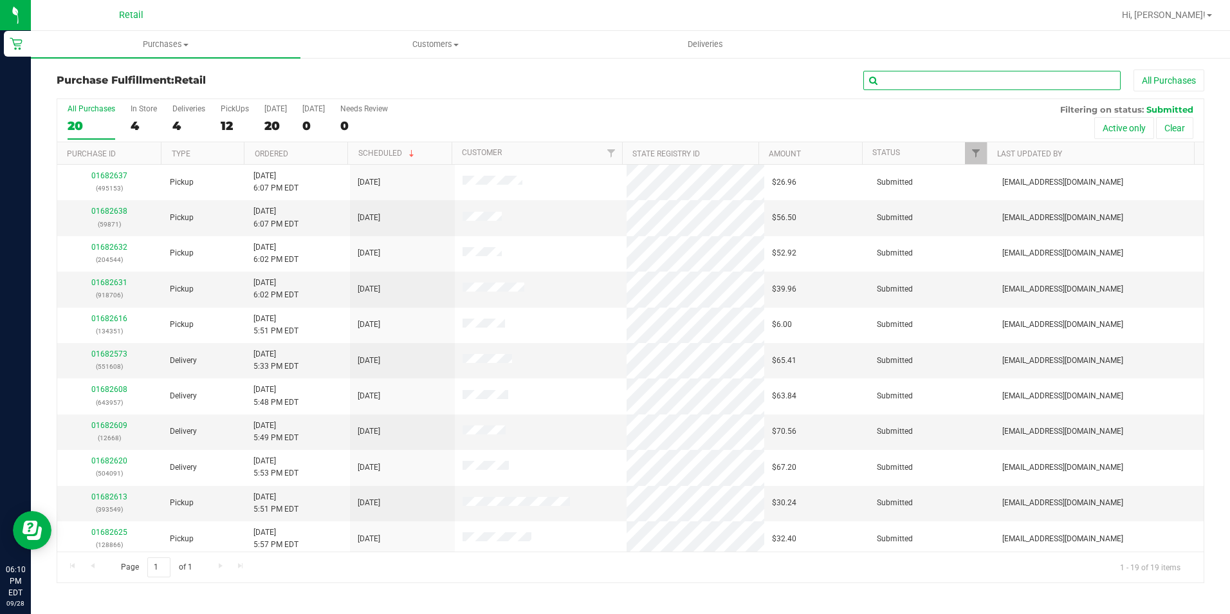
click at [924, 74] on input "text" at bounding box center [991, 80] width 257 height 19
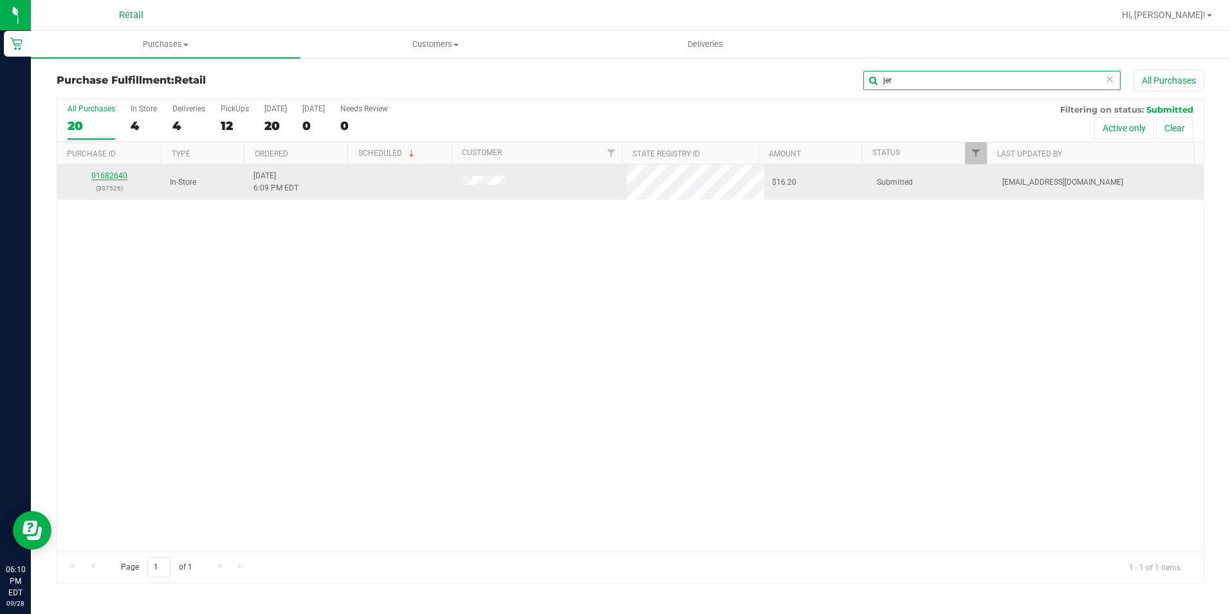
type input "jer"
click at [122, 176] on link "01682640" at bounding box center [109, 175] width 36 height 9
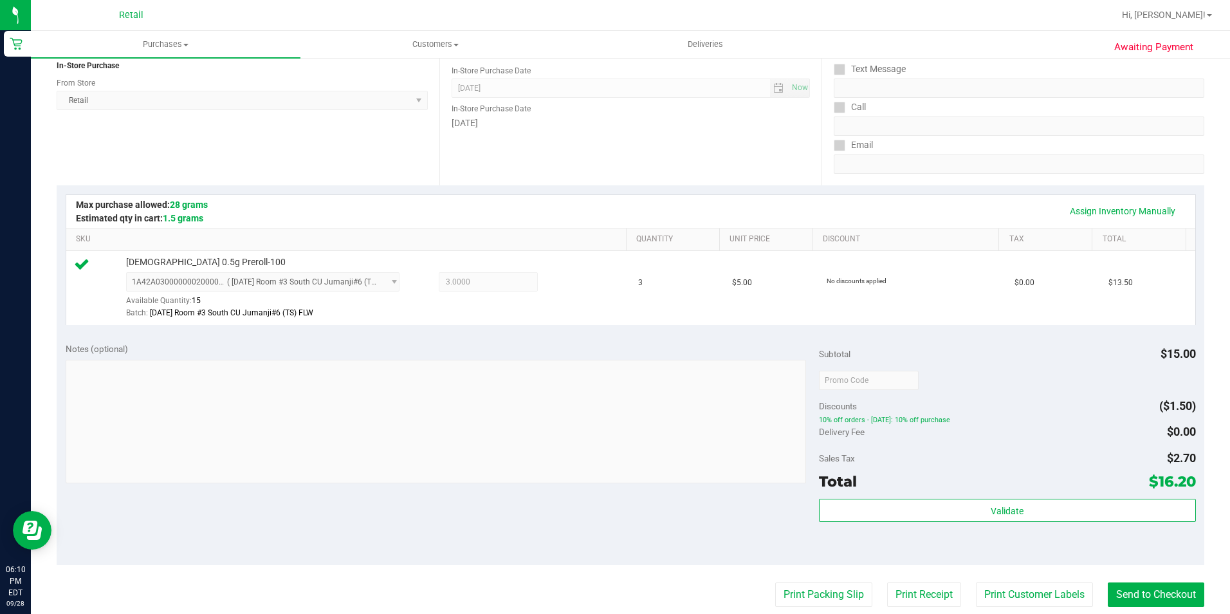
scroll to position [257, 0]
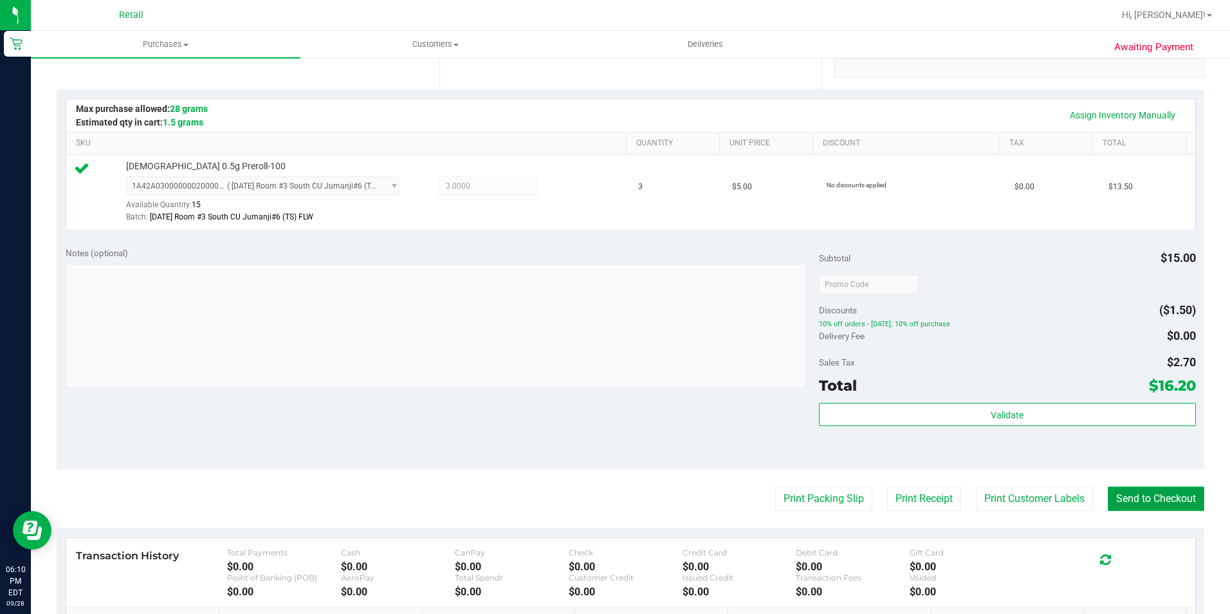
click at [1155, 507] on button "Send to Checkout" at bounding box center [1156, 498] width 96 height 24
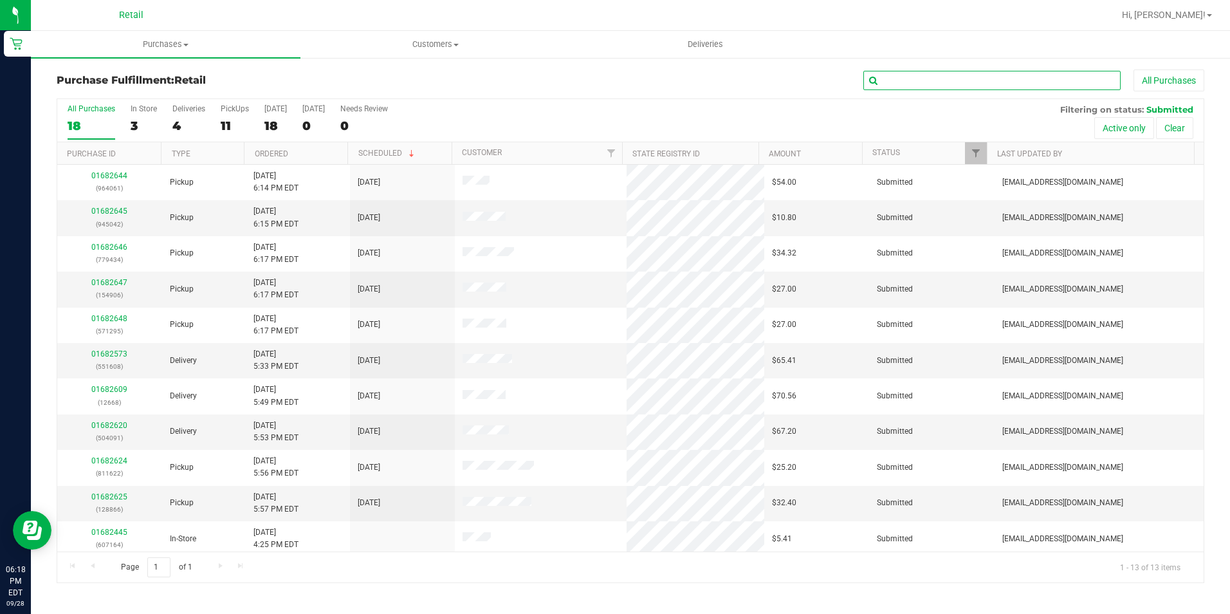
click at [1009, 78] on input "text" at bounding box center [991, 80] width 257 height 19
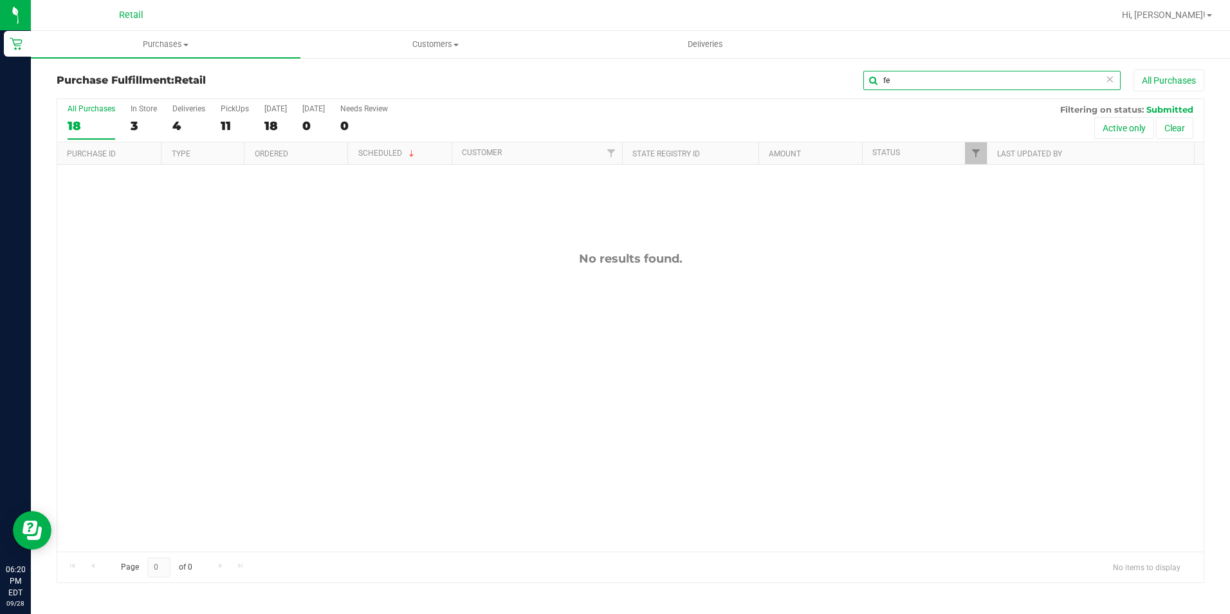
type input "f"
click at [912, 87] on input "text" at bounding box center [991, 80] width 257 height 19
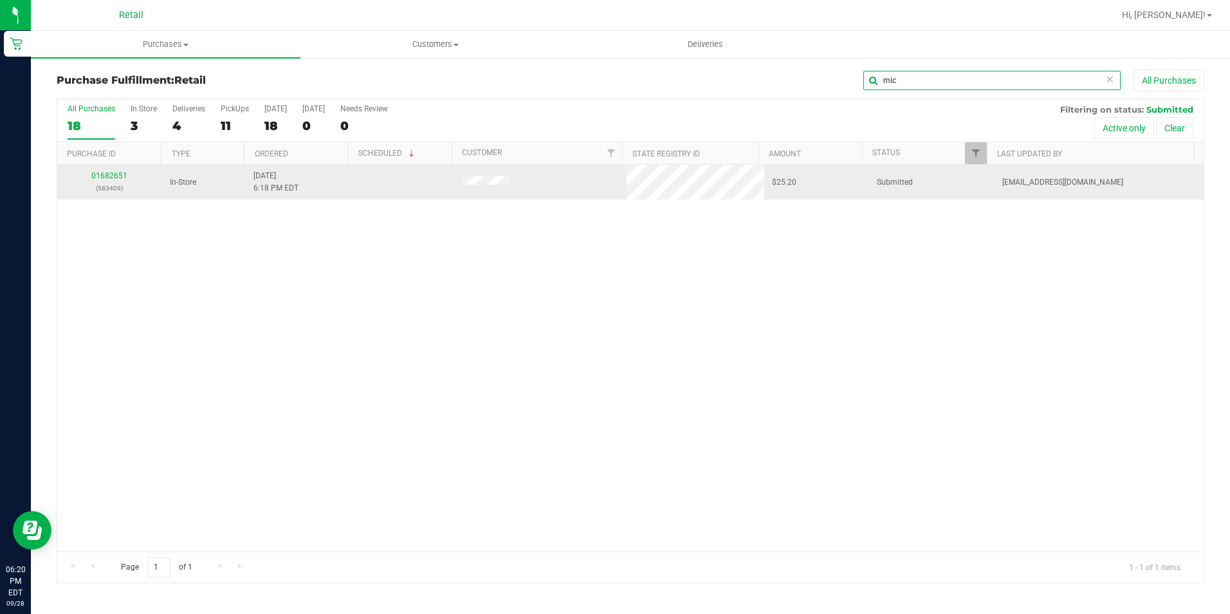
type input "mic"
click at [116, 170] on div "01682651 (583409)" at bounding box center [109, 182] width 89 height 24
click at [113, 172] on link "01682651" at bounding box center [109, 175] width 36 height 9
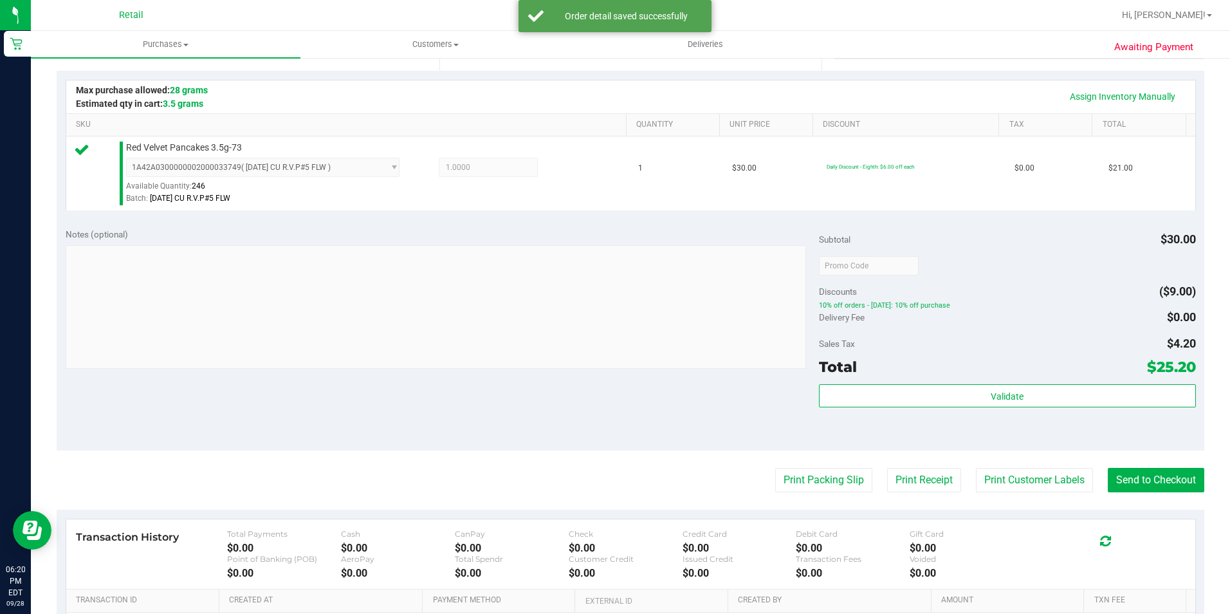
scroll to position [322, 0]
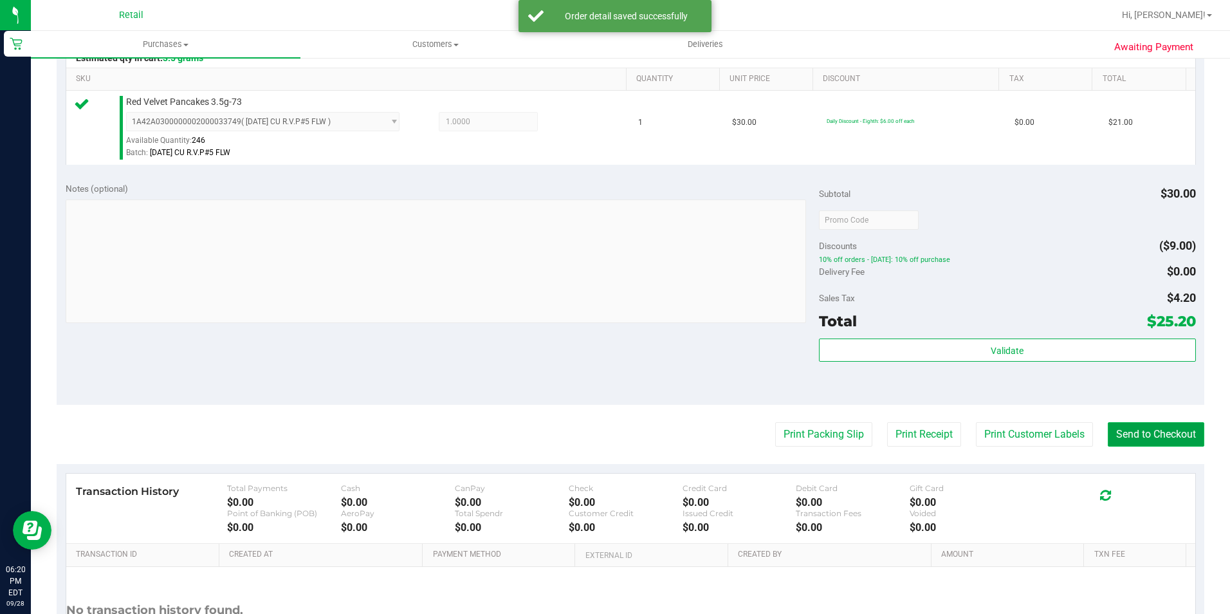
click at [1136, 435] on button "Send to Checkout" at bounding box center [1156, 434] width 96 height 24
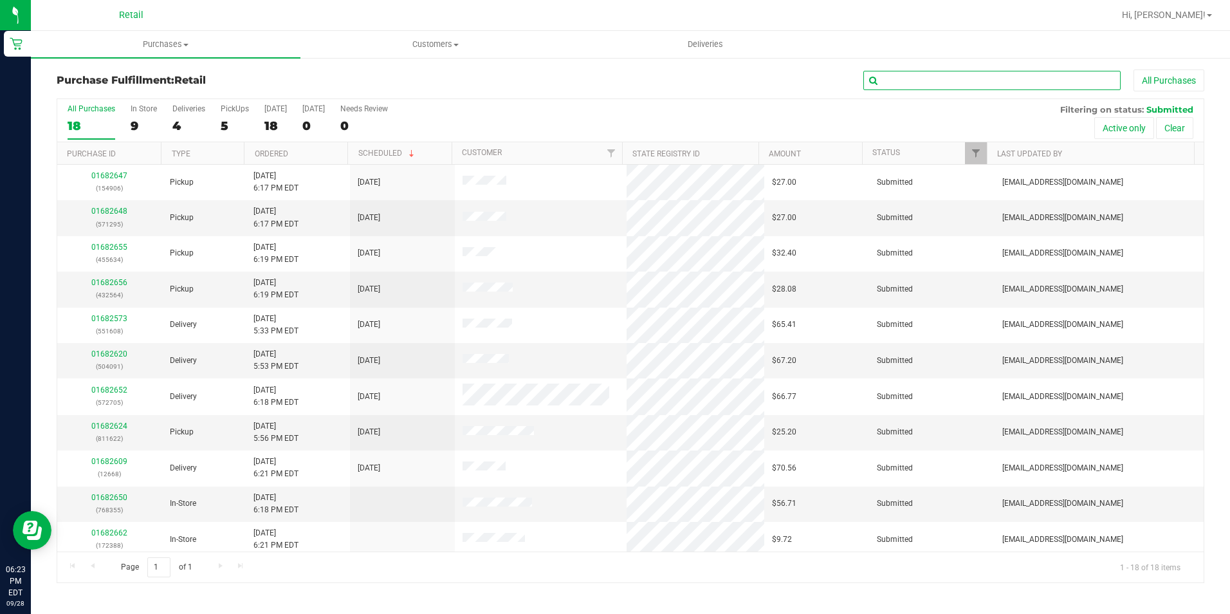
click at [964, 78] on input "text" at bounding box center [991, 80] width 257 height 19
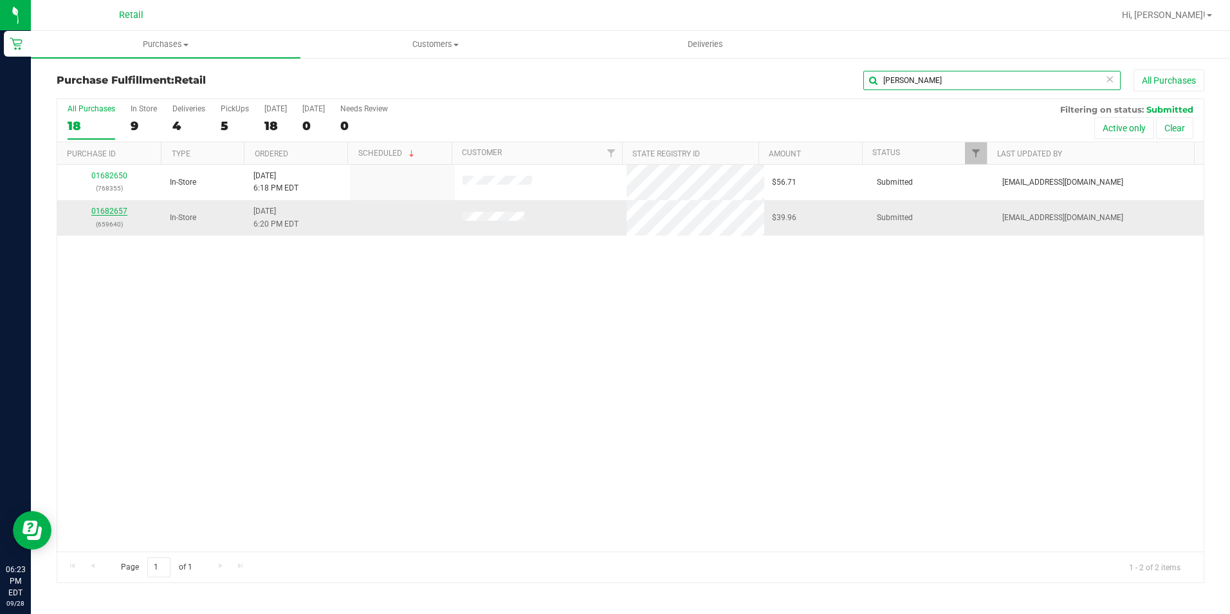
type input "[PERSON_NAME]"
click at [100, 212] on link "01682657" at bounding box center [109, 210] width 36 height 9
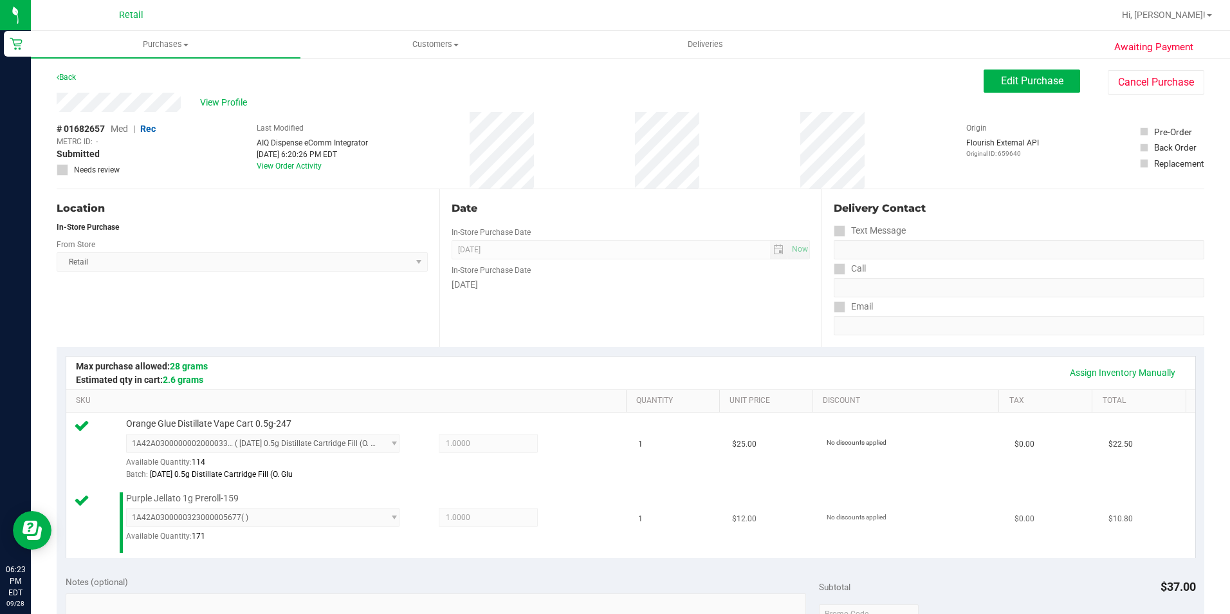
scroll to position [257, 0]
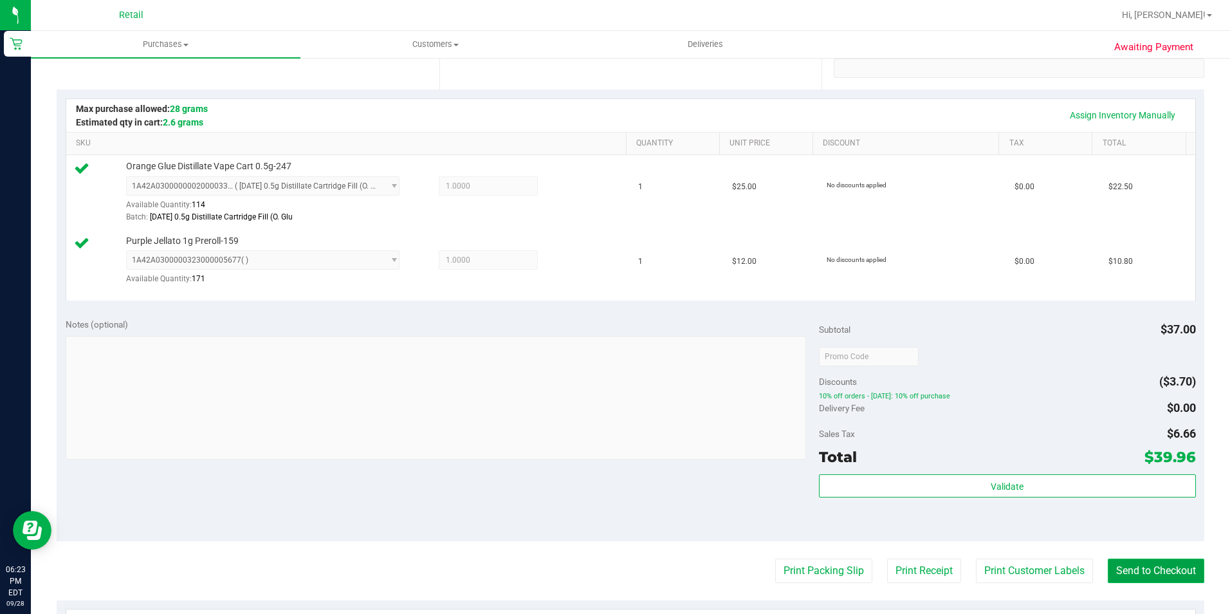
click at [1181, 571] on button "Send to Checkout" at bounding box center [1156, 570] width 96 height 24
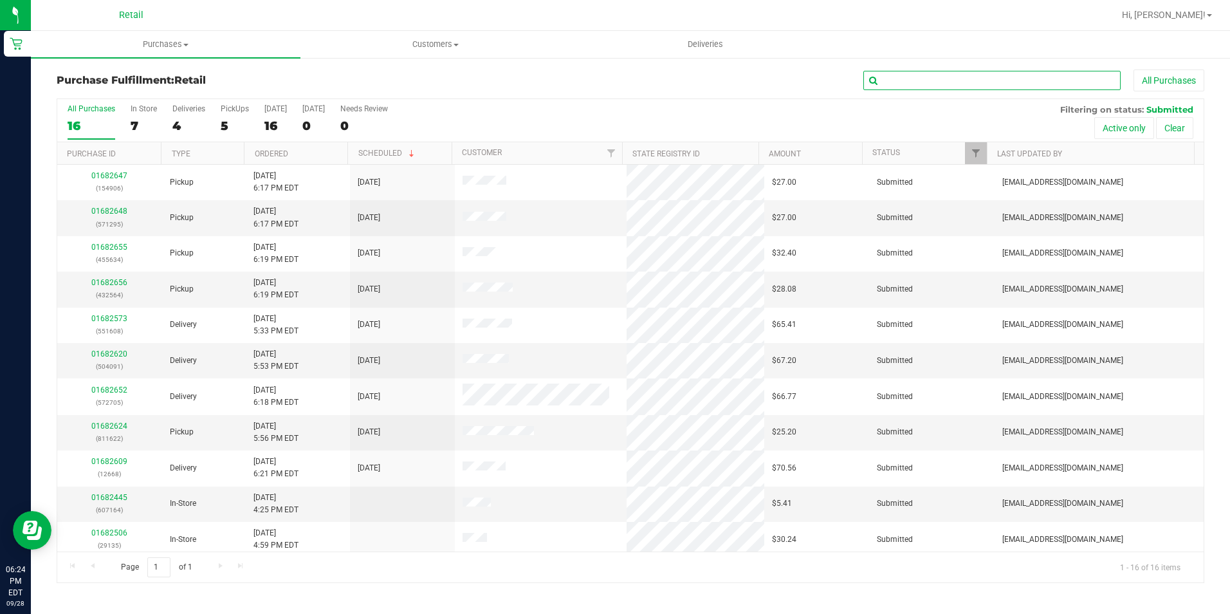
click at [938, 87] on input "text" at bounding box center [991, 80] width 257 height 19
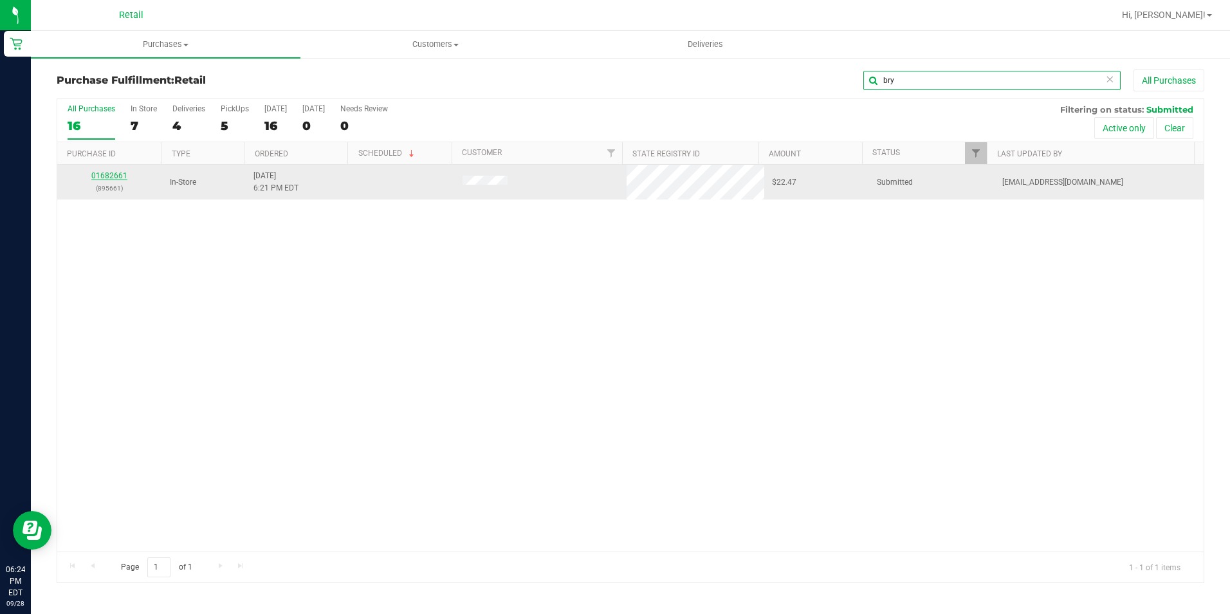
type input "bry"
click at [101, 177] on link "01682661" at bounding box center [109, 175] width 36 height 9
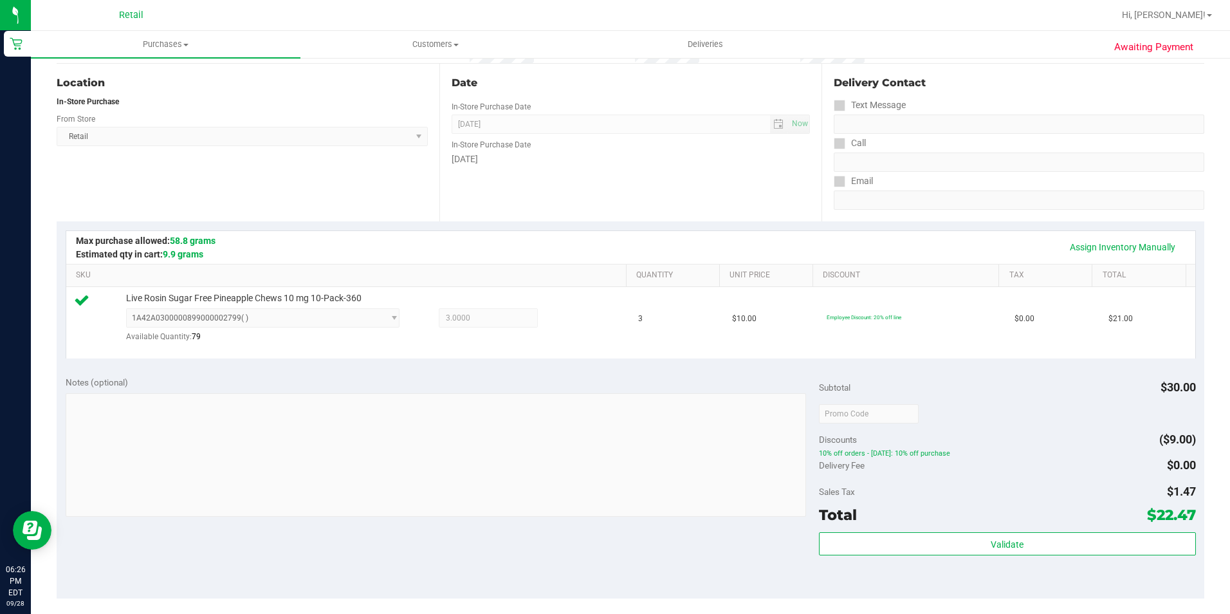
scroll to position [193, 0]
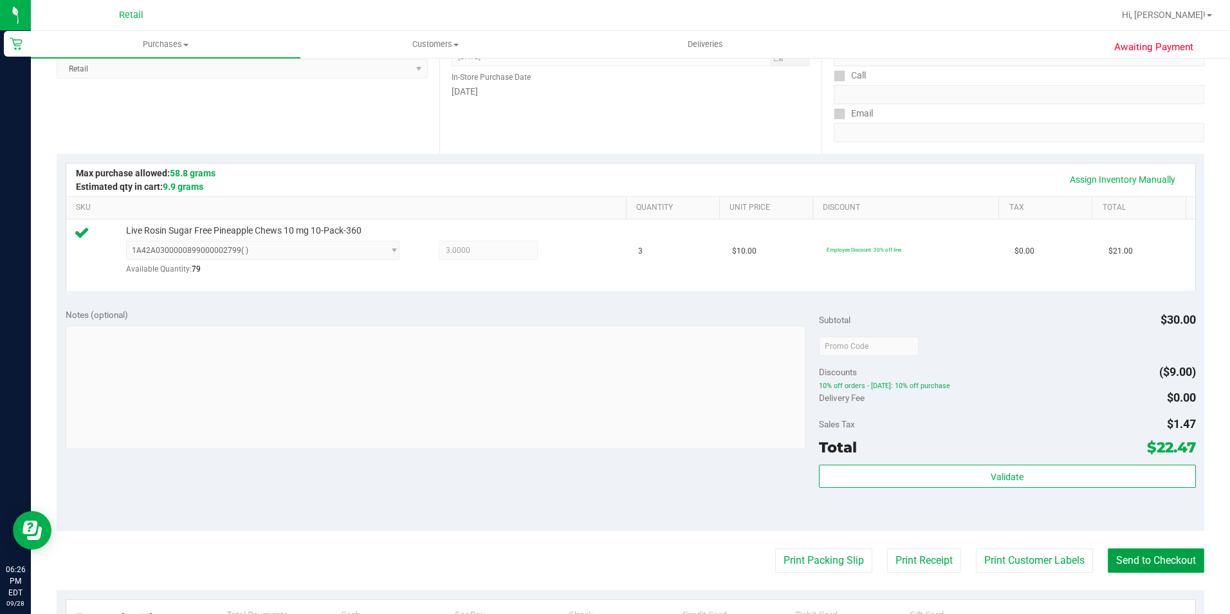
click at [1138, 565] on button "Send to Checkout" at bounding box center [1156, 560] width 96 height 24
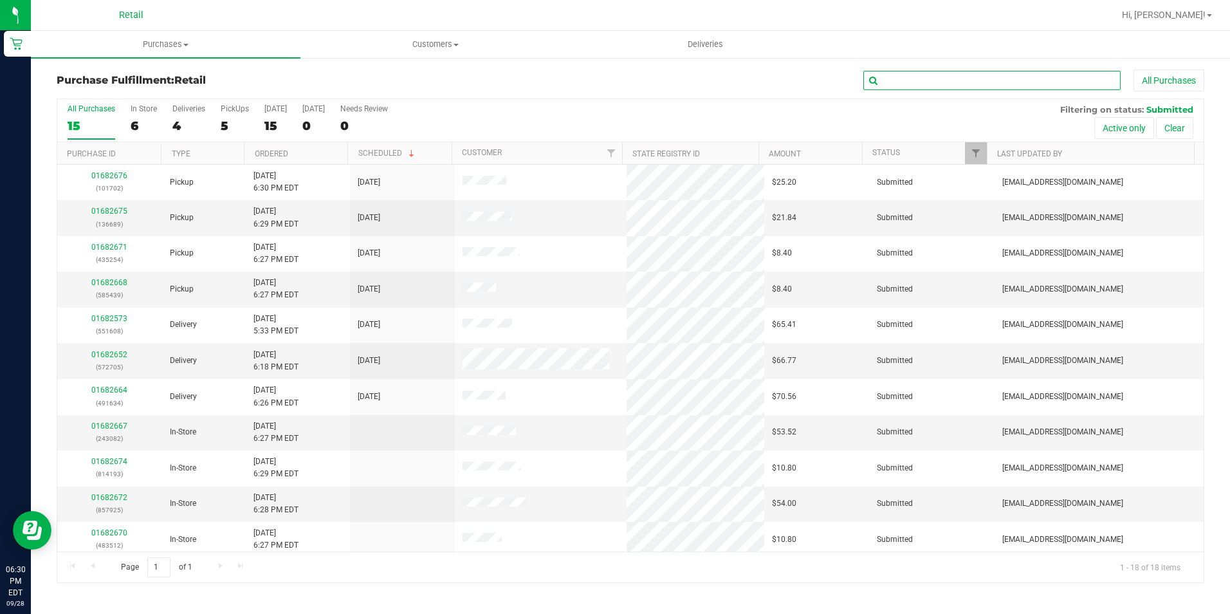
click at [948, 77] on input "text" at bounding box center [991, 80] width 257 height 19
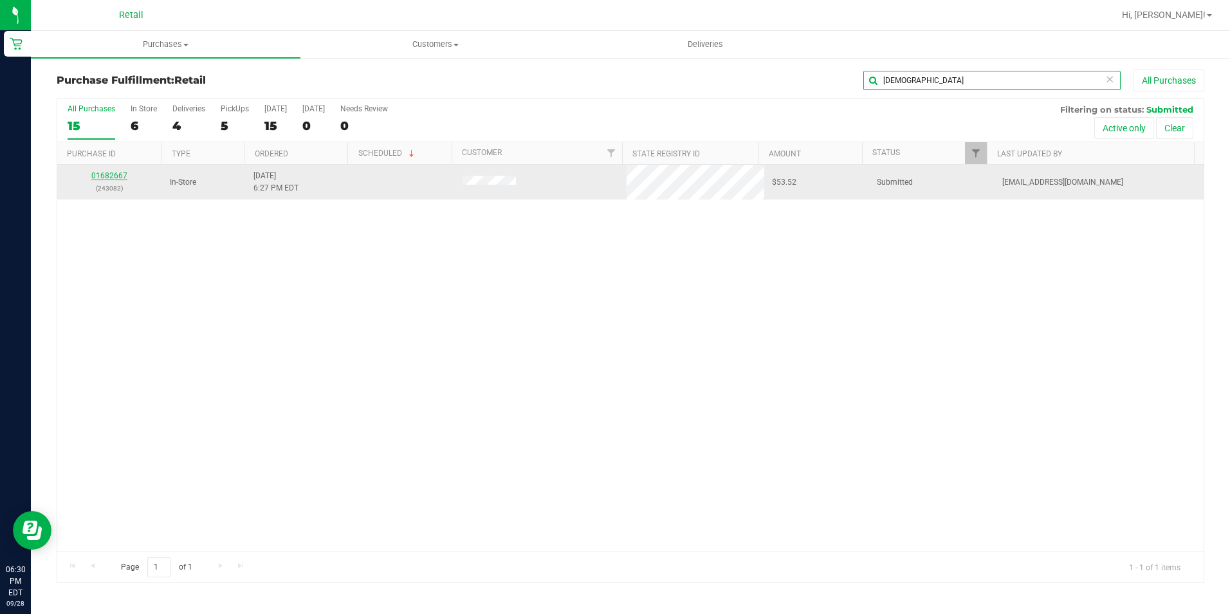
type input "[DEMOGRAPHIC_DATA]"
click at [122, 174] on link "01682667" at bounding box center [109, 175] width 36 height 9
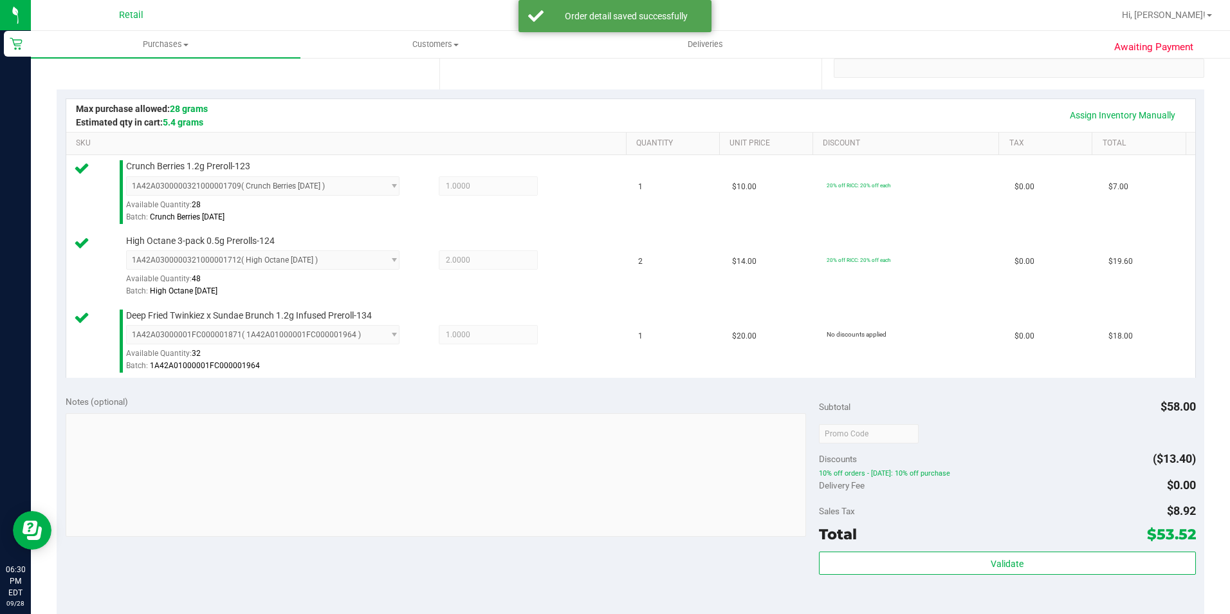
scroll to position [450, 0]
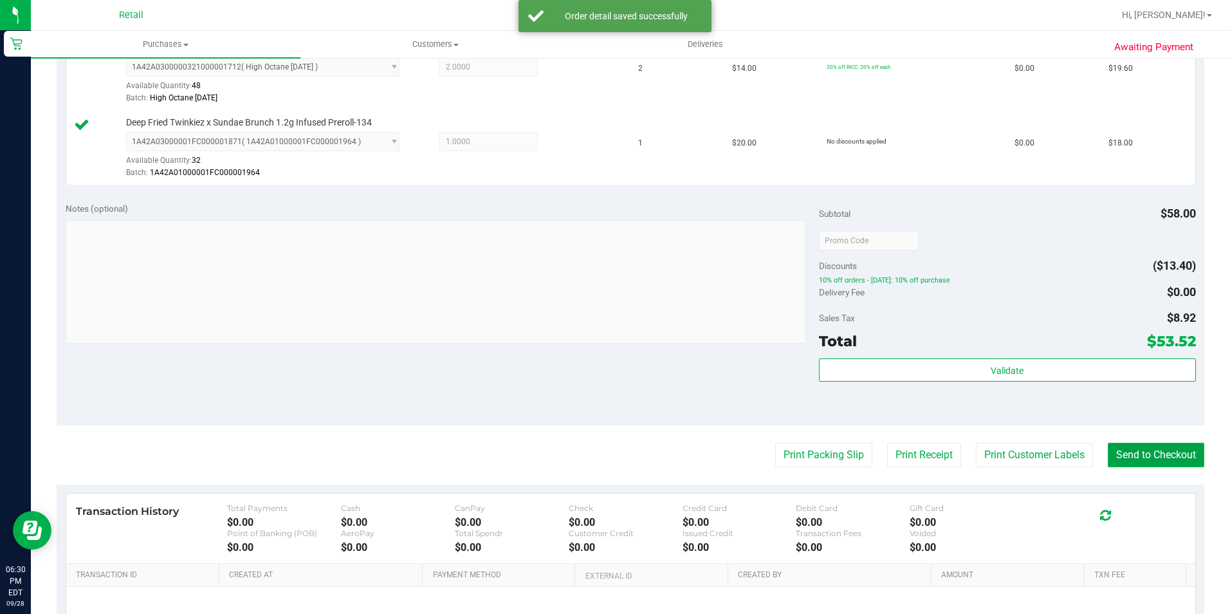
click at [1117, 450] on button "Send to Checkout" at bounding box center [1156, 455] width 96 height 24
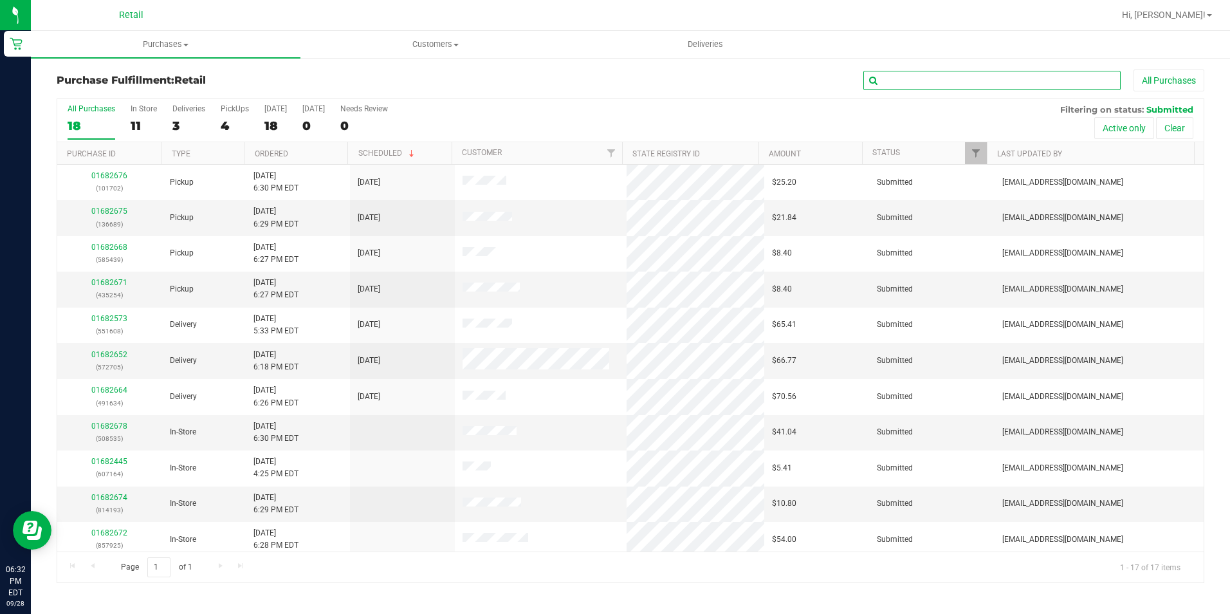
click at [995, 76] on input "text" at bounding box center [991, 80] width 257 height 19
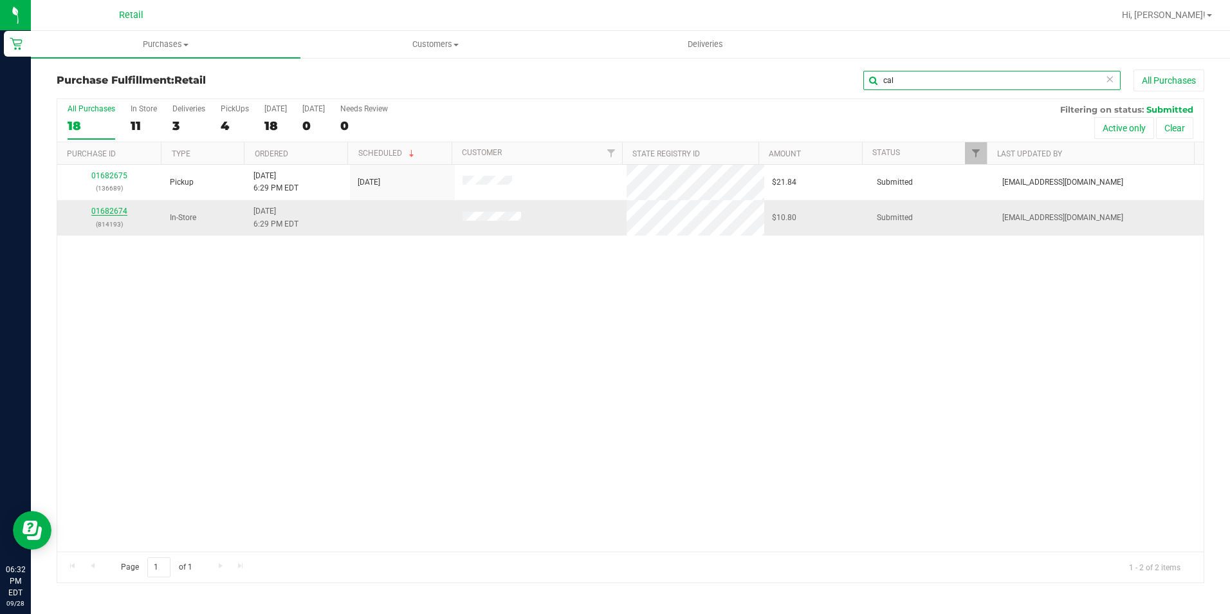
type input "cal"
click at [105, 211] on link "01682674" at bounding box center [109, 210] width 36 height 9
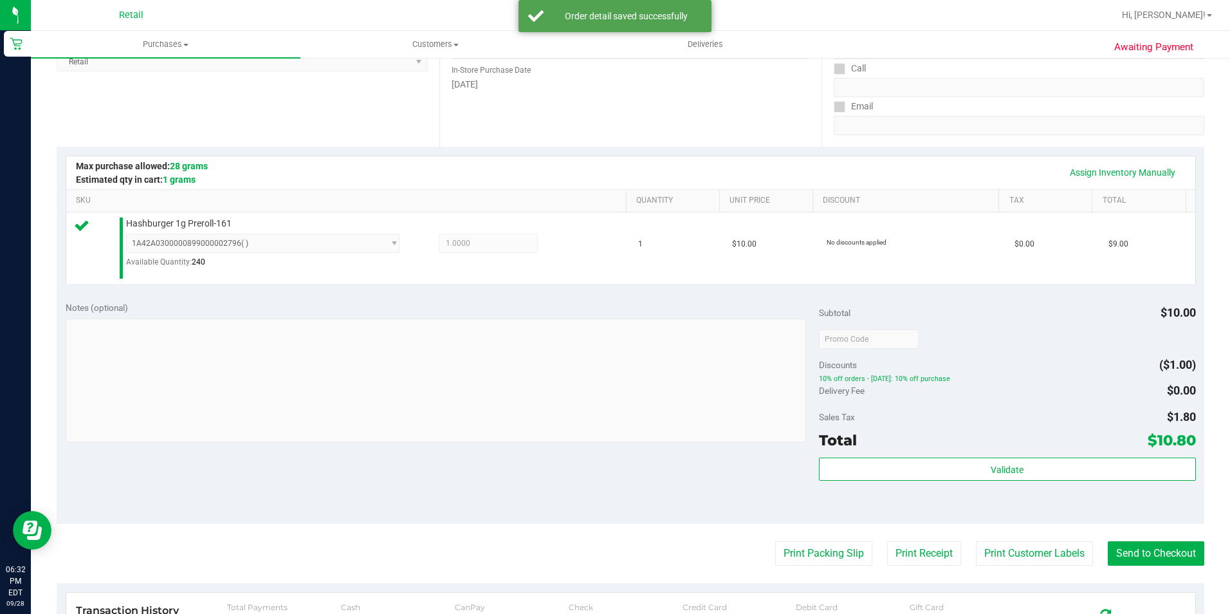
scroll to position [257, 0]
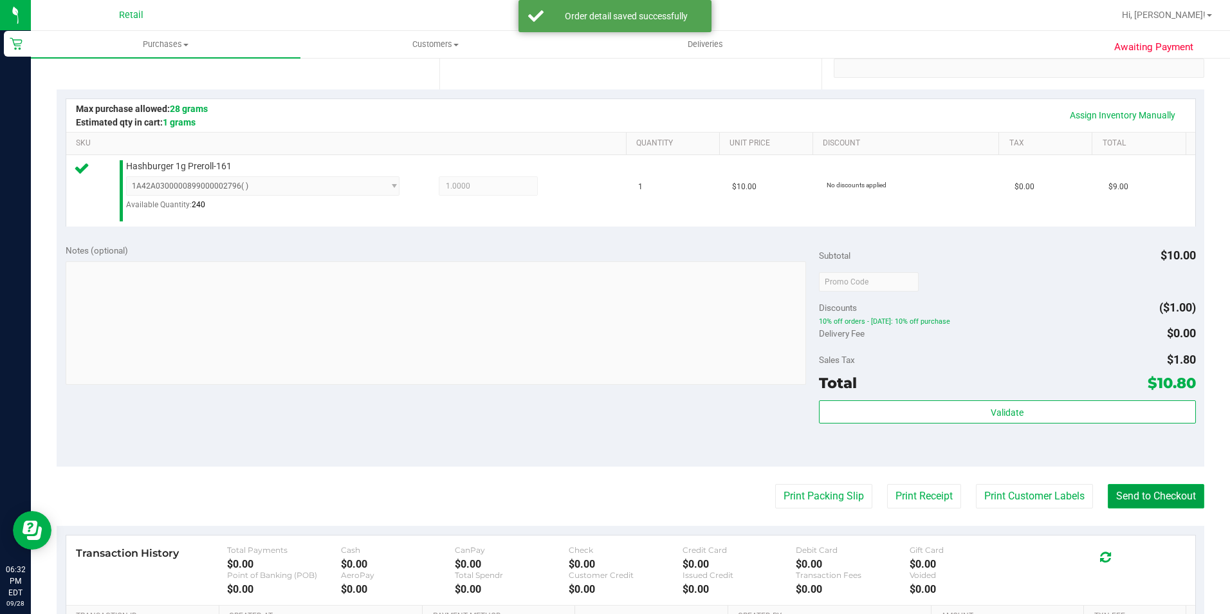
click at [1113, 501] on button "Send to Checkout" at bounding box center [1156, 496] width 96 height 24
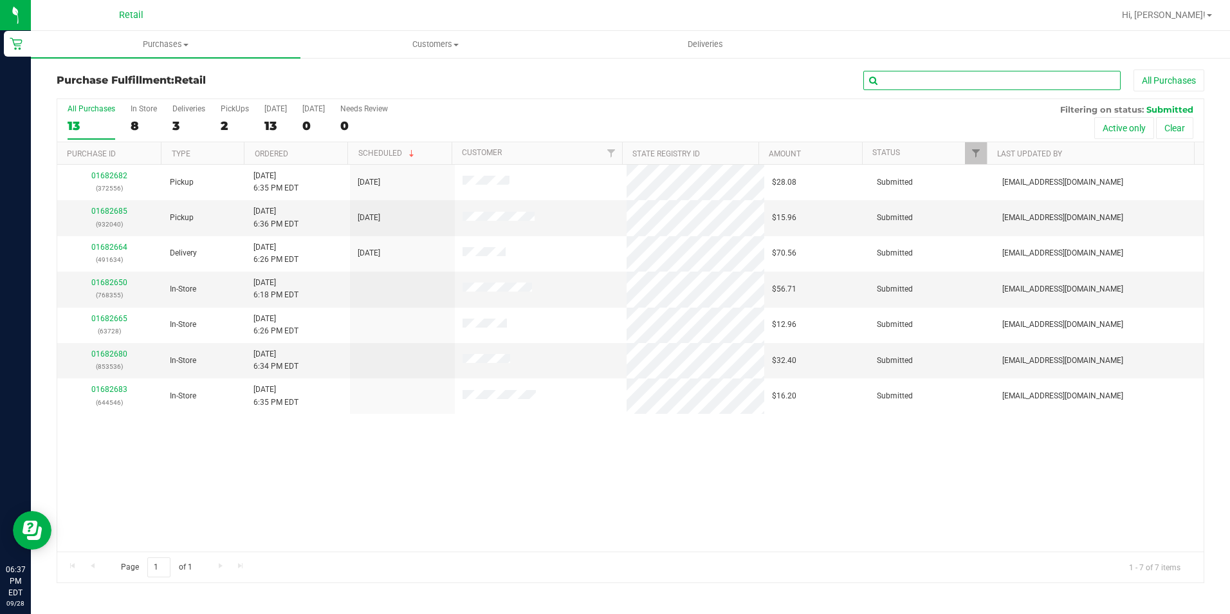
click at [935, 81] on input "text" at bounding box center [991, 80] width 257 height 19
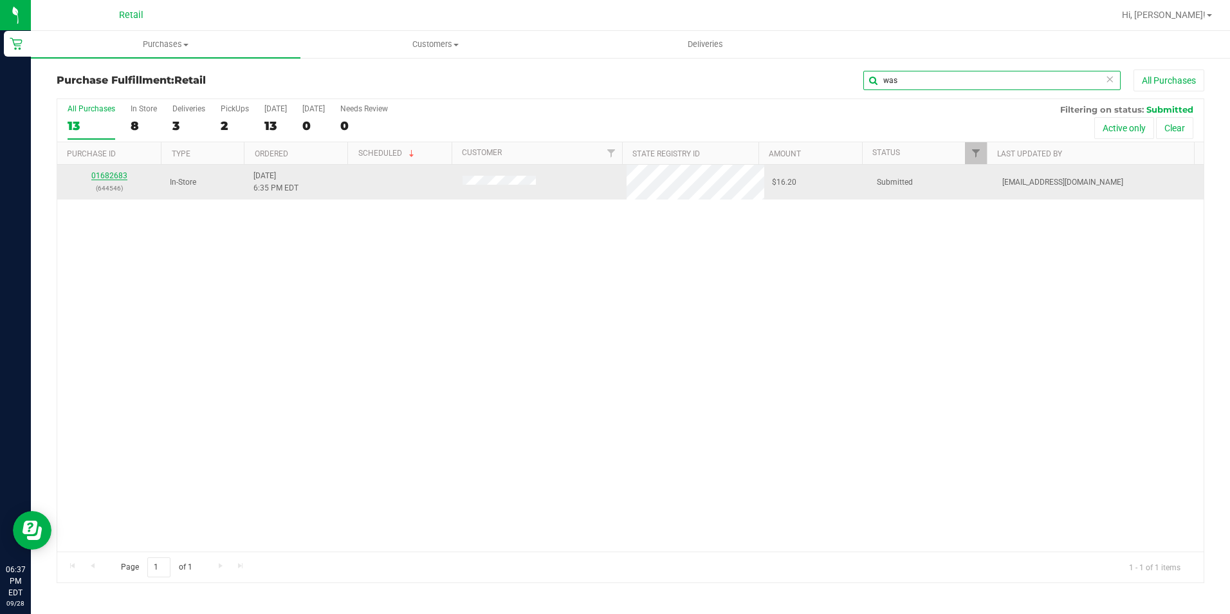
type input "was"
click at [119, 172] on link "01682683" at bounding box center [109, 175] width 36 height 9
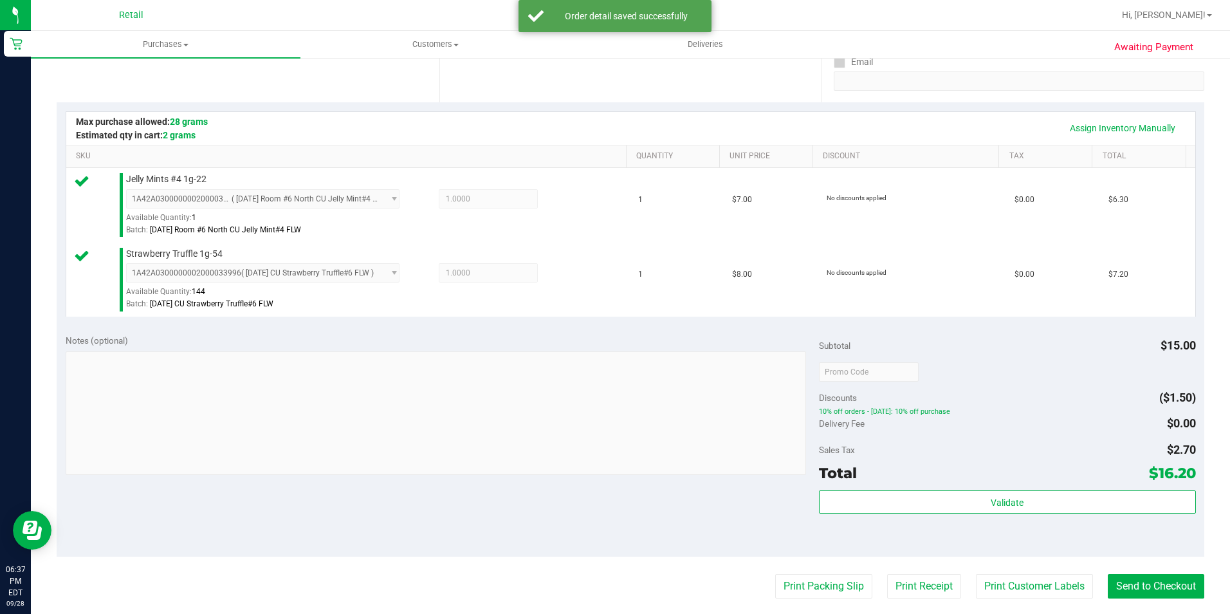
scroll to position [386, 0]
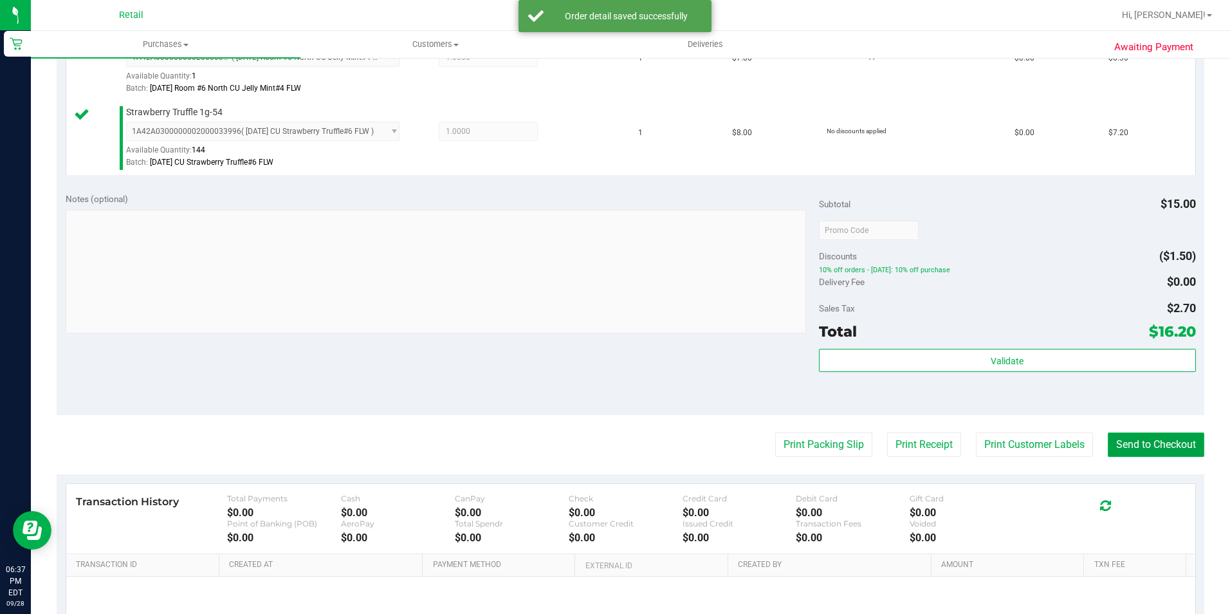
click at [1159, 454] on button "Send to Checkout" at bounding box center [1156, 444] width 96 height 24
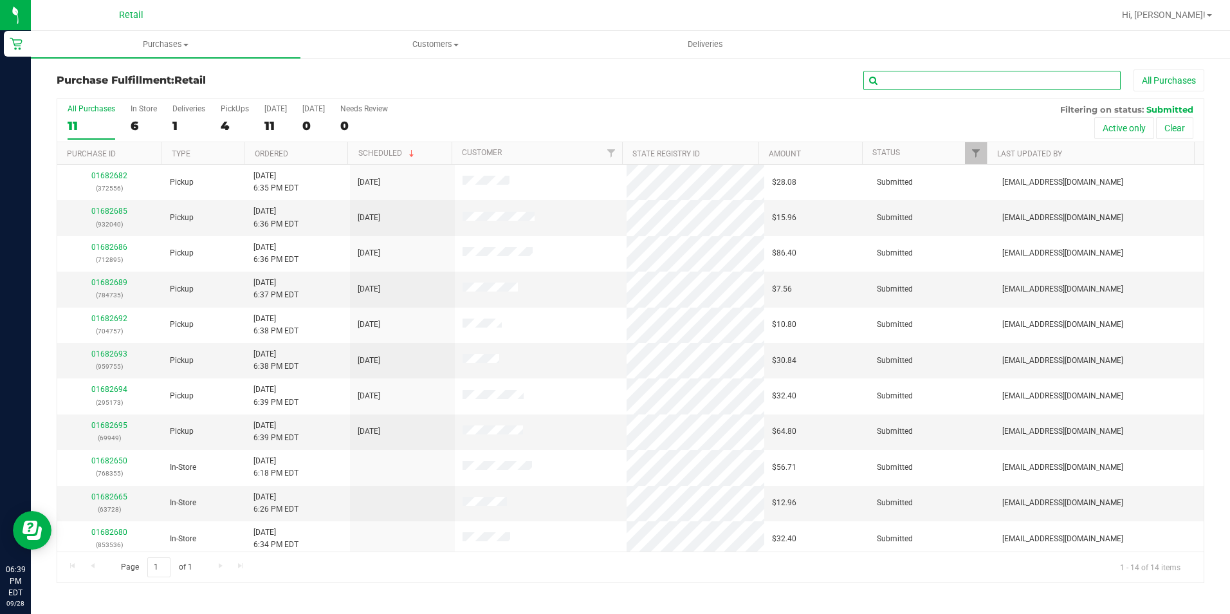
click at [975, 84] on input "text" at bounding box center [991, 80] width 257 height 19
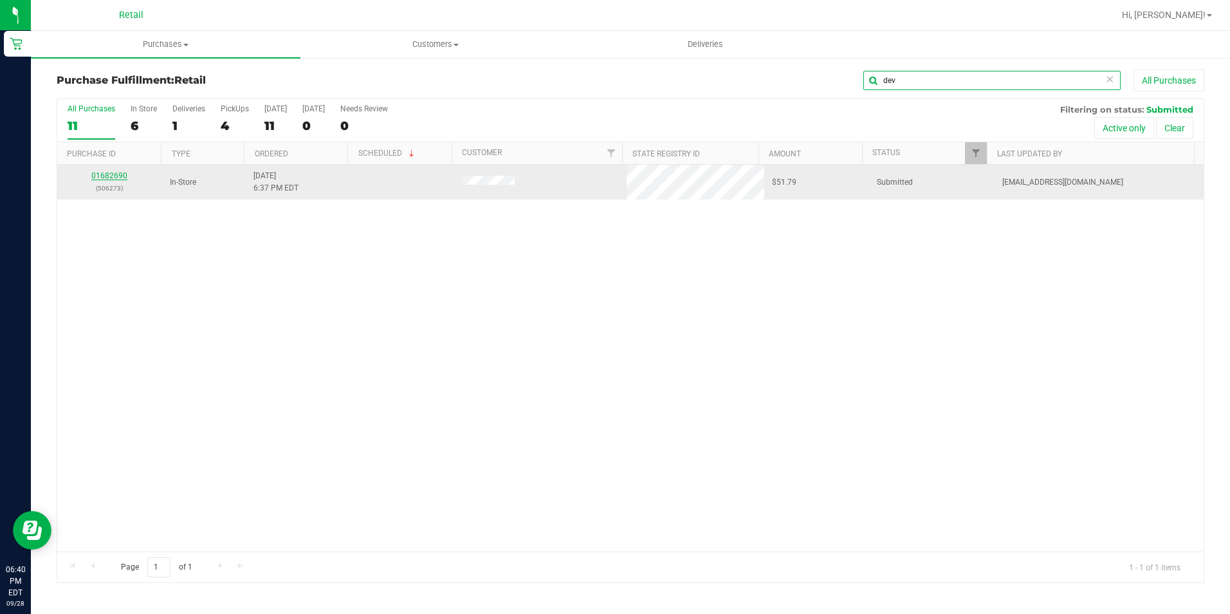
type input "dev"
click at [119, 172] on link "01682690" at bounding box center [109, 175] width 36 height 9
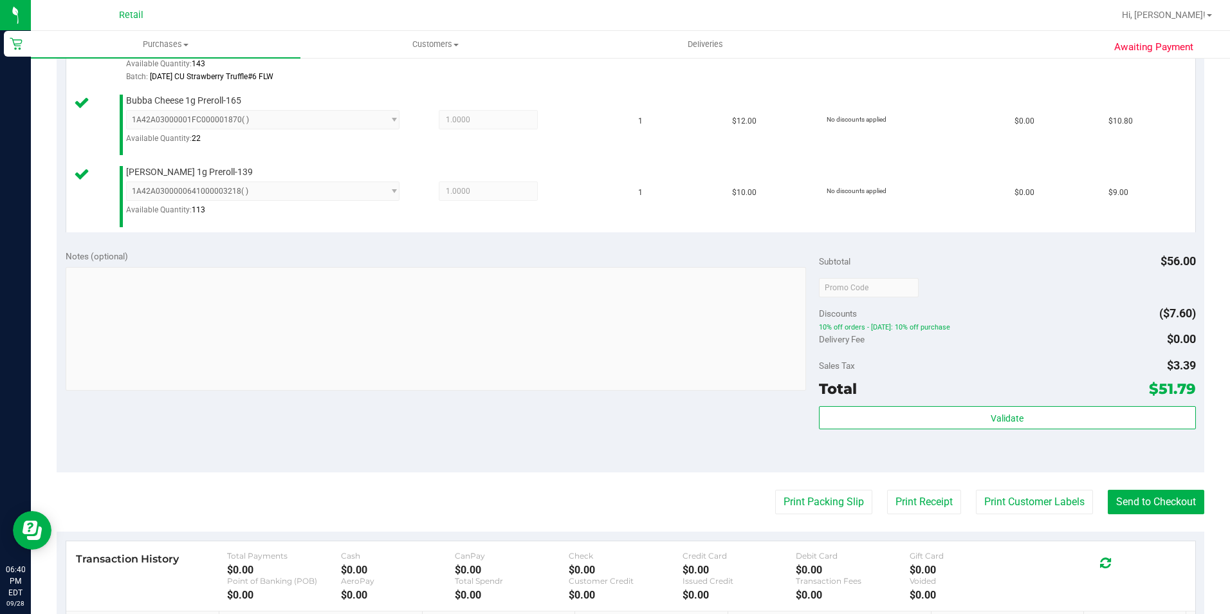
scroll to position [643, 0]
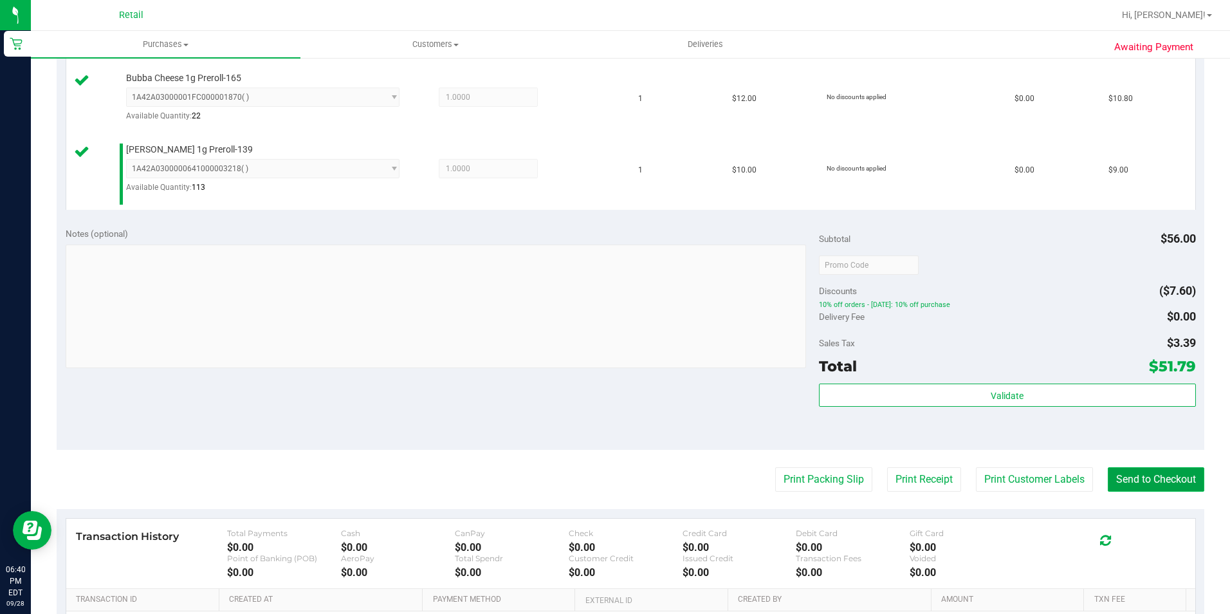
click at [1150, 487] on button "Send to Checkout" at bounding box center [1156, 479] width 96 height 24
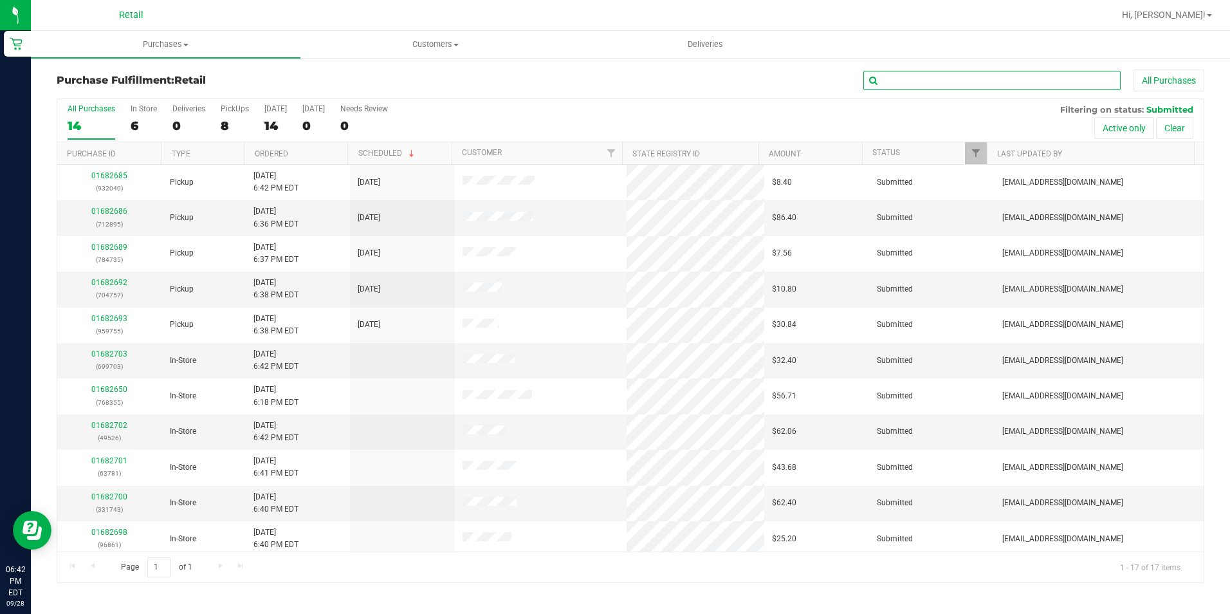
click at [1009, 84] on input "text" at bounding box center [991, 80] width 257 height 19
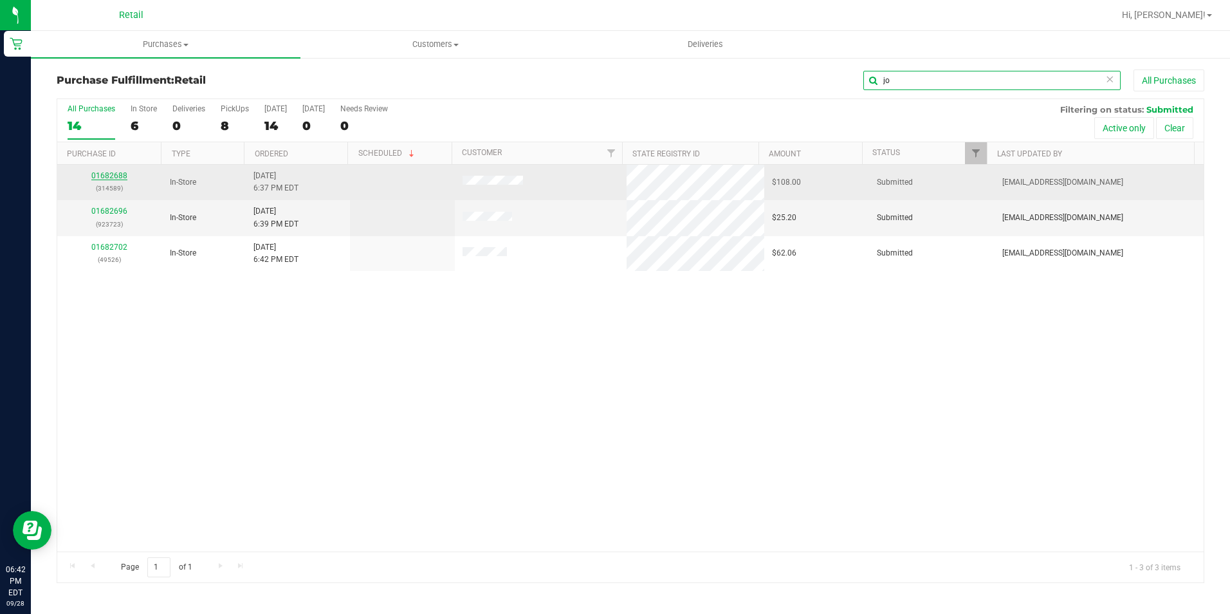
type input "jo"
click at [123, 174] on link "01682688" at bounding box center [109, 175] width 36 height 9
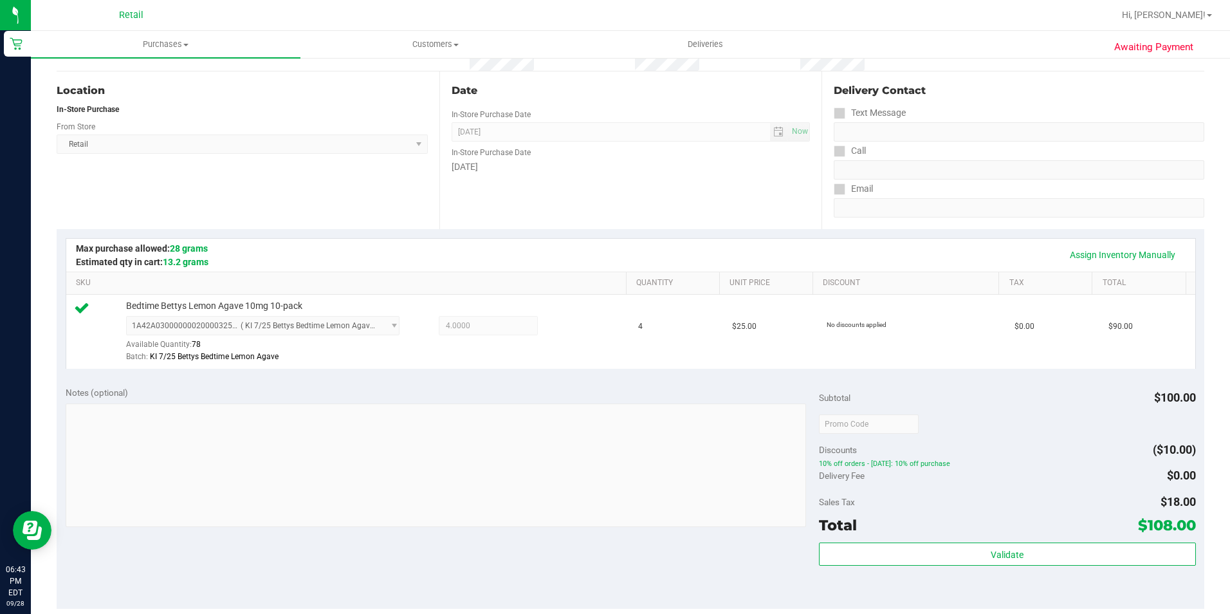
scroll to position [322, 0]
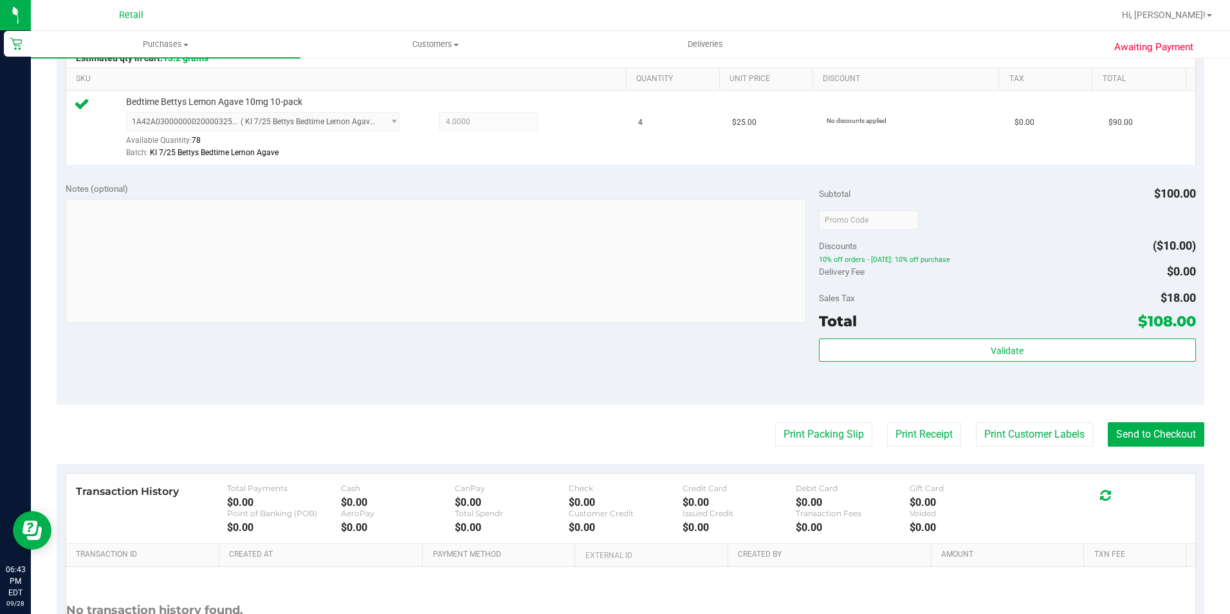
click at [1158, 450] on purchase-details "Back Edit Purchase Cancel Purchase View Profile # 01682688 Med | Rec METRC ID: …" at bounding box center [631, 226] width 1148 height 957
click at [1152, 442] on button "Send to Checkout" at bounding box center [1156, 434] width 96 height 24
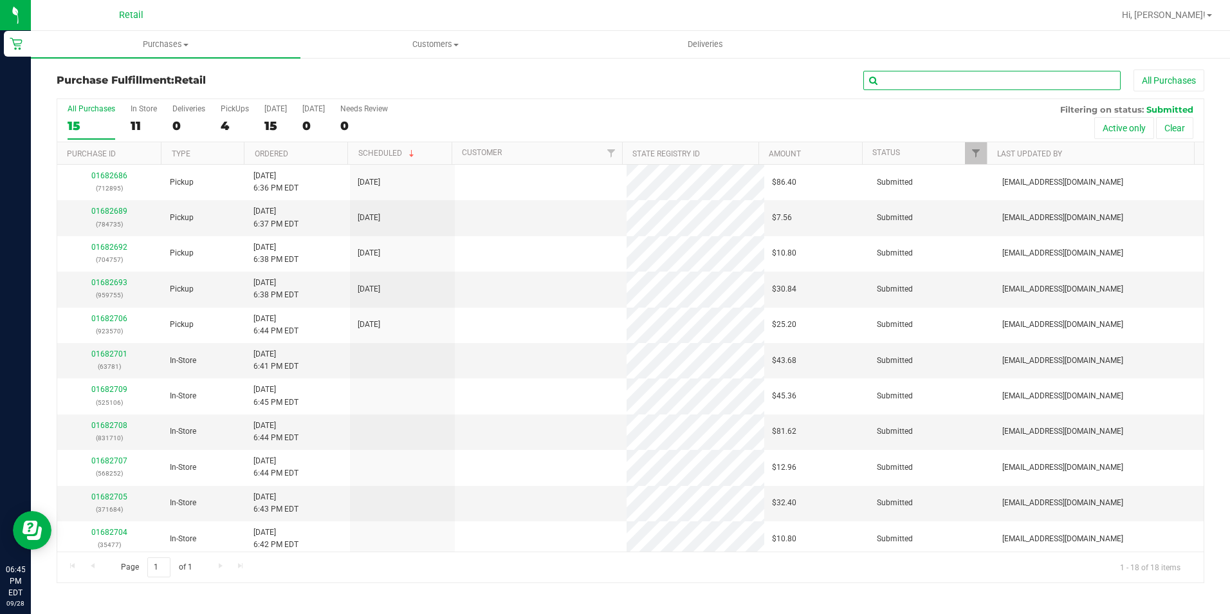
click at [905, 77] on input "text" at bounding box center [991, 80] width 257 height 19
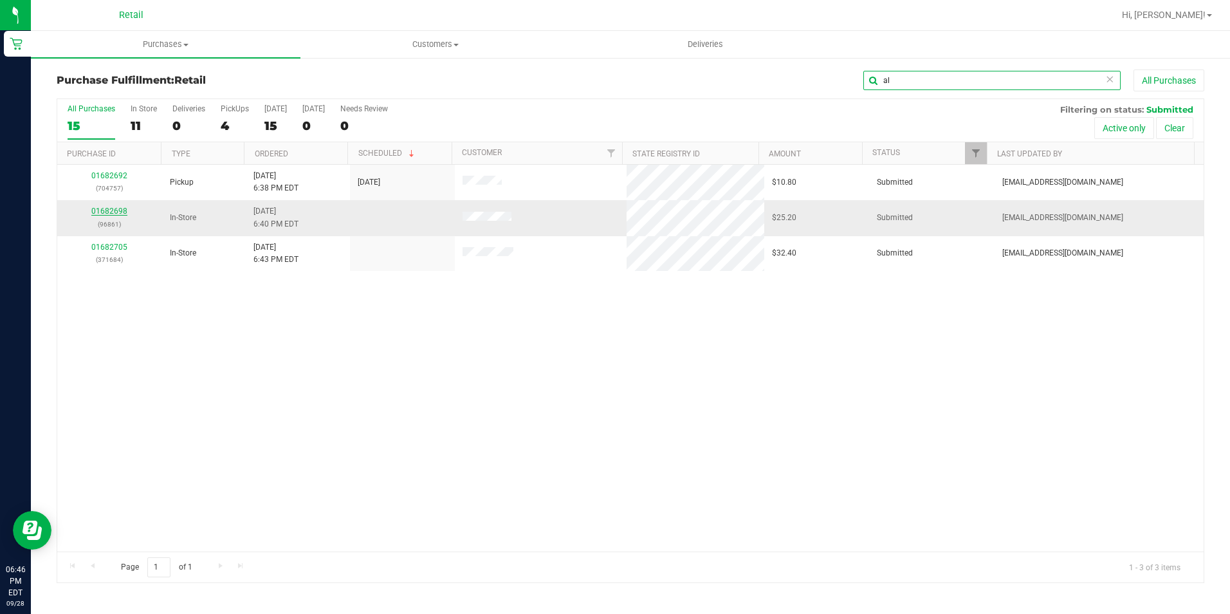
type input "al"
click at [115, 208] on link "01682698" at bounding box center [109, 210] width 36 height 9
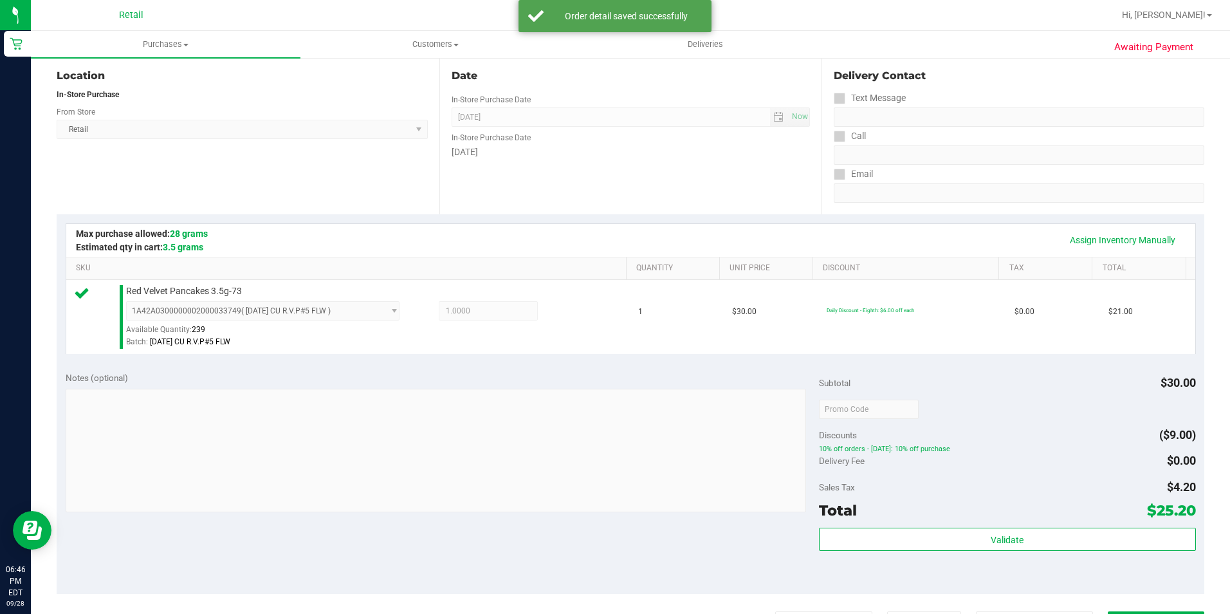
scroll to position [257, 0]
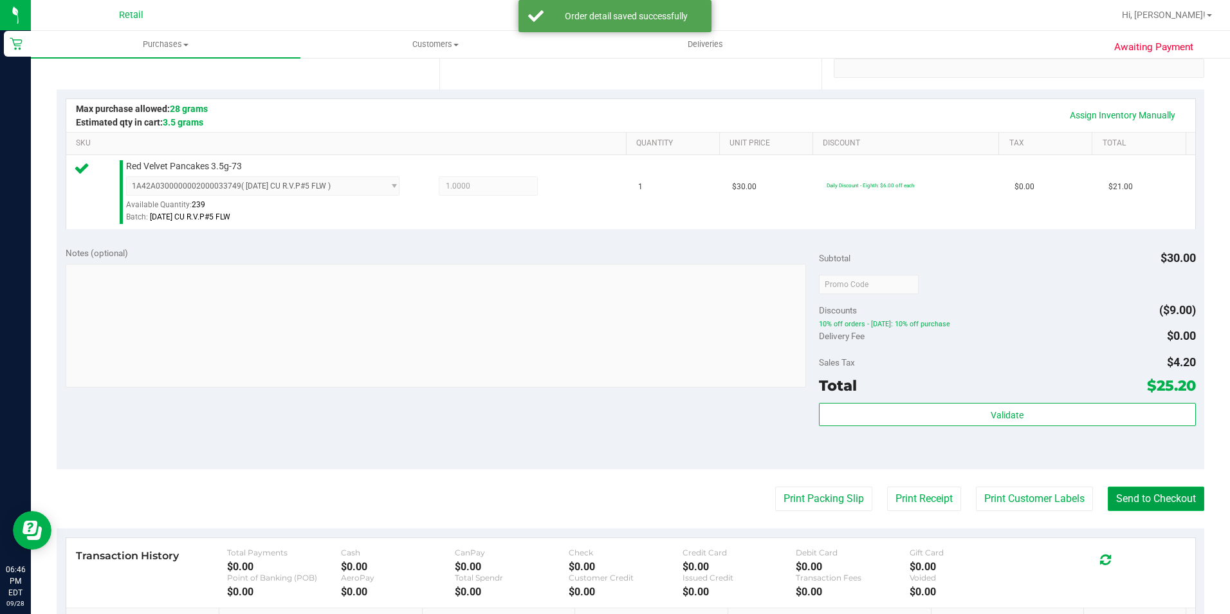
click at [1162, 502] on button "Send to Checkout" at bounding box center [1156, 498] width 96 height 24
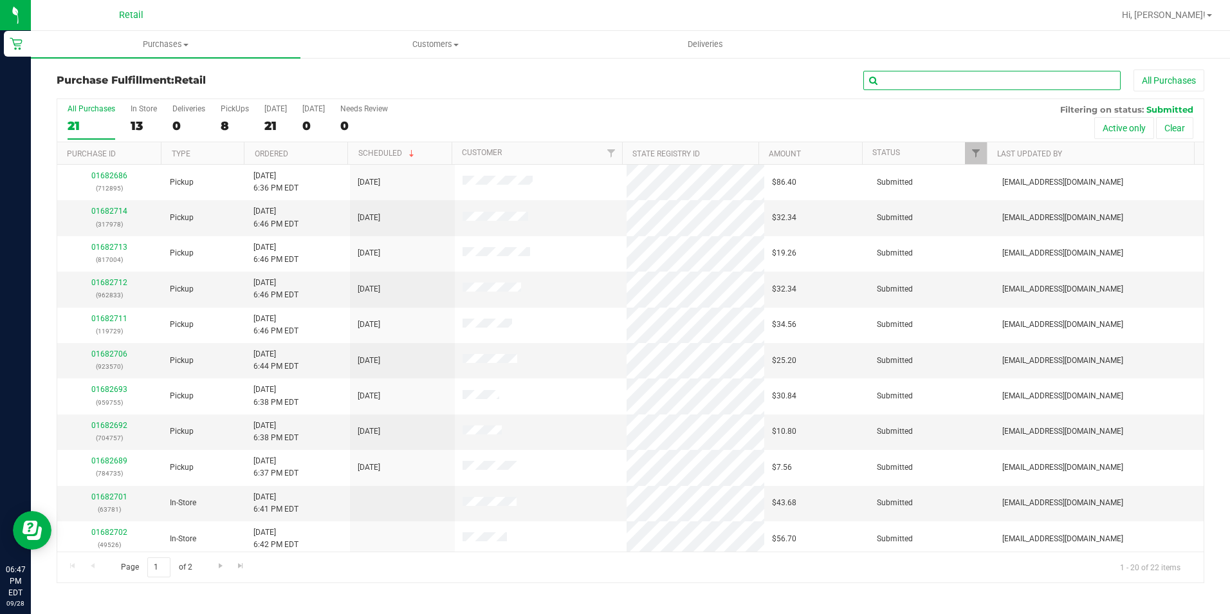
click at [931, 76] on input "text" at bounding box center [991, 80] width 257 height 19
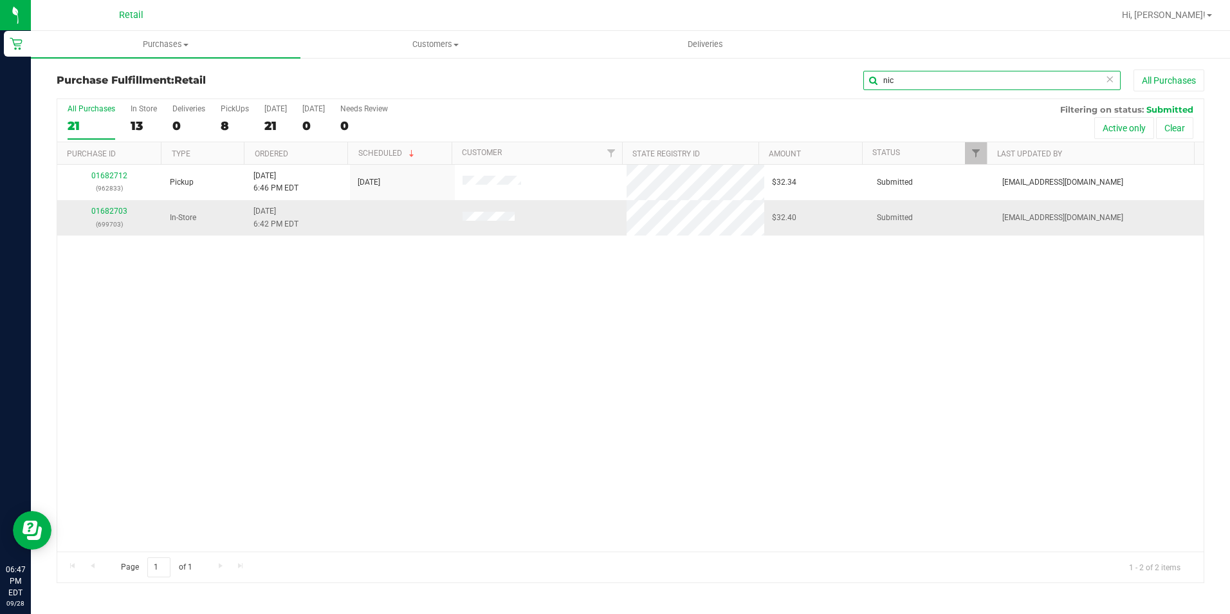
type input "nic"
click at [107, 205] on td "01682703 (699703)" at bounding box center [109, 217] width 105 height 35
click at [108, 212] on link "01682703" at bounding box center [109, 210] width 36 height 9
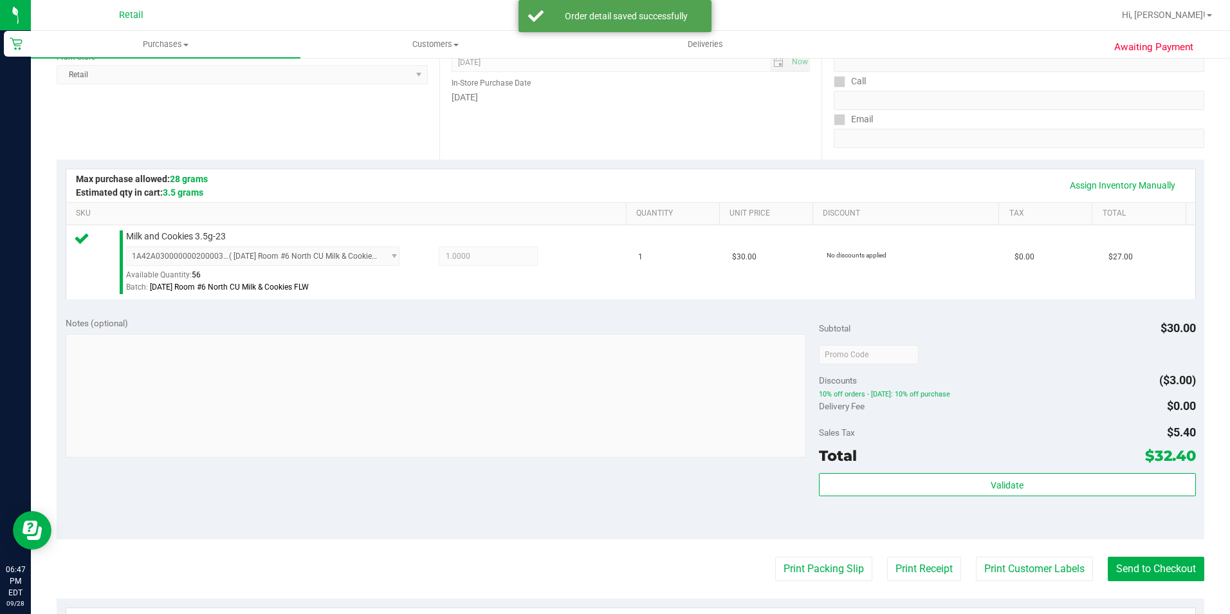
scroll to position [193, 0]
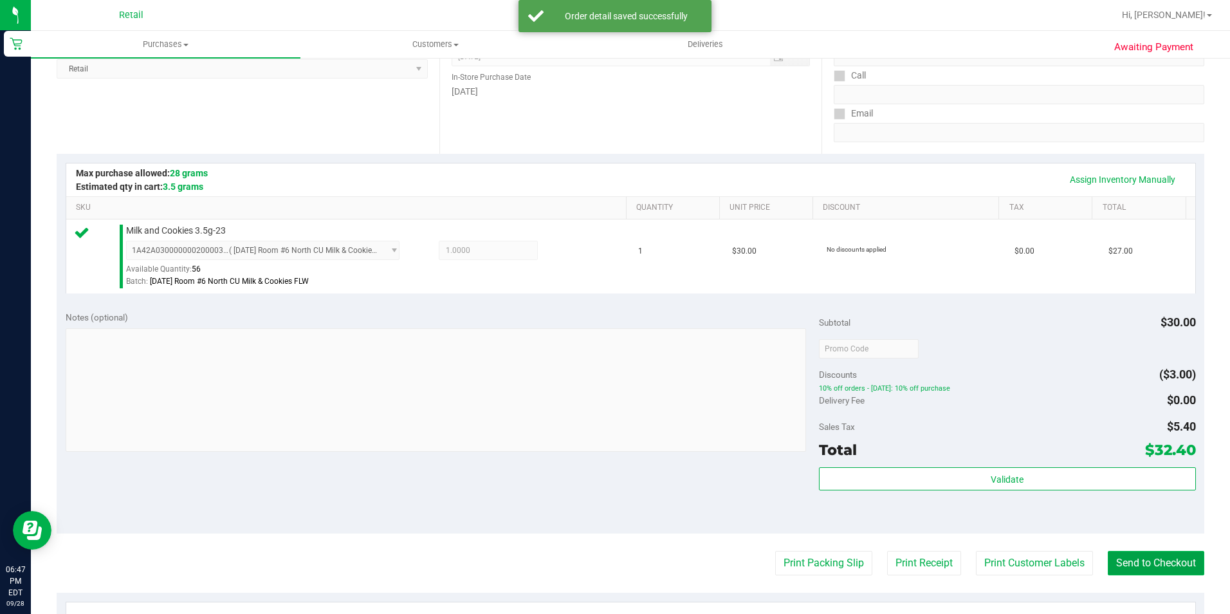
click at [1152, 564] on button "Send to Checkout" at bounding box center [1156, 563] width 96 height 24
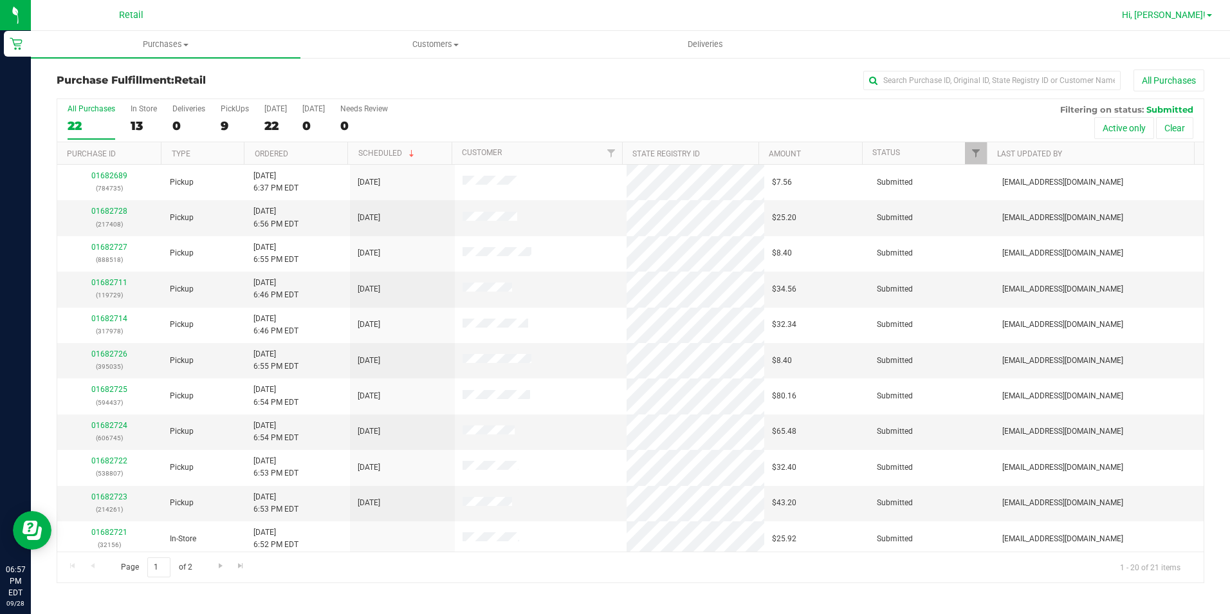
click at [1169, 15] on span "Hi, [PERSON_NAME]!" at bounding box center [1164, 15] width 84 height 10
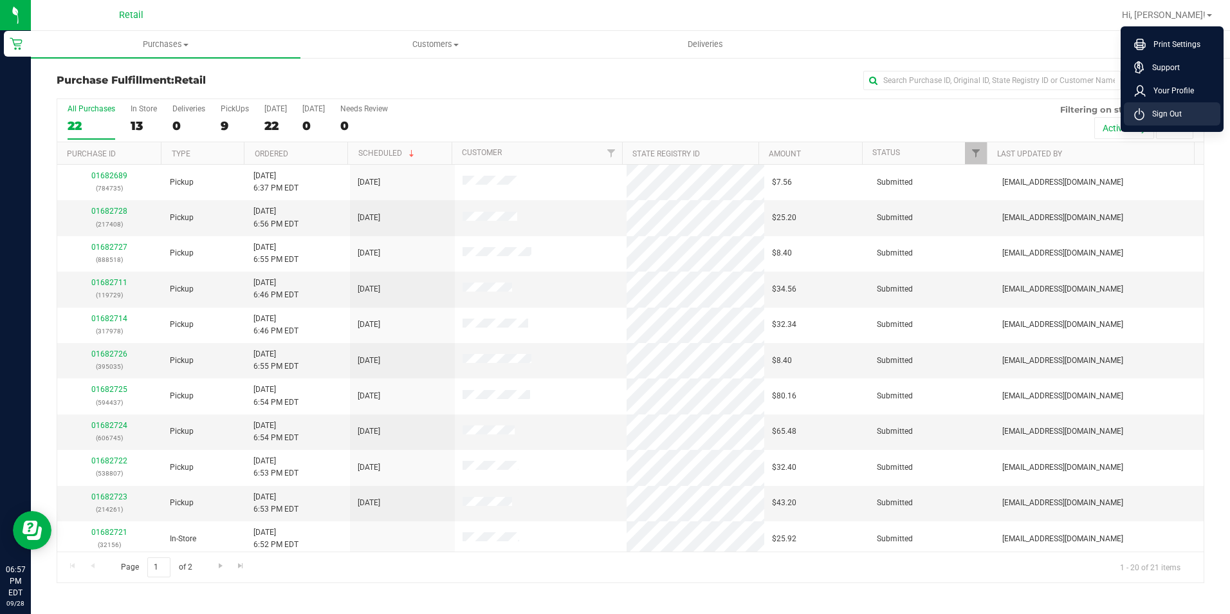
click at [1168, 109] on span "Sign Out" at bounding box center [1162, 113] width 37 height 13
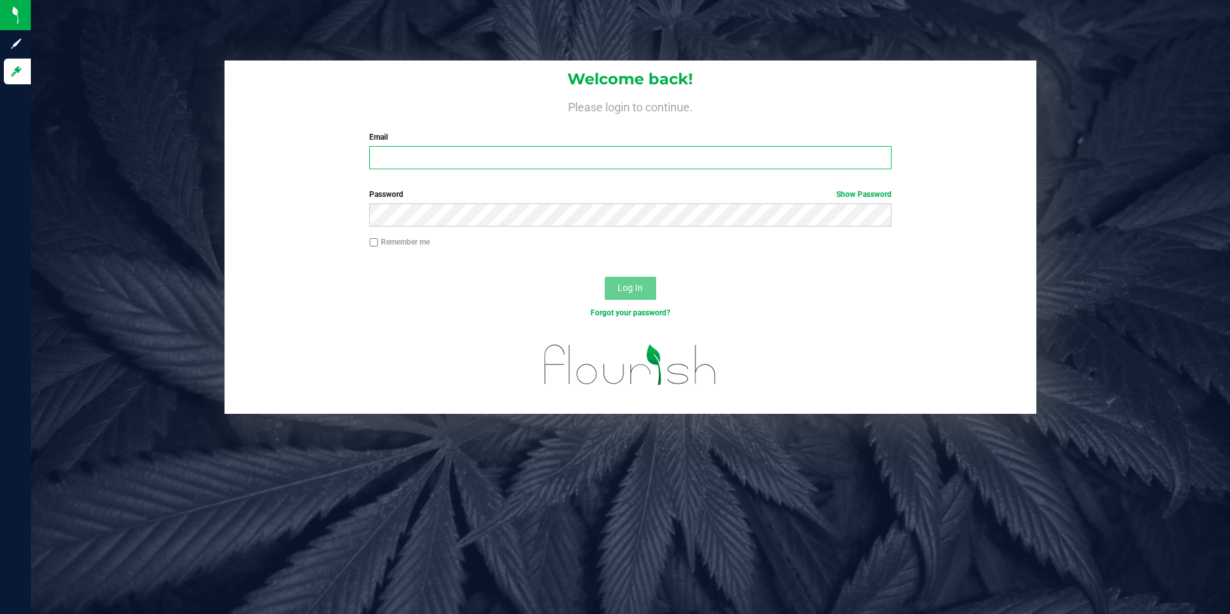
type input "[EMAIL_ADDRESS][DOMAIN_NAME]"
